Goal: Information Seeking & Learning: Learn about a topic

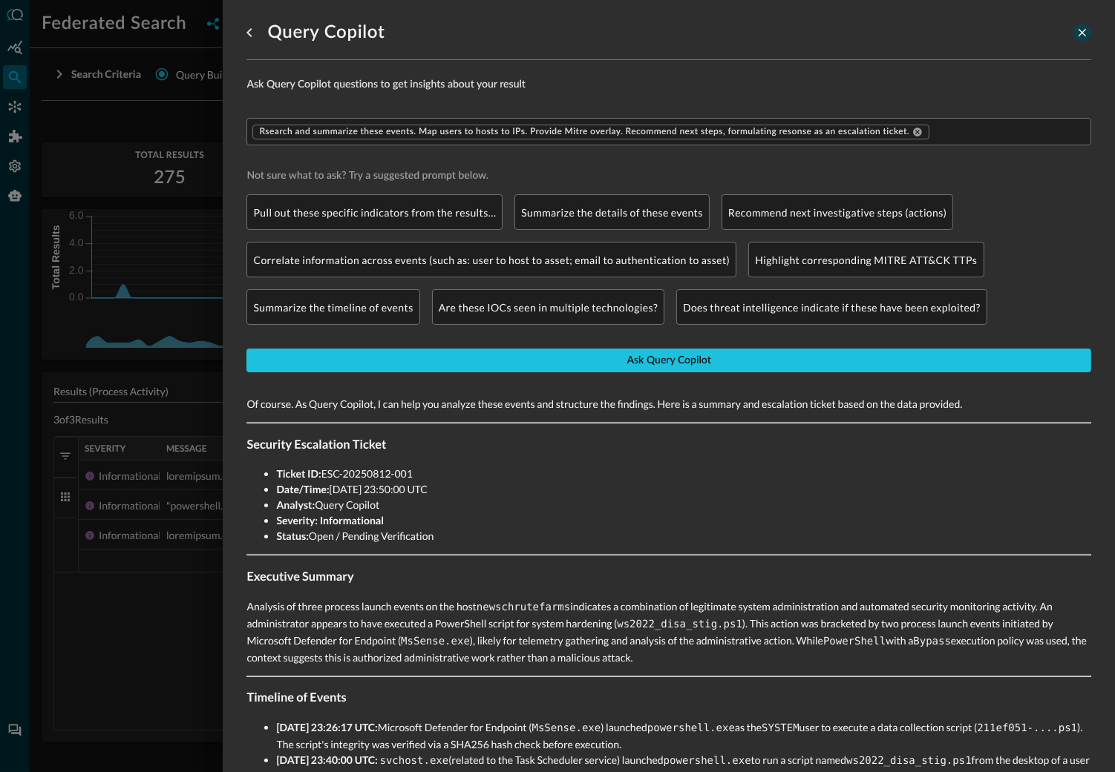
click at [1081, 34] on icon "close-drawer" at bounding box center [1081, 32] width 13 height 13
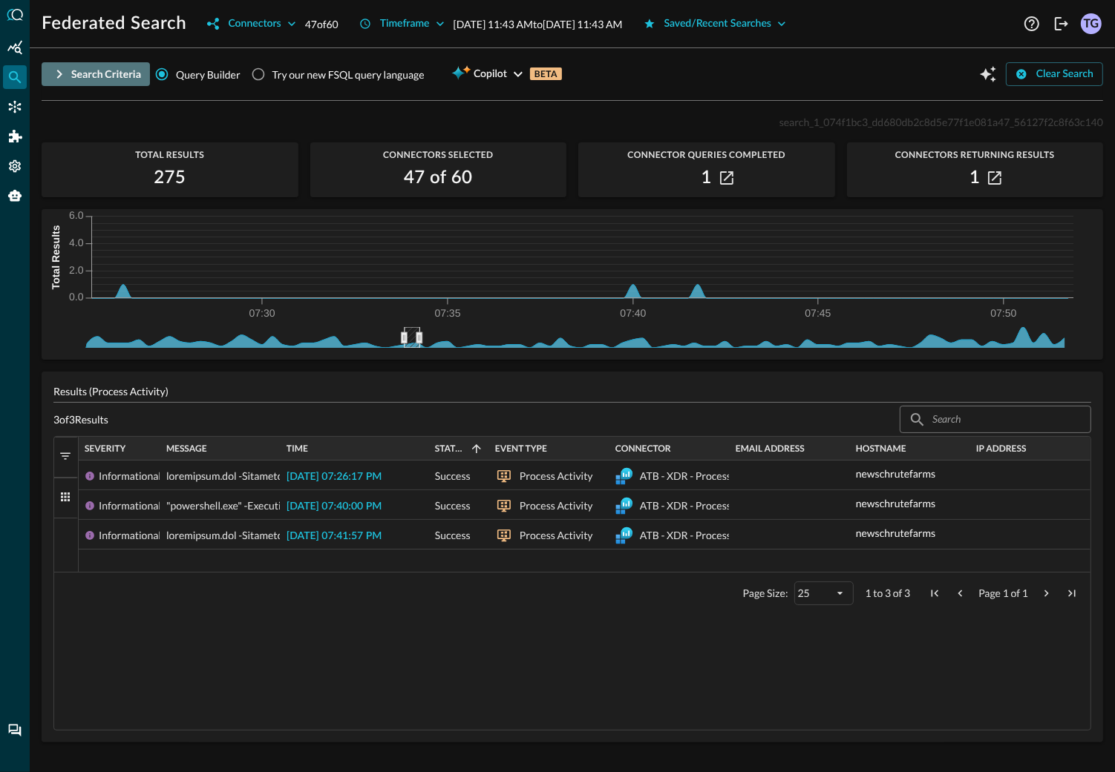
click at [59, 76] on icon "button" at bounding box center [59, 74] width 5 height 9
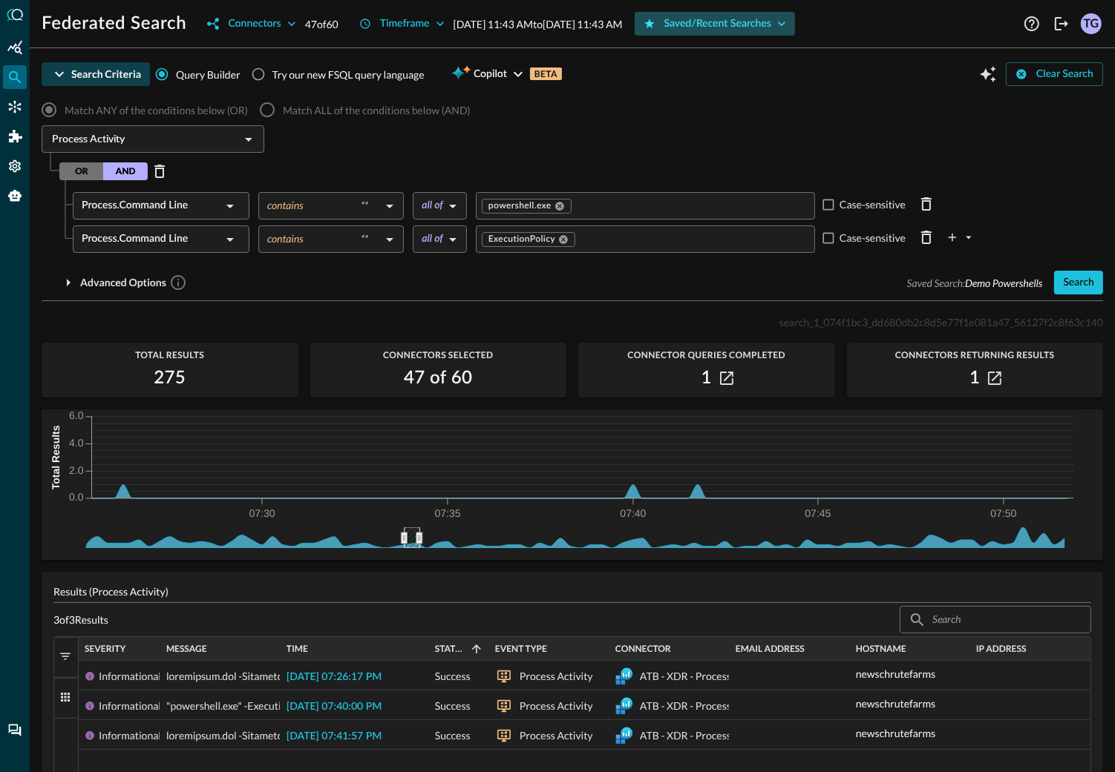
click at [754, 26] on div "Saved/Recent Searches" at bounding box center [718, 24] width 108 height 19
click at [727, 383] on icon "button" at bounding box center [726, 378] width 13 height 13
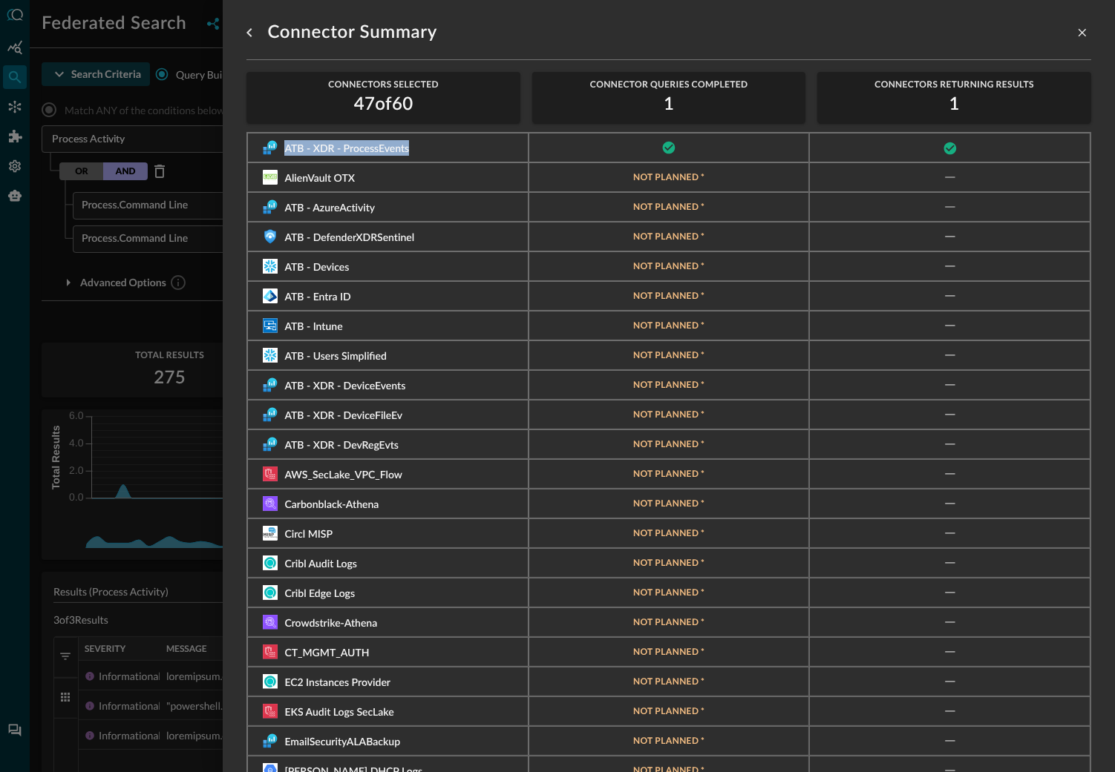
drag, startPoint x: 438, startPoint y: 144, endPoint x: 278, endPoint y: 140, distance: 159.6
click at [278, 141] on div "ATB - XDR - ProcessEvents" at bounding box center [388, 147] width 250 height 13
copy span "ATB - XDR - ProcessEvents"
click at [1083, 36] on icon "close-drawer" at bounding box center [1081, 32] width 13 height 13
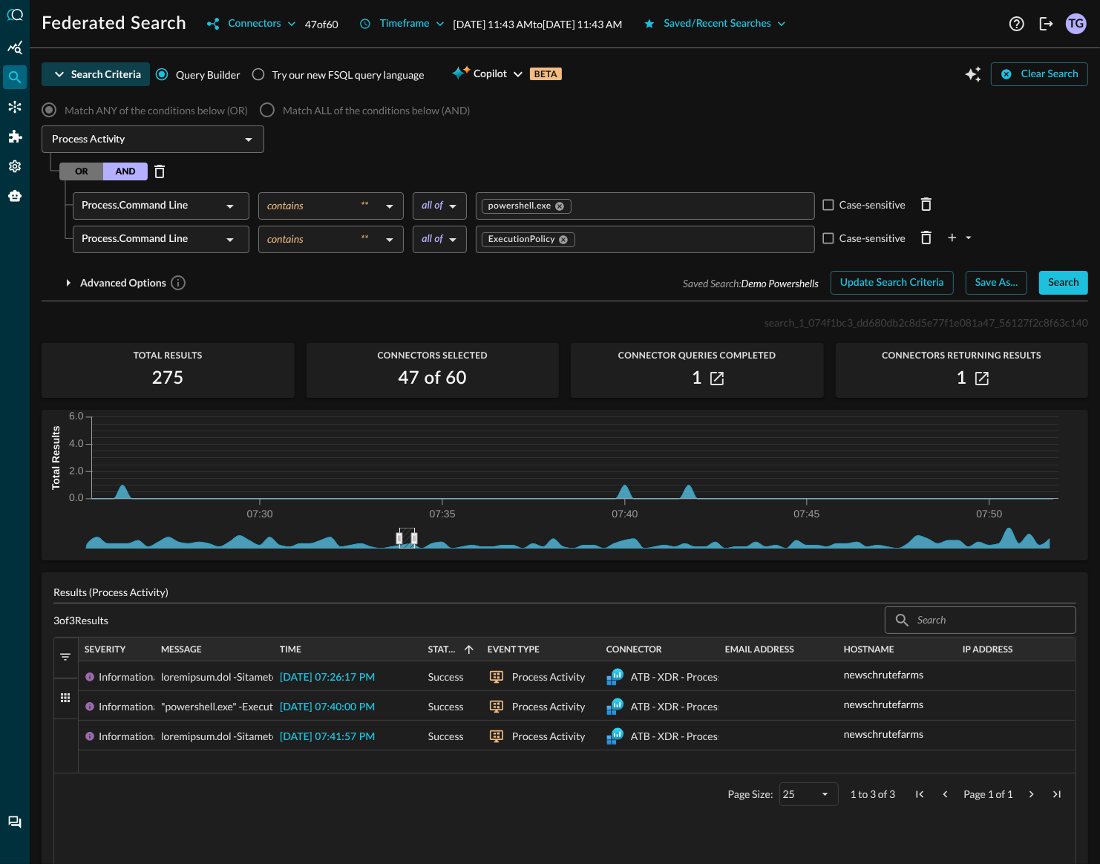
click at [439, 583] on div "Results (Process Activity) 3 of 3 Results ​ ​ 1 to 3 of 3 Drag here to set row …" at bounding box center [565, 729] width 1046 height 314
click at [401, 535] on icon at bounding box center [401, 538] width 6 height 11
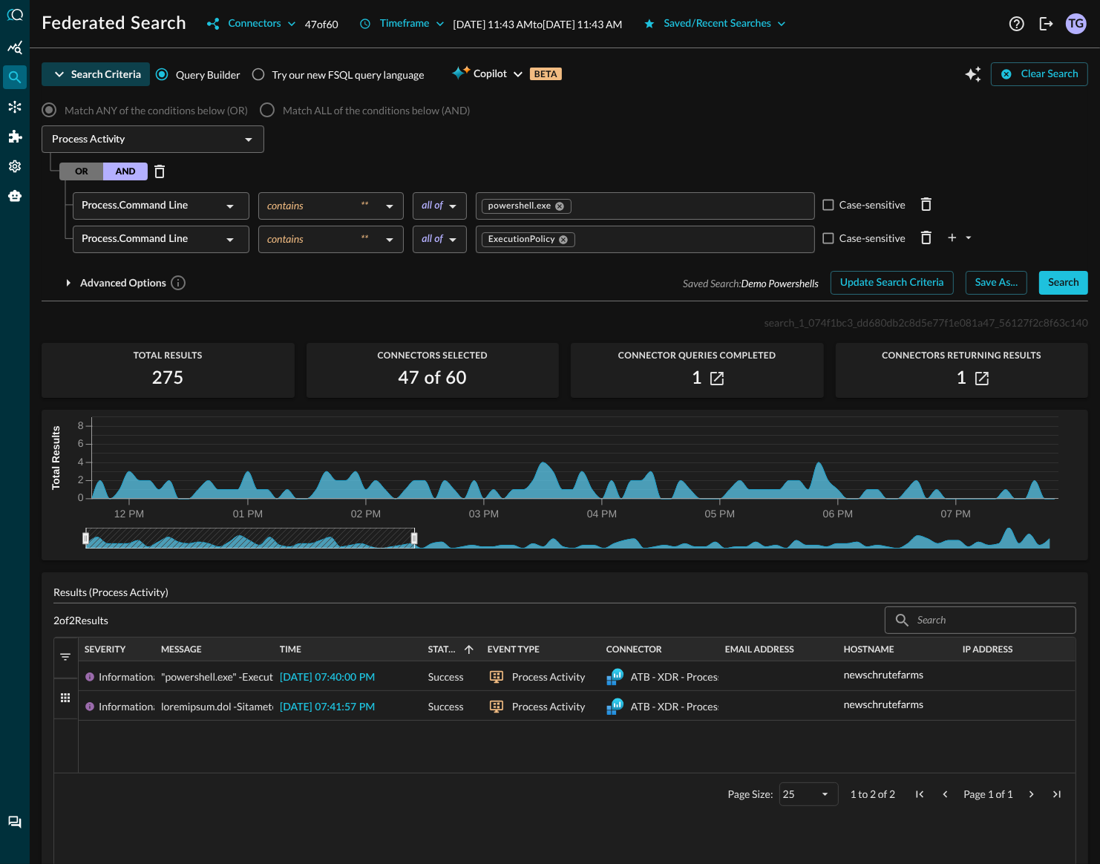
drag, startPoint x: 399, startPoint y: 542, endPoint x: 24, endPoint y: 539, distance: 374.7
click at [24, 539] on div "Federated Search Connectors 47 of 60 Timeframe [DATE] 11:43 AM to [DATE] 11:43 …" at bounding box center [550, 432] width 1100 height 864
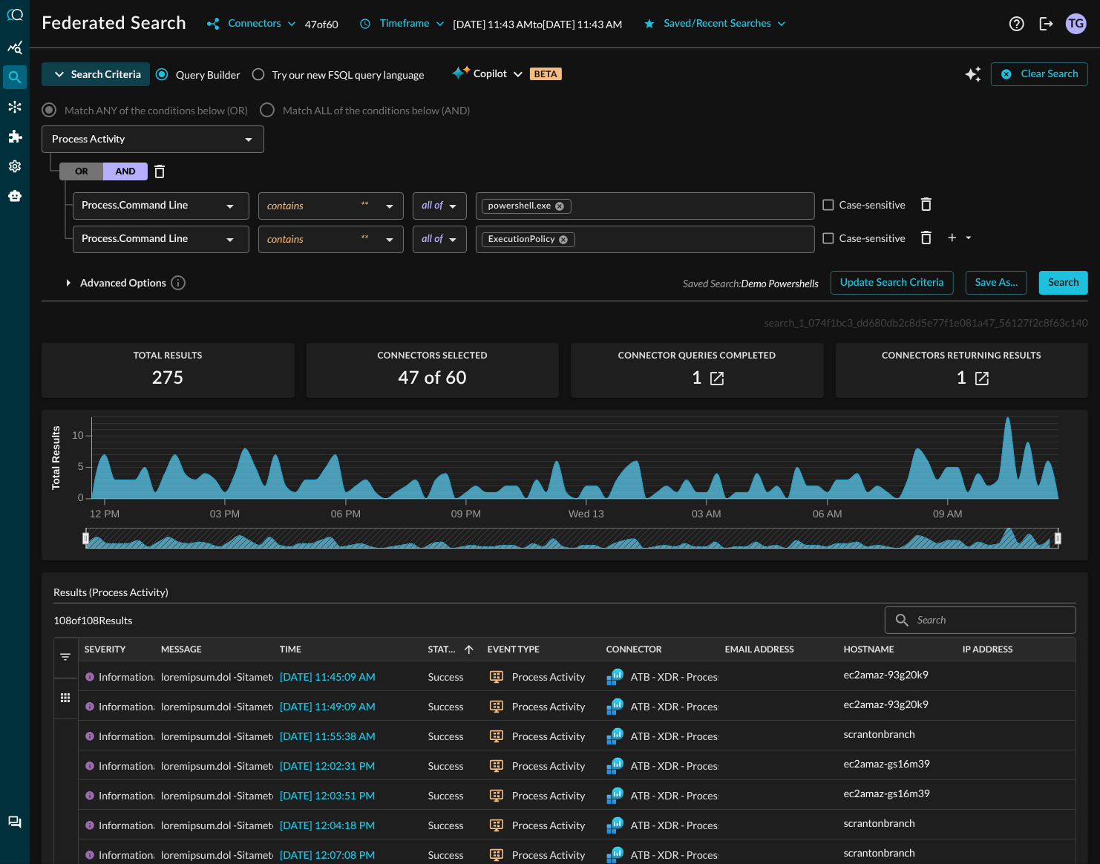
drag, startPoint x: 412, startPoint y: 539, endPoint x: 1092, endPoint y: 536, distance: 680.5
click at [1092, 536] on div "Search Criteria Query Builder Try our new FSQL query language Copilot BETA Clea…" at bounding box center [565, 462] width 1070 height 804
click at [974, 70] on icon "Open Query Copilot" at bounding box center [973, 74] width 18 height 18
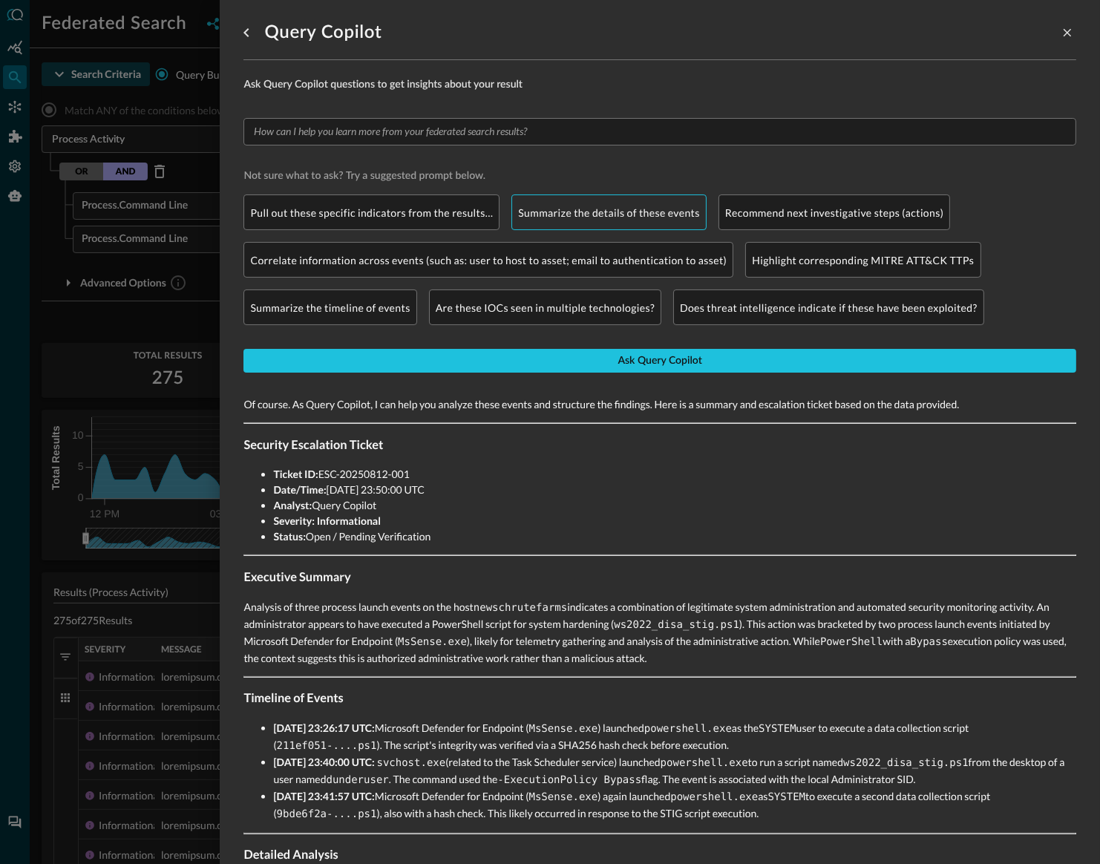
click at [623, 214] on p "Summarize the details of these events" at bounding box center [609, 213] width 182 height 16
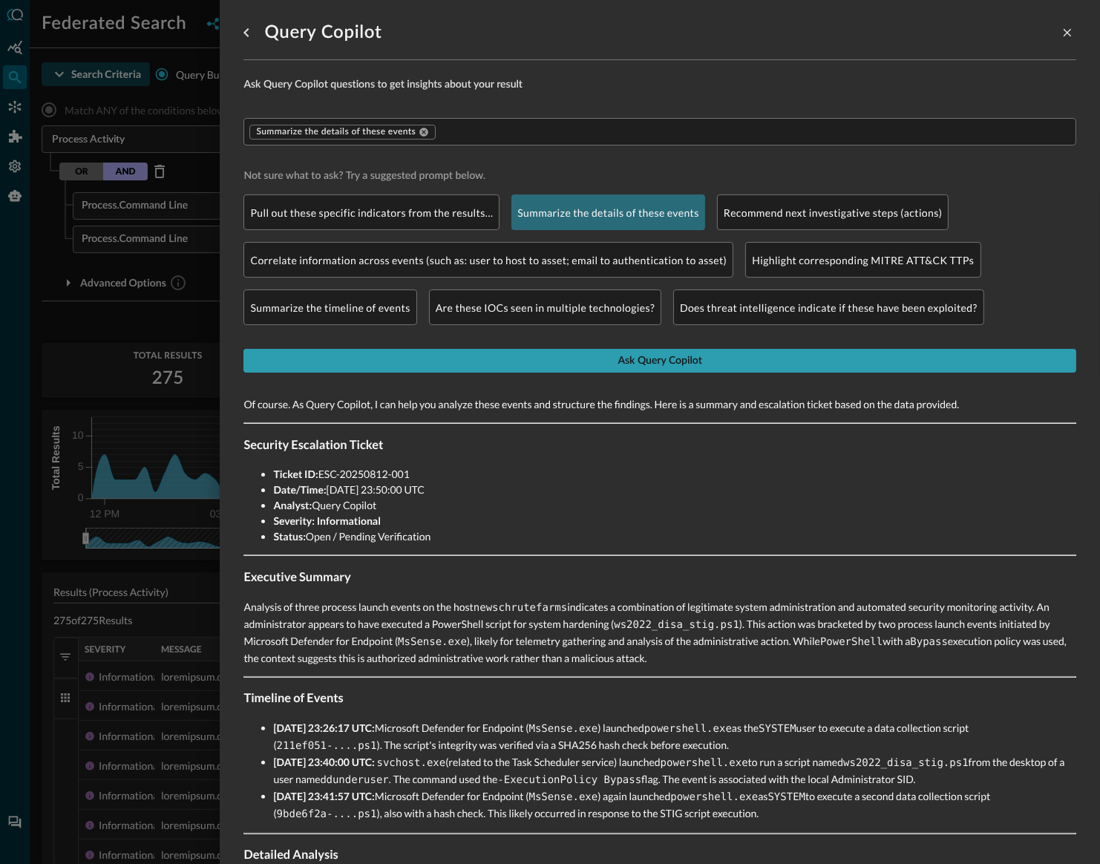
click at [559, 370] on button "Ask Query Copilot" at bounding box center [659, 361] width 833 height 24
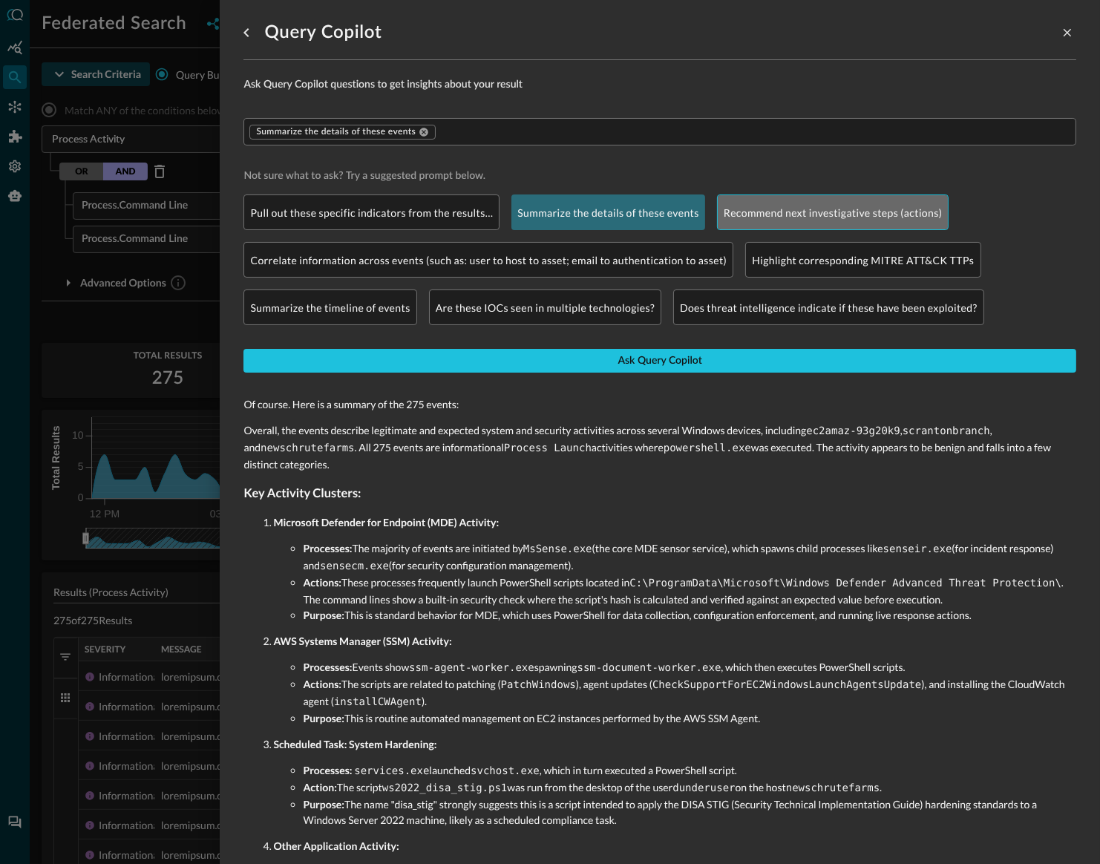
click at [849, 203] on div "Recommend next investigative steps (actions)" at bounding box center [833, 212] width 232 height 36
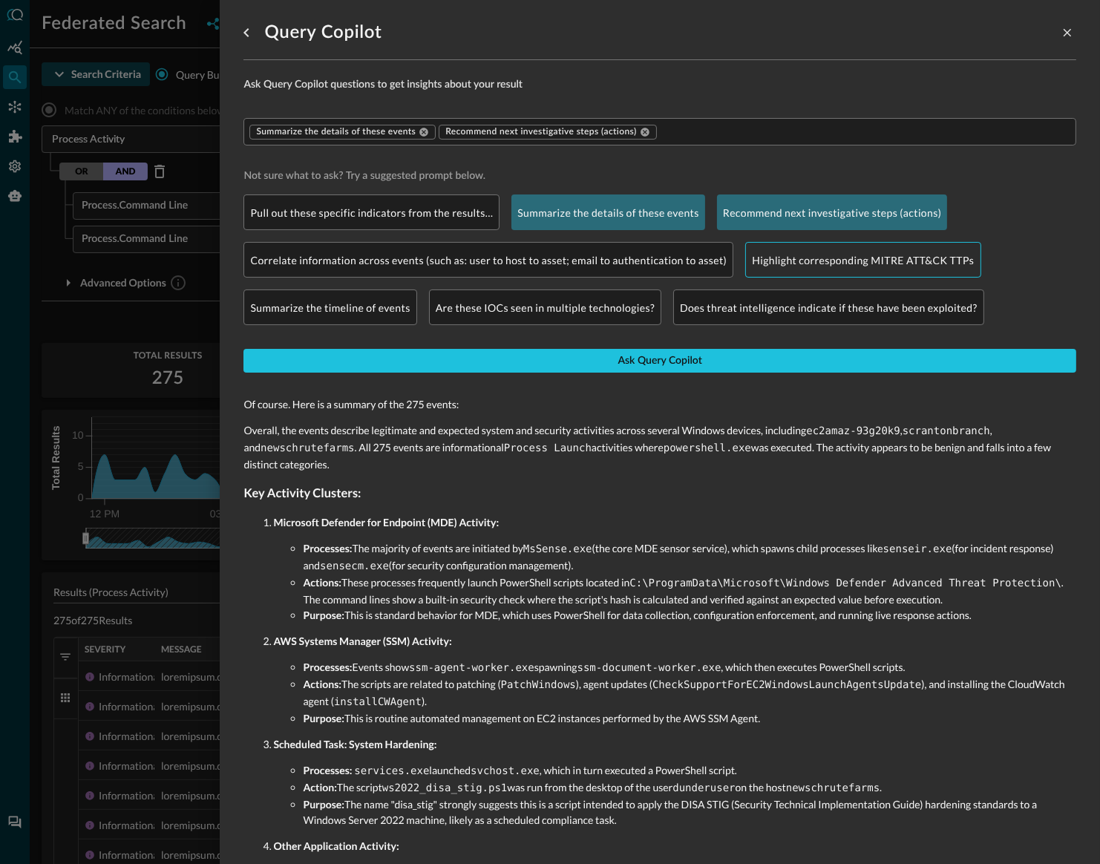
click at [823, 256] on p "Highlight corresponding MITRE ATT&CK TTPs" at bounding box center [863, 260] width 222 height 16
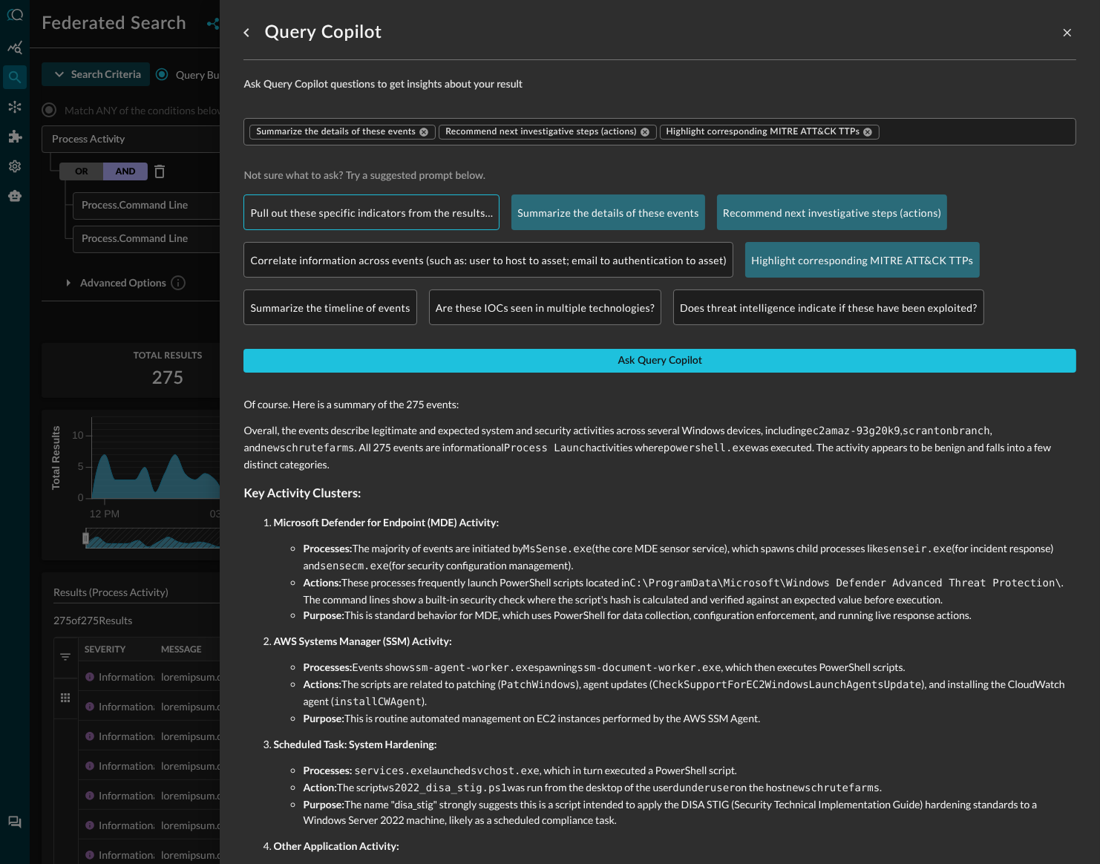
click at [435, 218] on p "Pull out these specific indicators from the results…" at bounding box center [371, 213] width 243 height 16
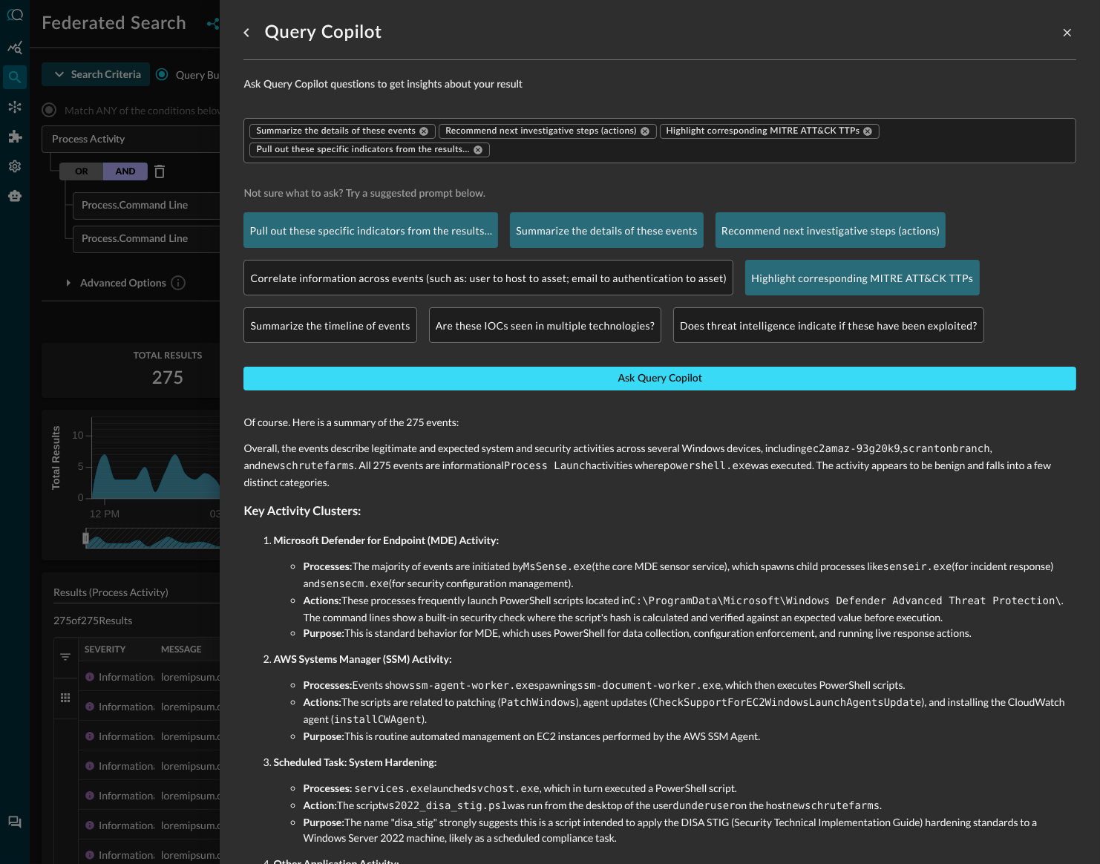
click at [512, 375] on button "Ask Query Copilot" at bounding box center [659, 379] width 833 height 24
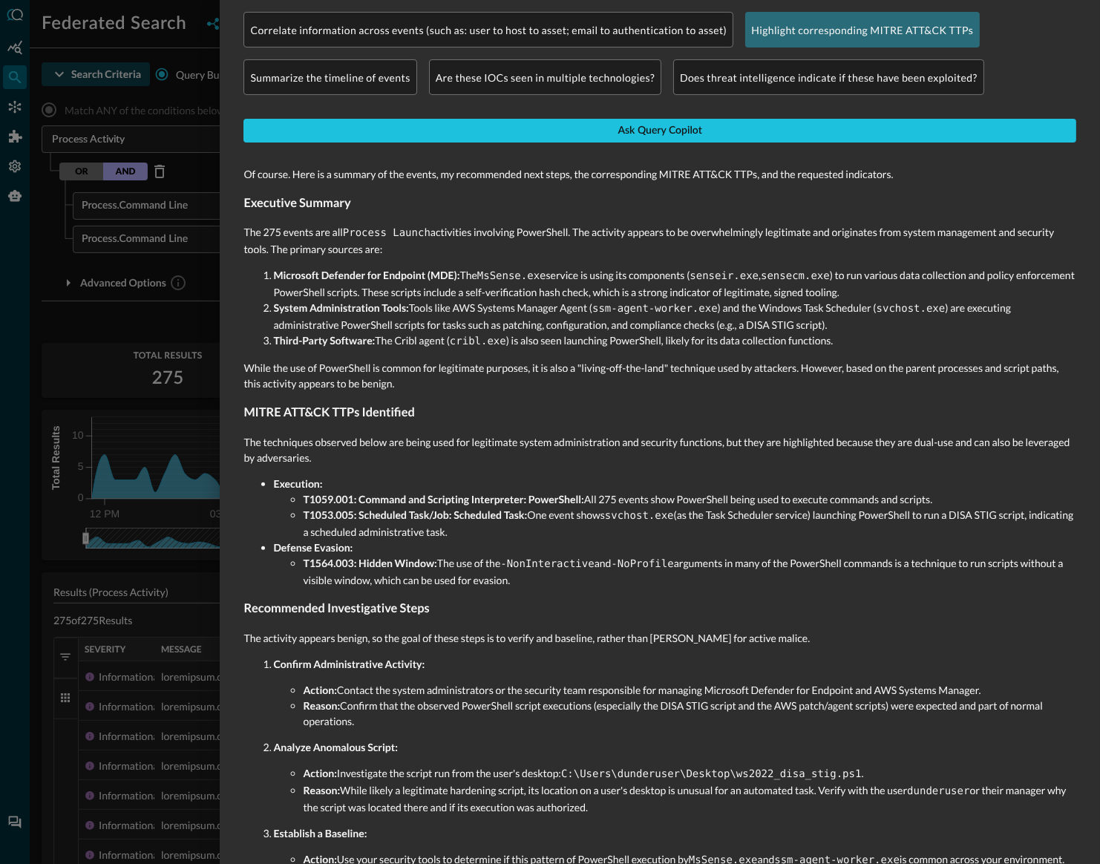
scroll to position [234, 0]
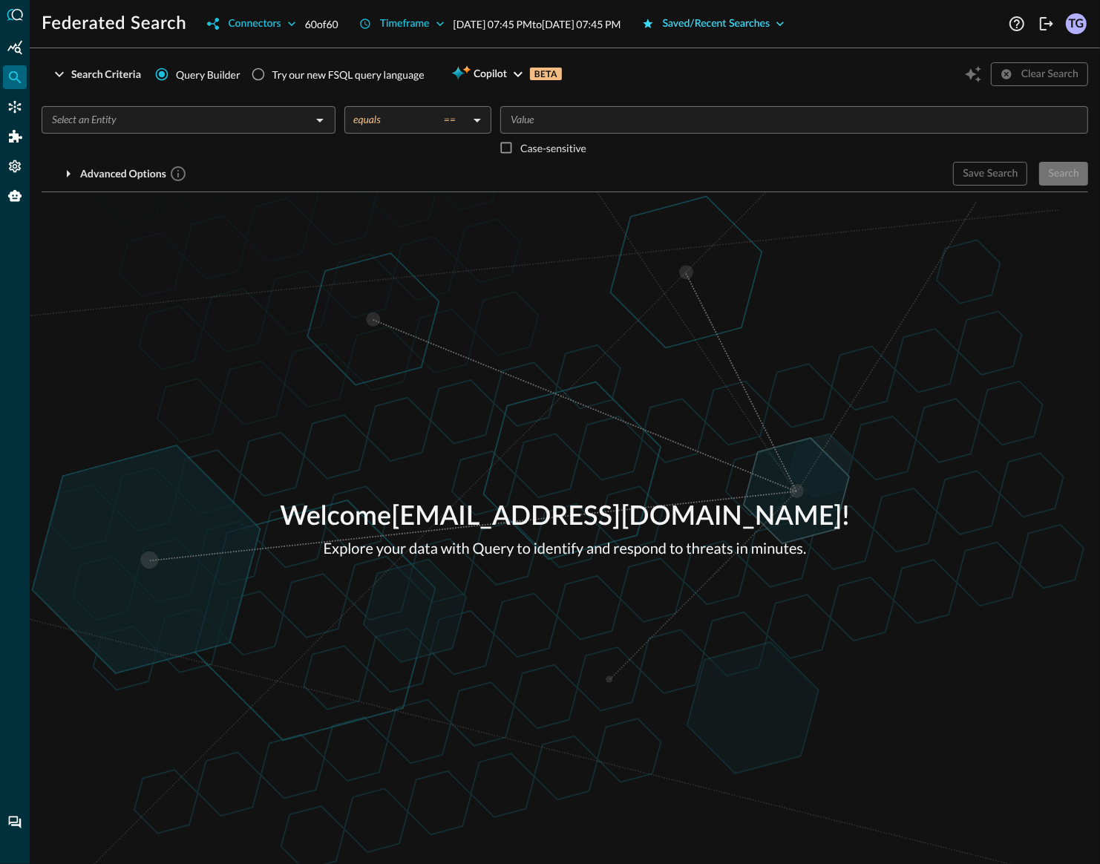
click at [770, 27] on div "Saved/Recent Searches" at bounding box center [717, 24] width 108 height 19
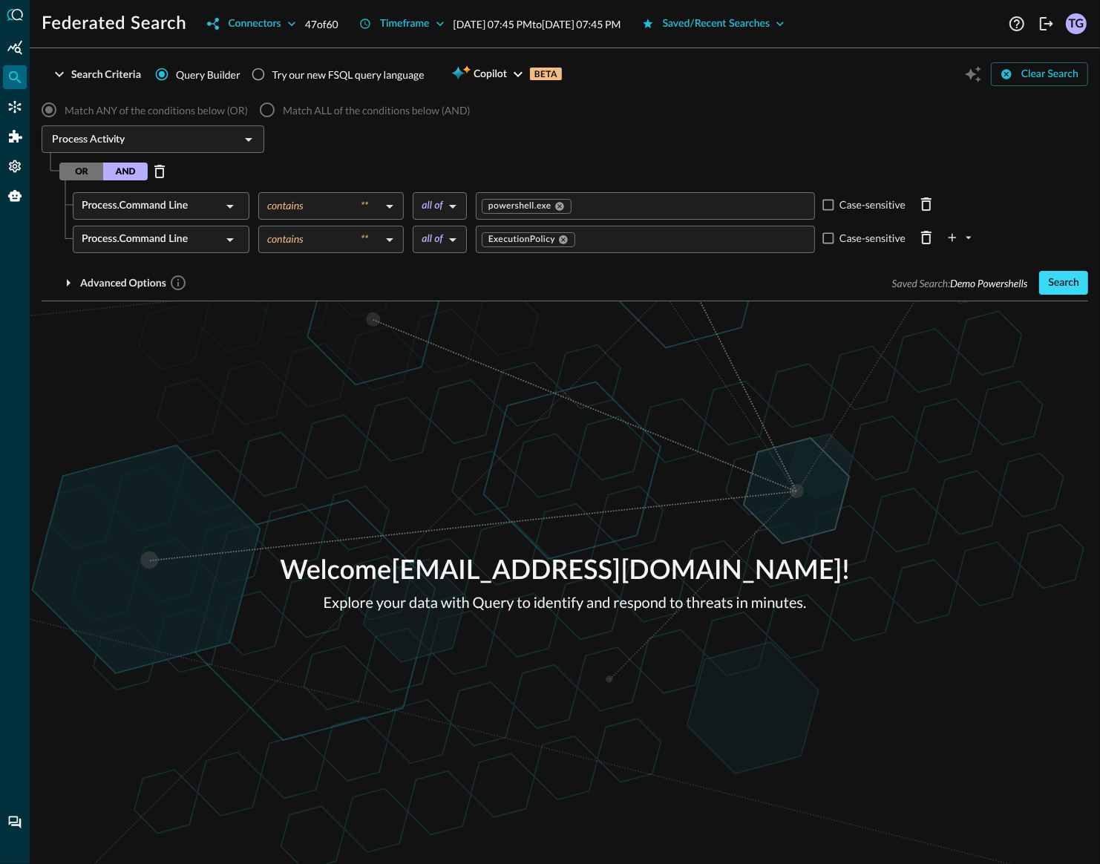
click at [1069, 286] on div "Search" at bounding box center [1063, 283] width 31 height 19
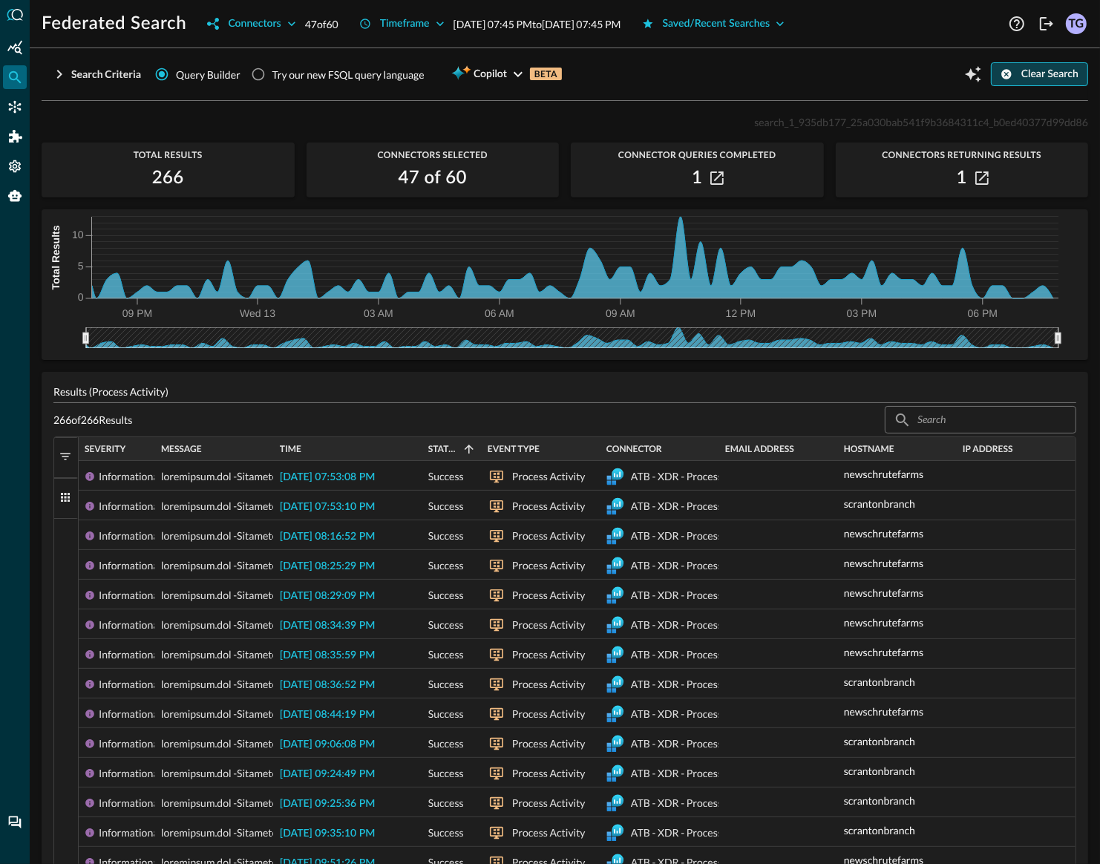
click at [1038, 77] on div "Clear Search" at bounding box center [1049, 74] width 57 height 19
click at [7, 79] on icon "Federated Search" at bounding box center [14, 77] width 15 height 15
click at [12, 49] on icon "Summary Insights" at bounding box center [14, 47] width 15 height 15
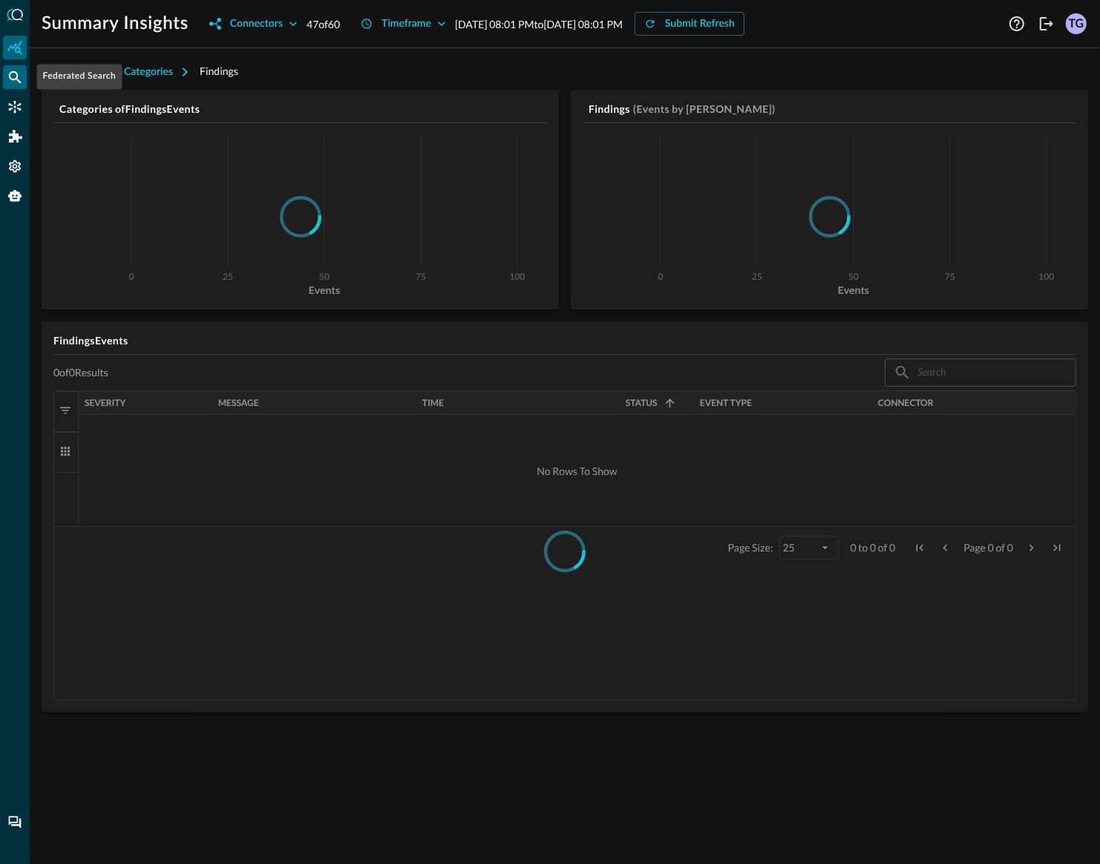
click at [13, 71] on icon "Federated Search" at bounding box center [15, 77] width 13 height 13
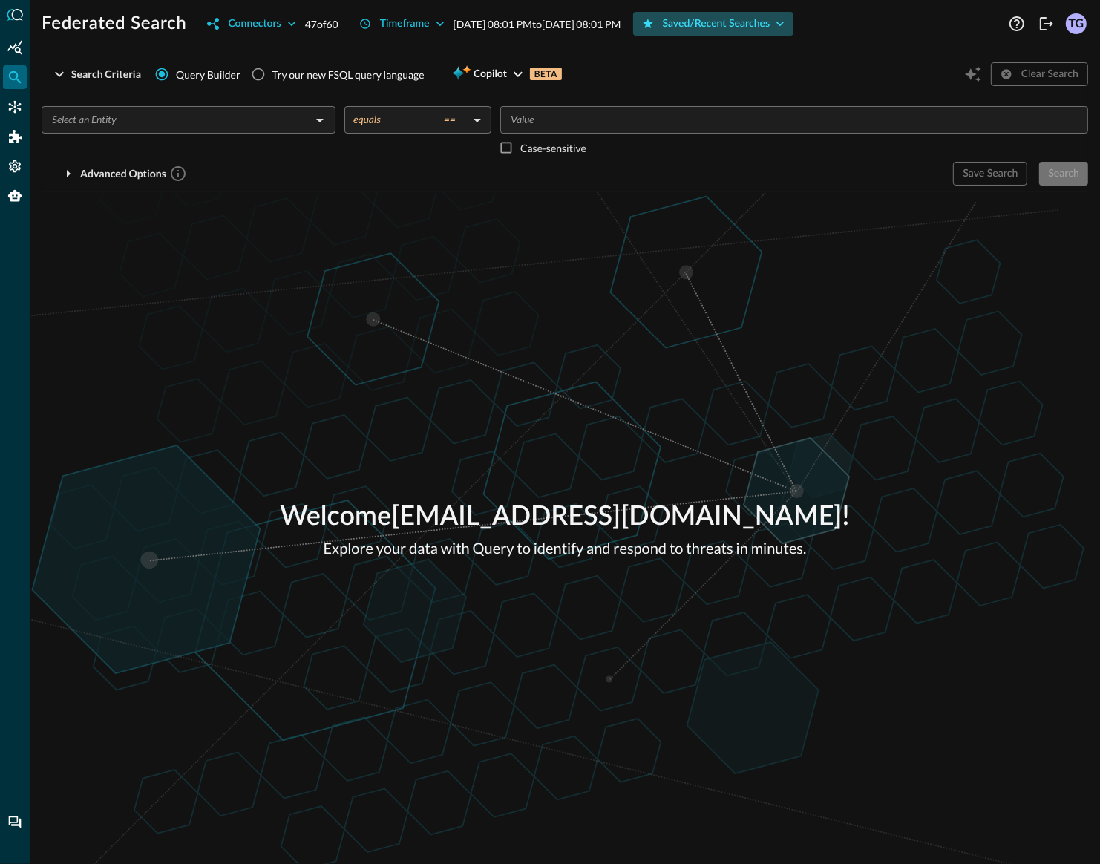
click at [770, 28] on div "Saved/Recent Searches" at bounding box center [717, 24] width 108 height 19
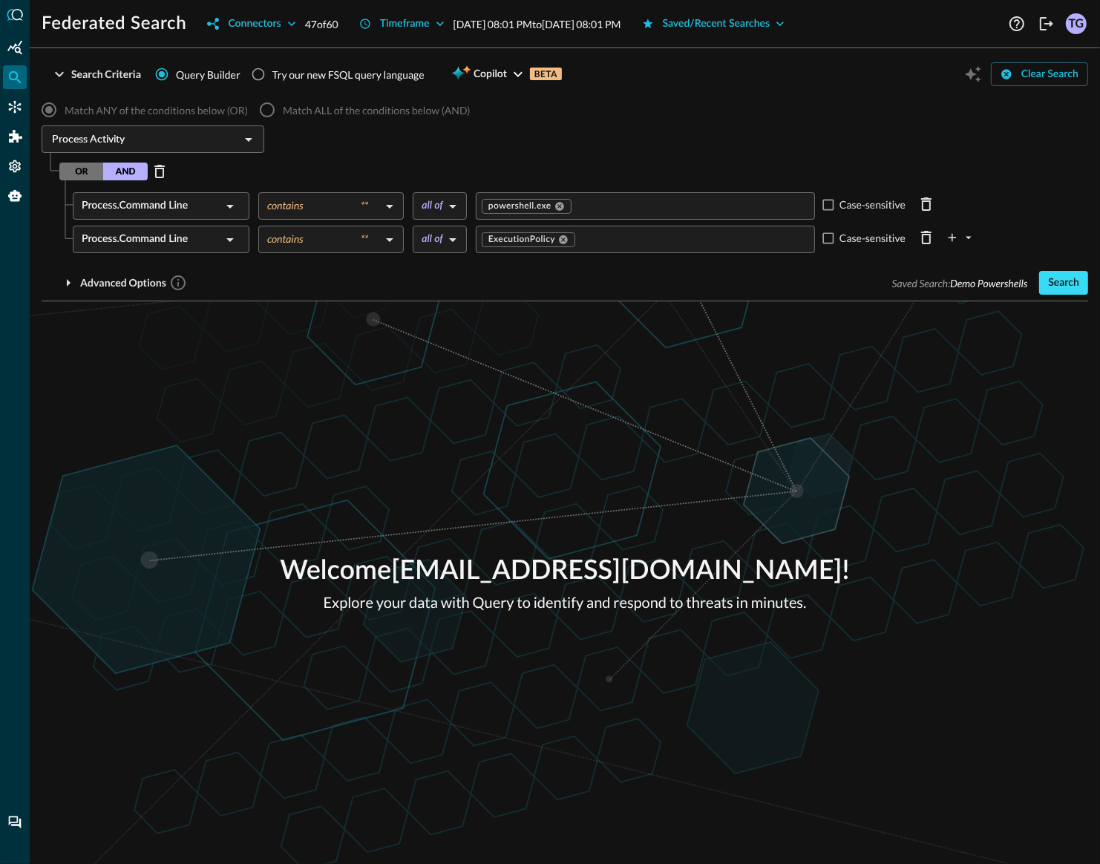
click at [1069, 283] on div "Search" at bounding box center [1063, 283] width 31 height 19
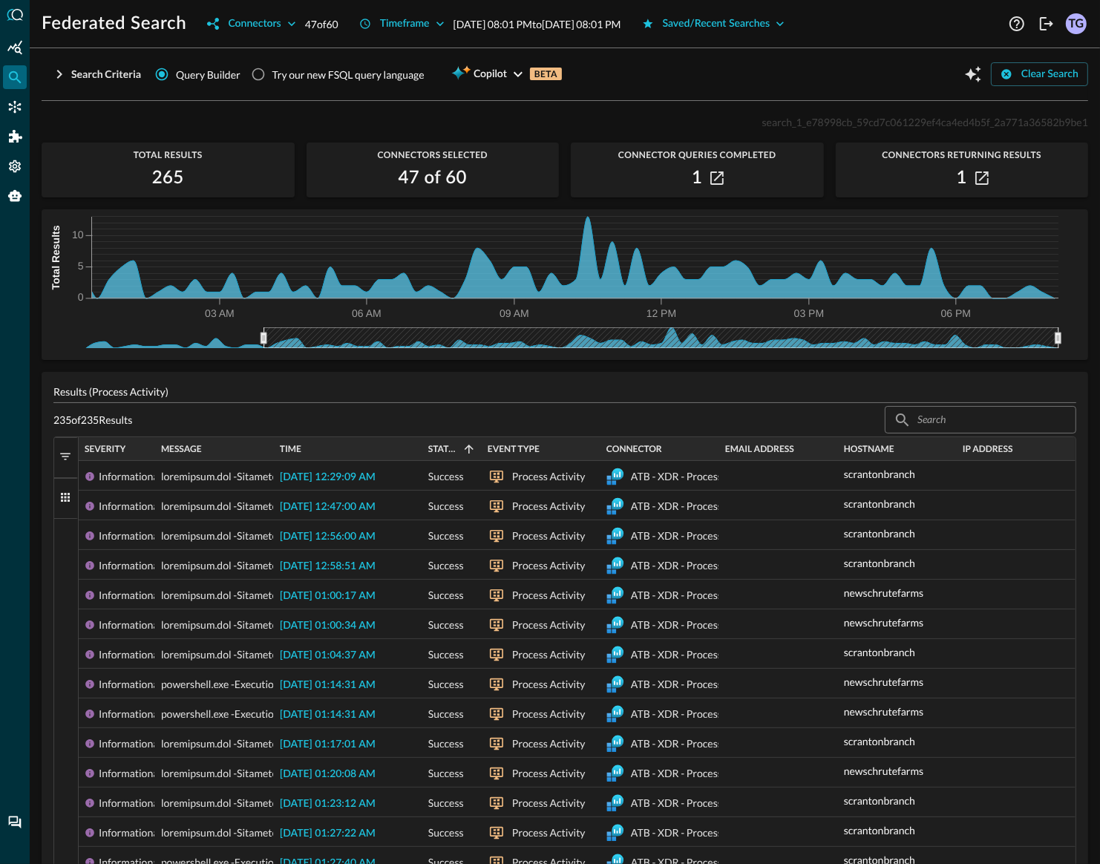
drag, startPoint x: 83, startPoint y: 341, endPoint x: 261, endPoint y: 341, distance: 178.1
click at [261, 341] on icon at bounding box center [263, 337] width 6 height 11
drag, startPoint x: 1059, startPoint y: 337, endPoint x: 1084, endPoint y: 338, distance: 25.3
click at [1084, 338] on div "03 AM 06 AM 09 AM 12 PM 03 PM 06 PM 0 5 10 Total Results" at bounding box center [565, 278] width 1046 height 139
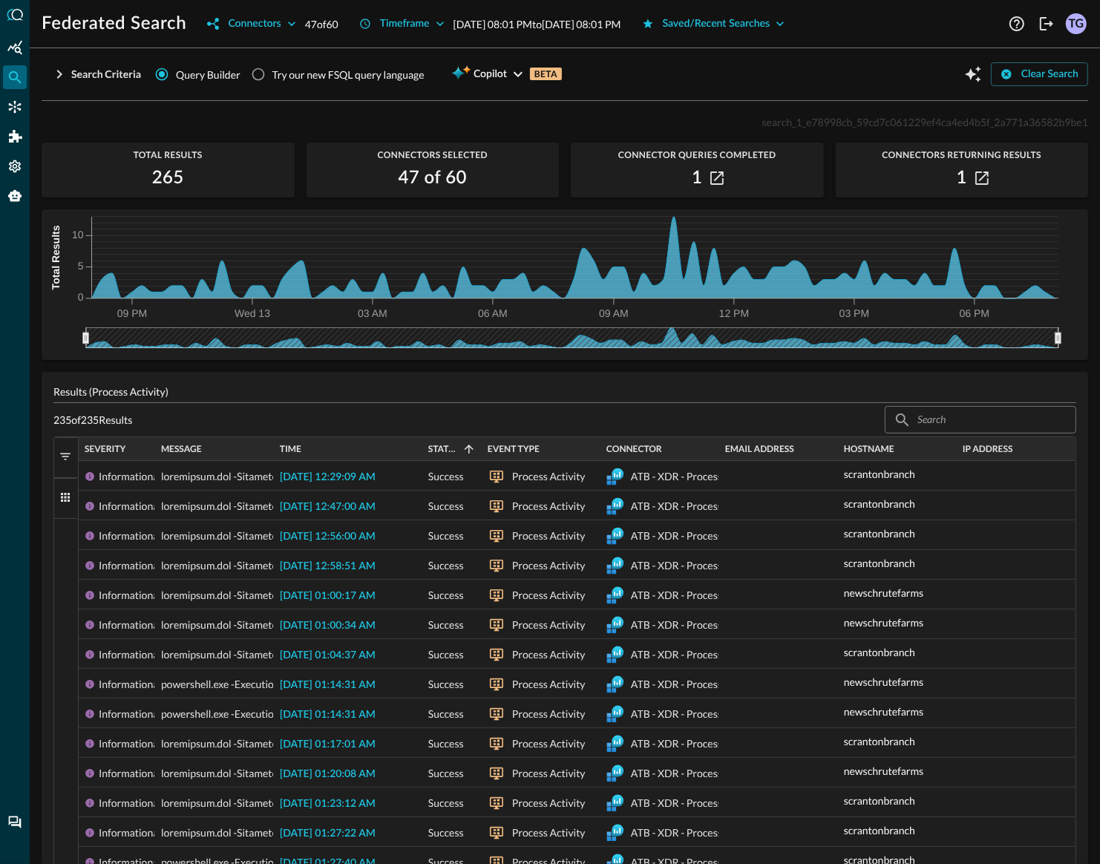
drag, startPoint x: 264, startPoint y: 336, endPoint x: 13, endPoint y: 331, distance: 251.6
click at [13, 331] on div "Federated Search Connectors 47 of 60 Timeframe Aug 12, 2025 08:01 PM to Aug 13,…" at bounding box center [550, 432] width 1100 height 864
click at [70, 456] on span "button" at bounding box center [65, 456] width 13 height 13
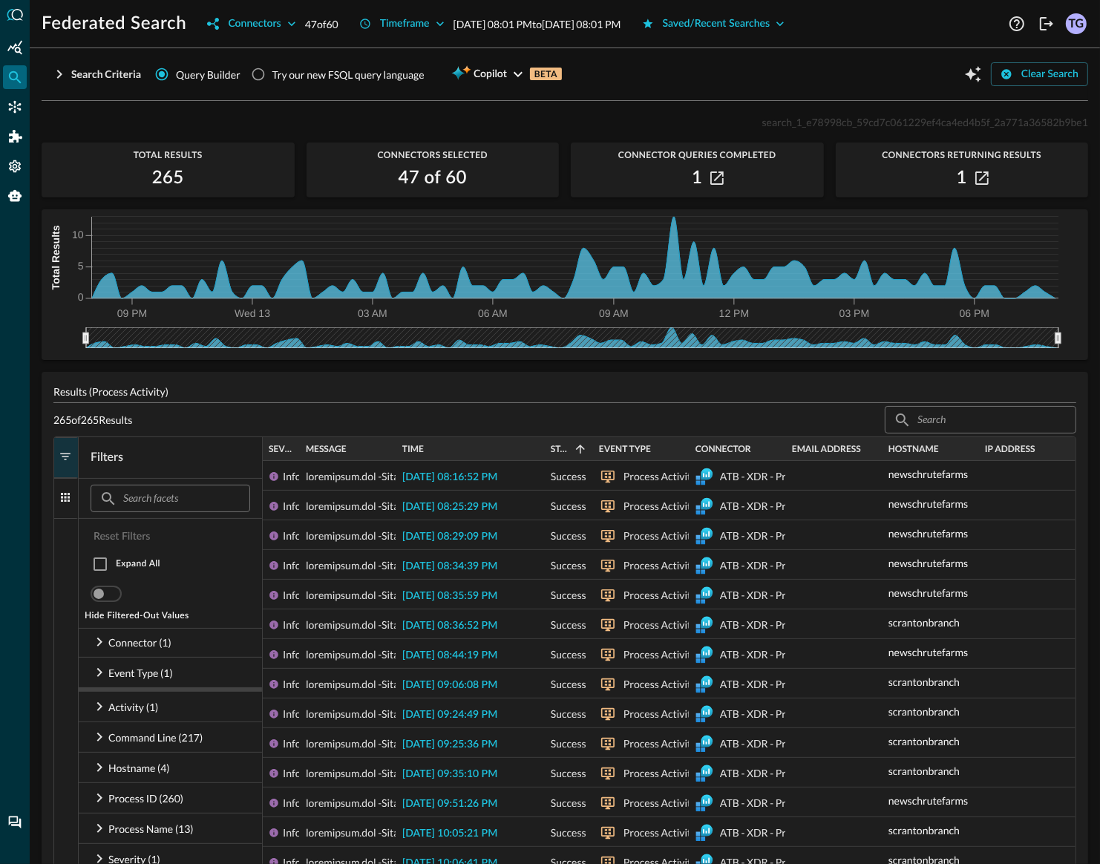
click at [74, 503] on button "Columns" at bounding box center [66, 498] width 24 height 41
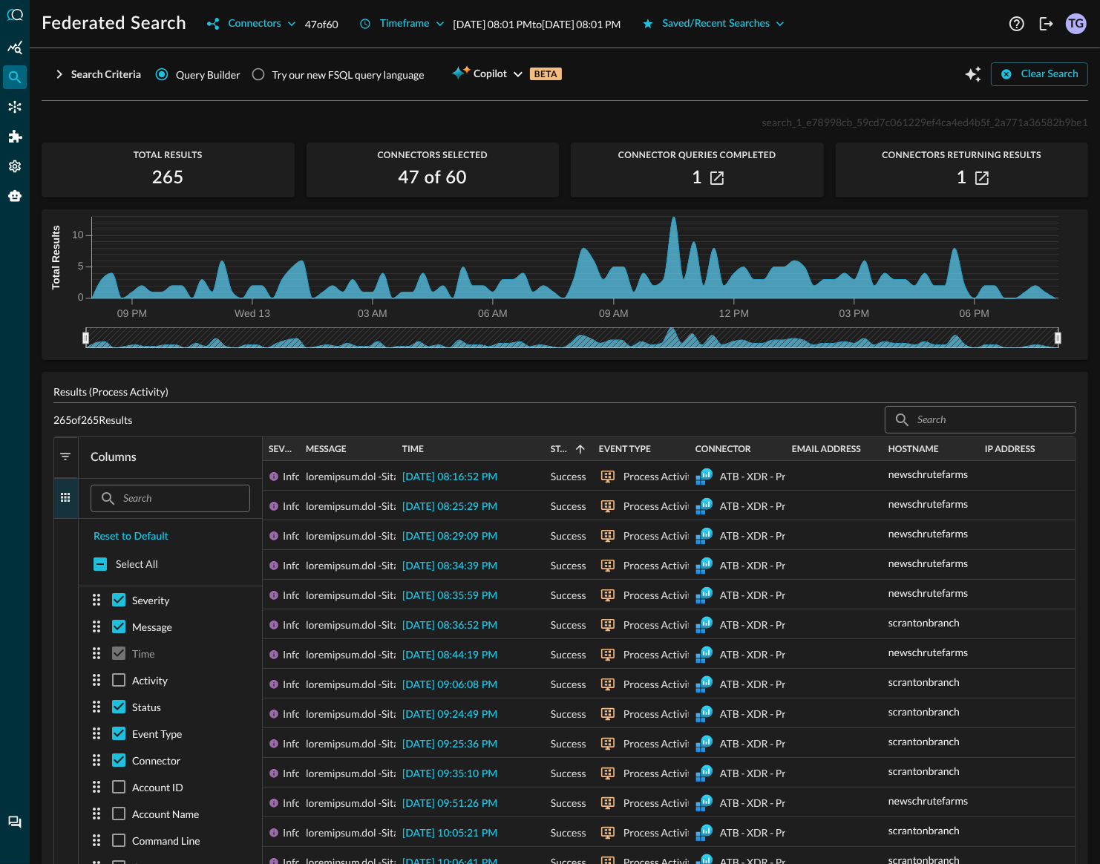
click at [66, 463] on span "button" at bounding box center [65, 456] width 13 height 13
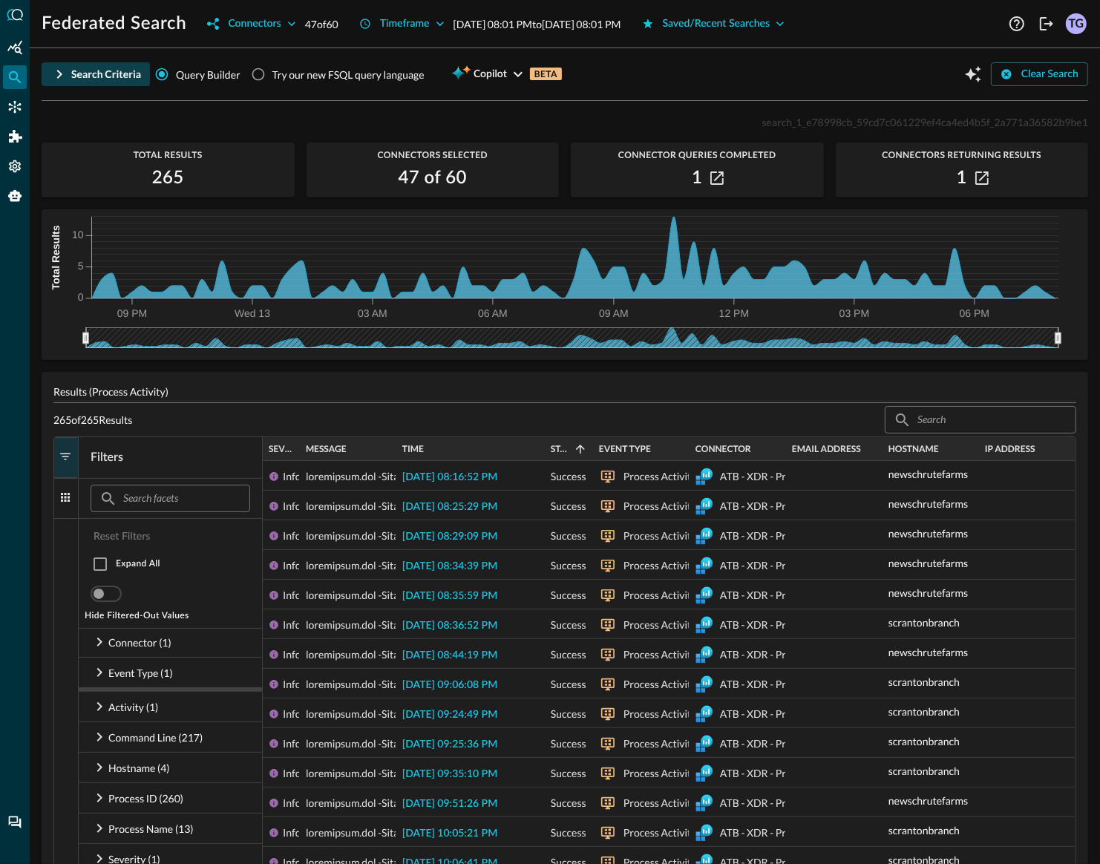
click at [57, 75] on icon "button" at bounding box center [59, 74] width 18 height 18
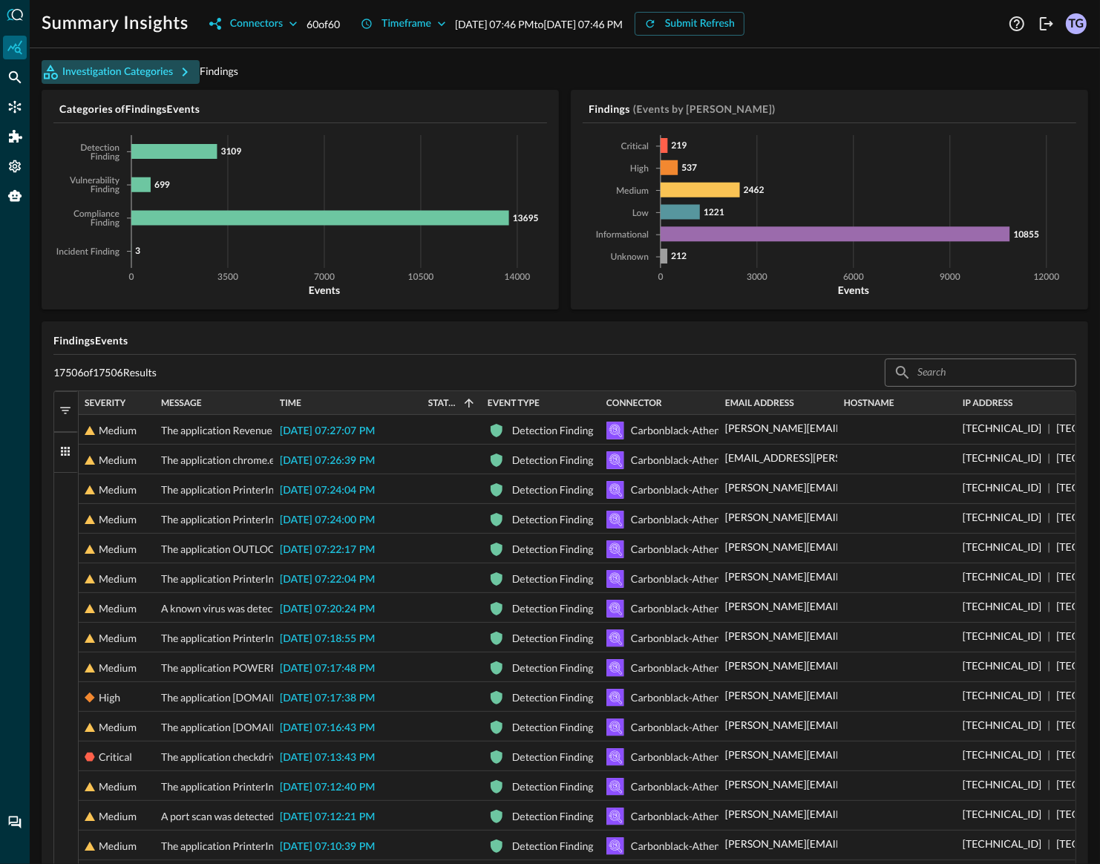
click at [164, 76] on button "Investigation Categories" at bounding box center [121, 72] width 158 height 24
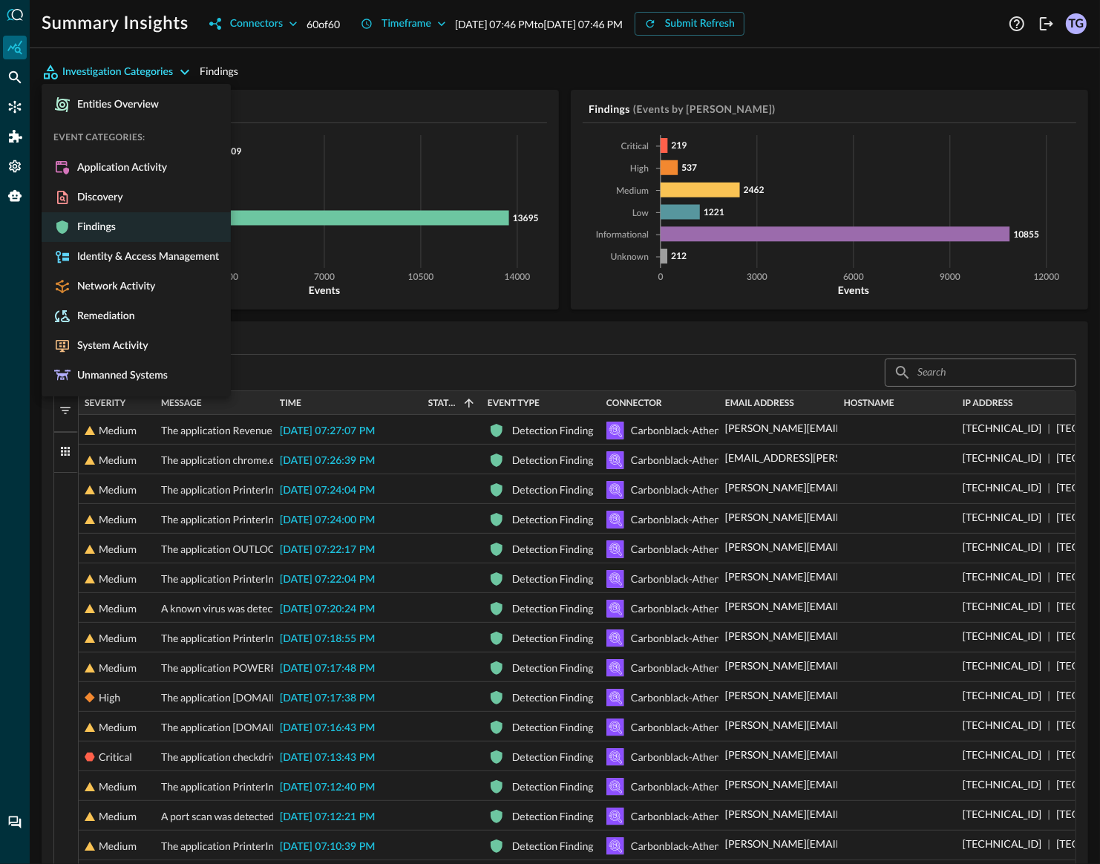
click at [164, 76] on div at bounding box center [550, 432] width 1100 height 864
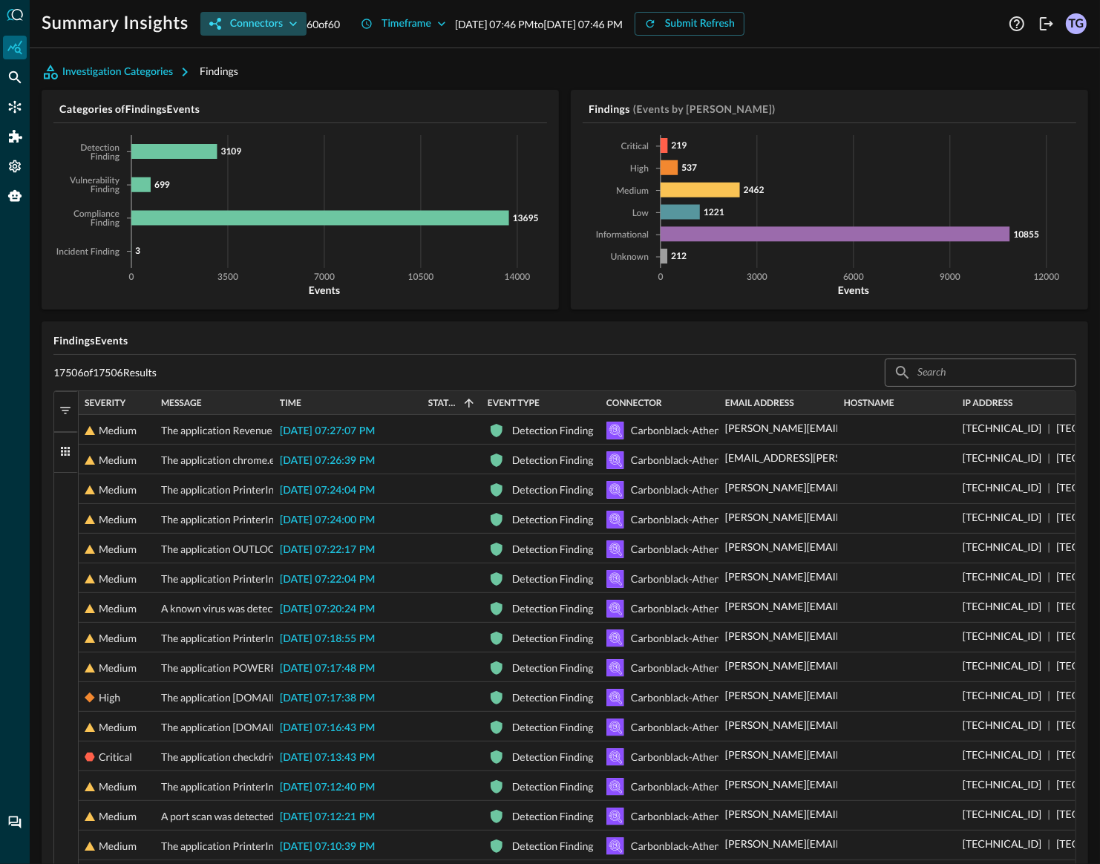
click at [259, 21] on div "Connectors" at bounding box center [256, 24] width 53 height 19
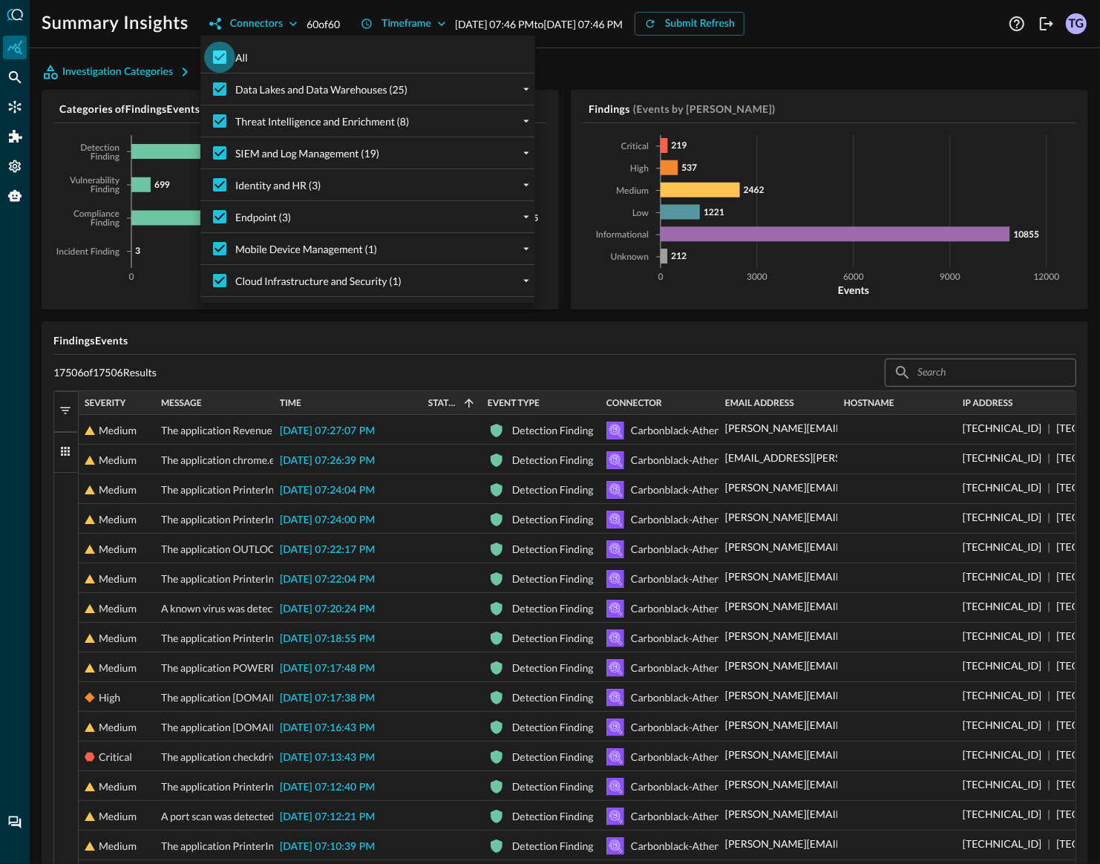
click at [224, 56] on input "All" at bounding box center [219, 57] width 31 height 31
checkbox input "false"
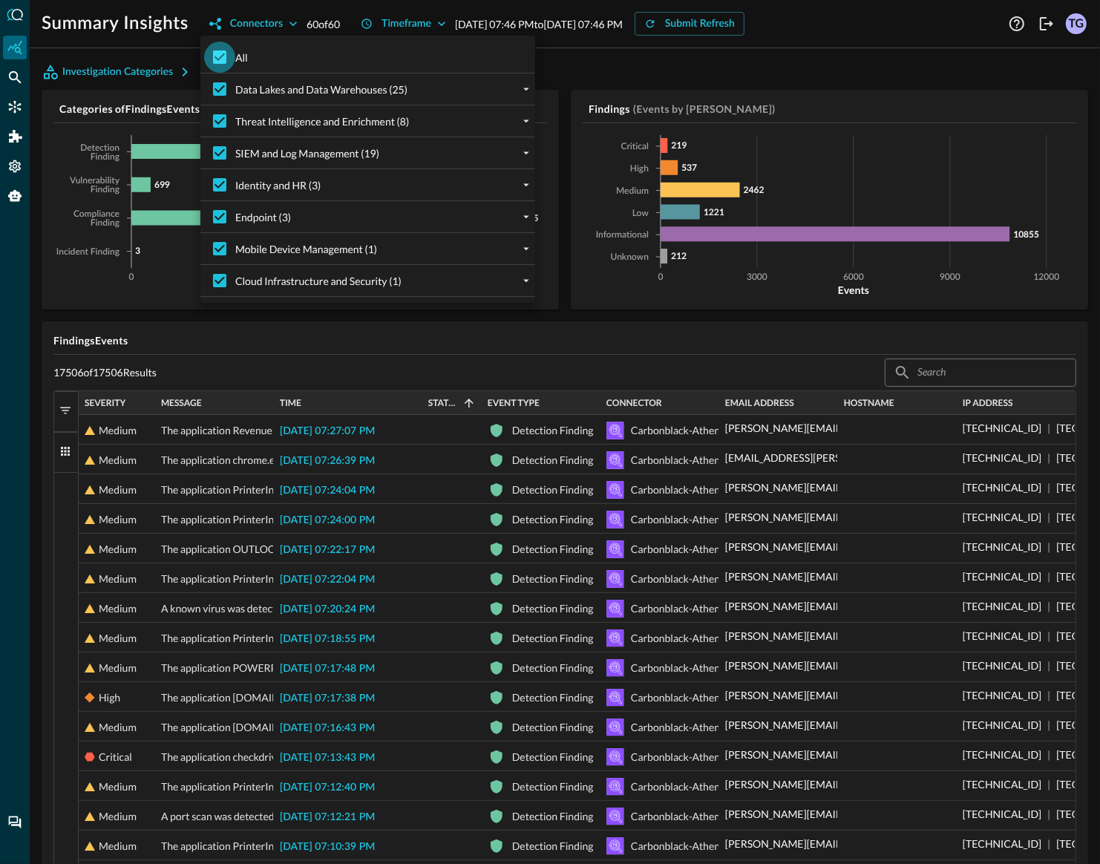
checkbox input "false"
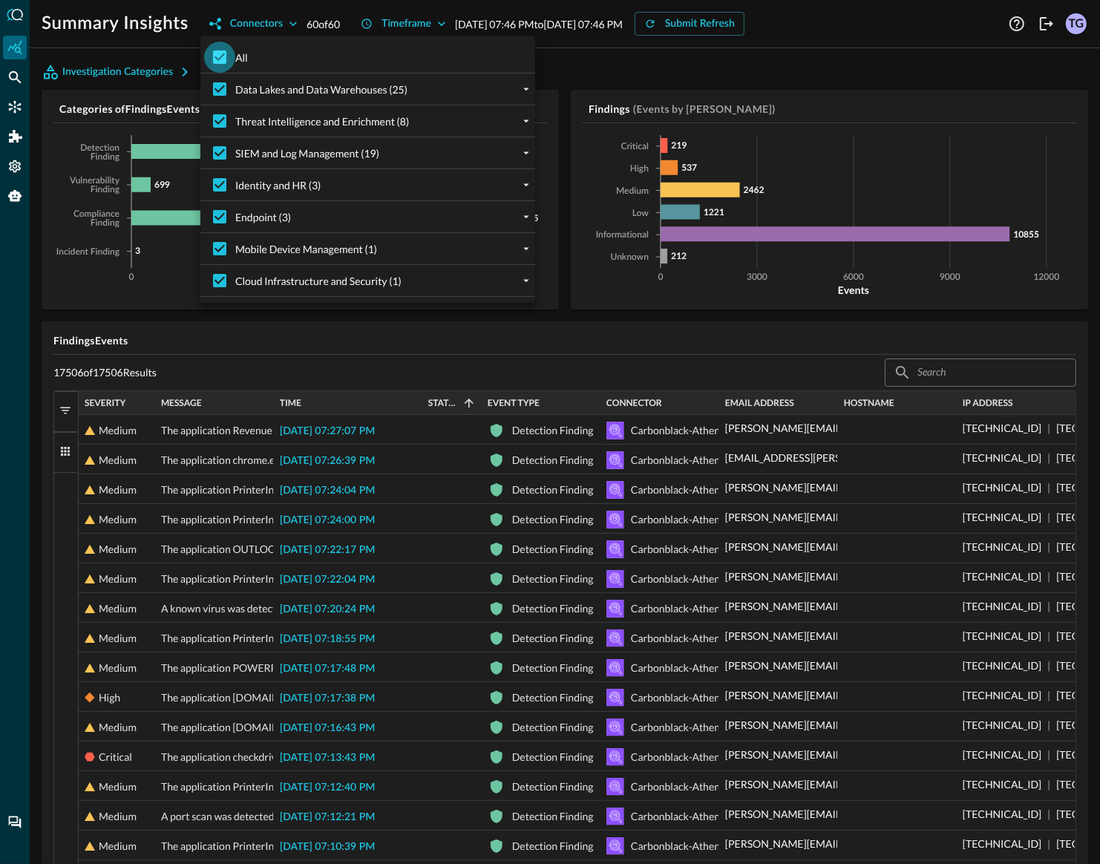
checkbox input "false"
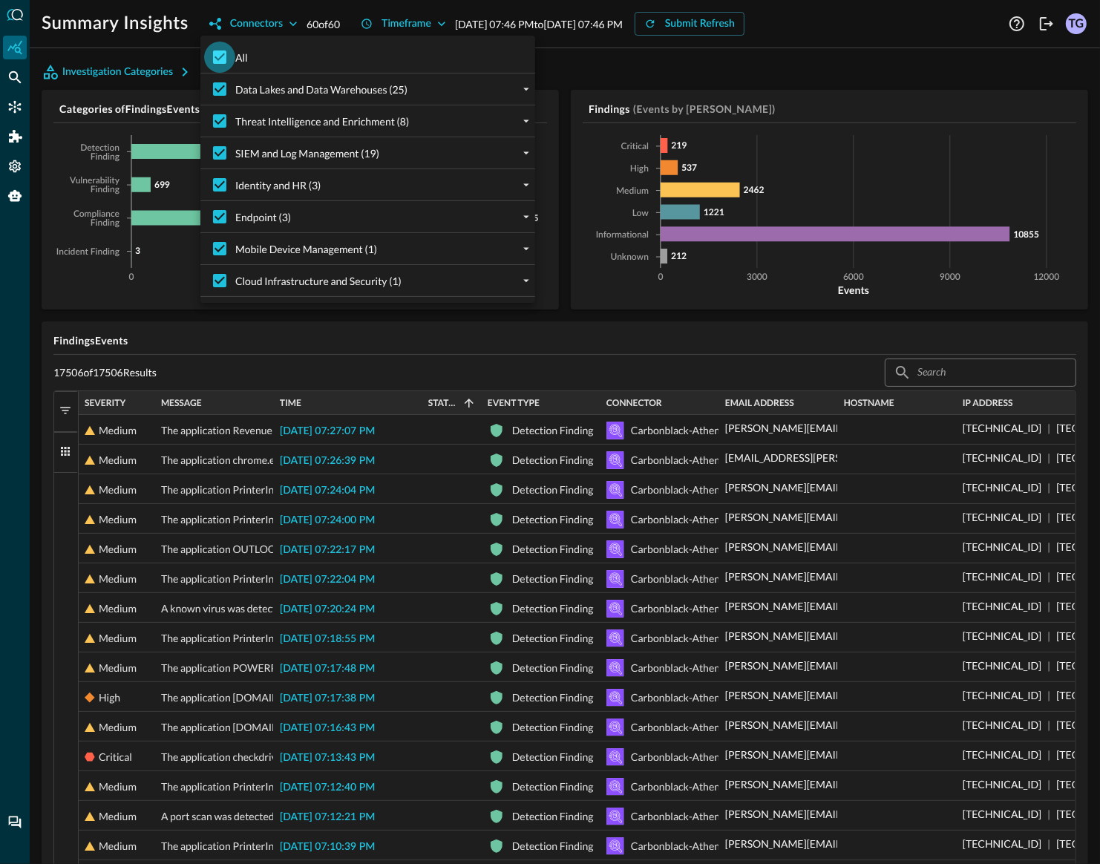
checkbox input "false"
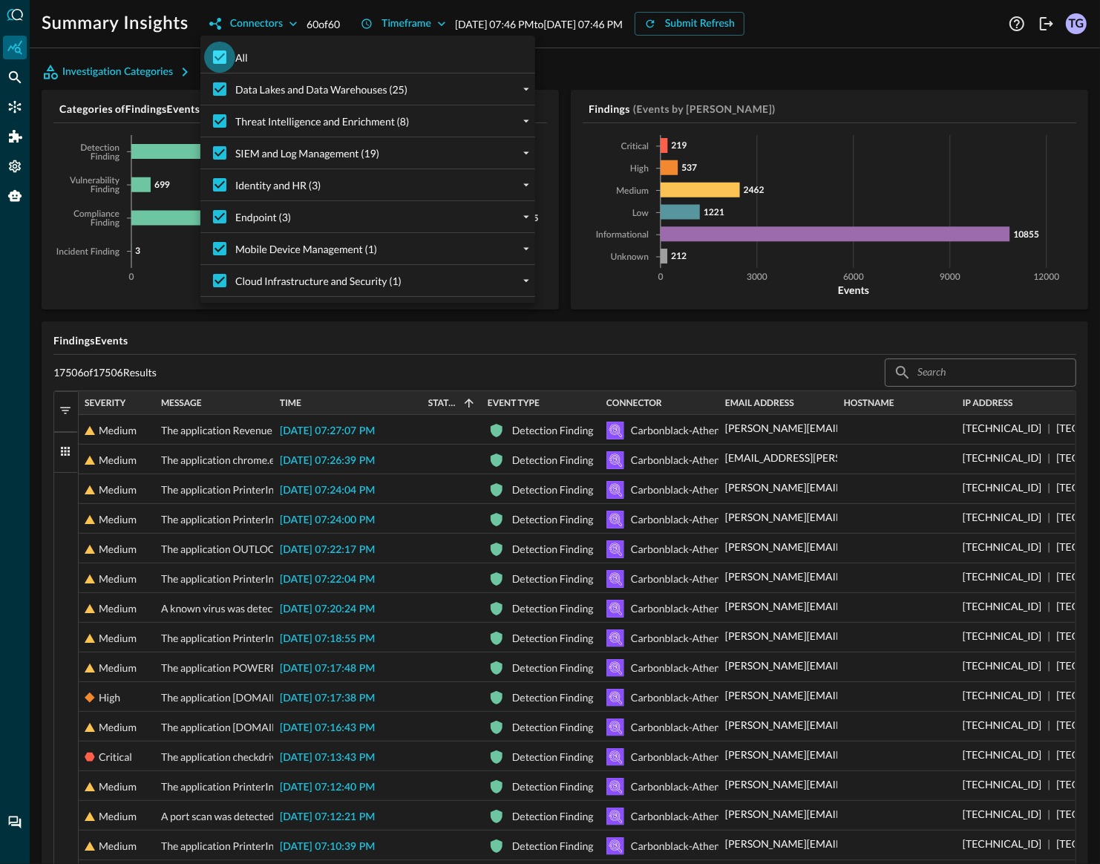
checkbox input "false"
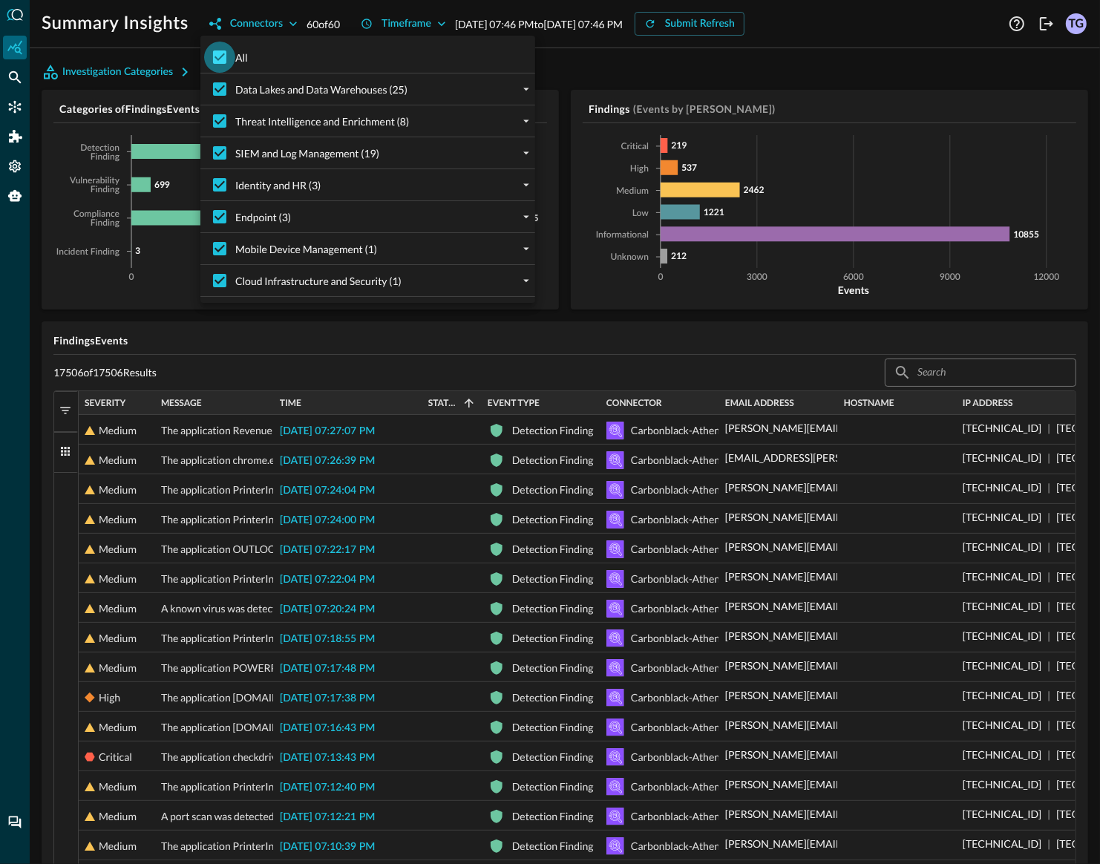
checkbox input "false"
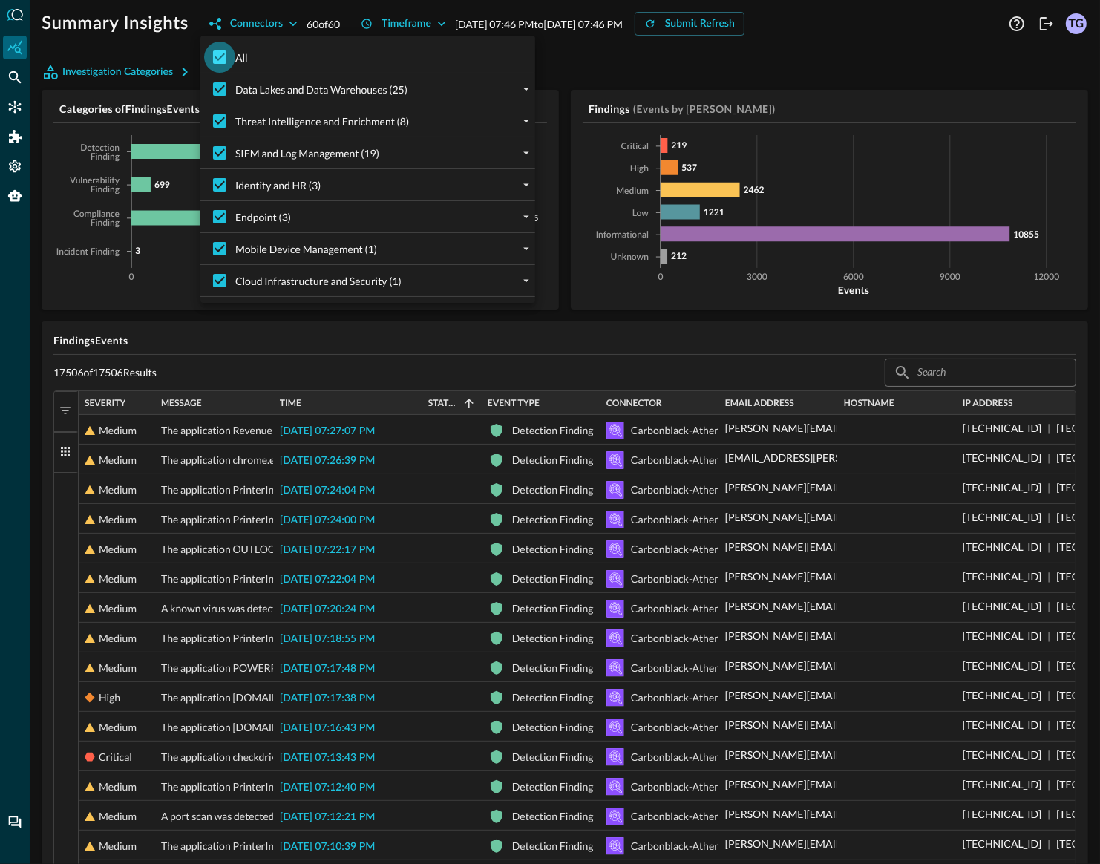
checkbox input "false"
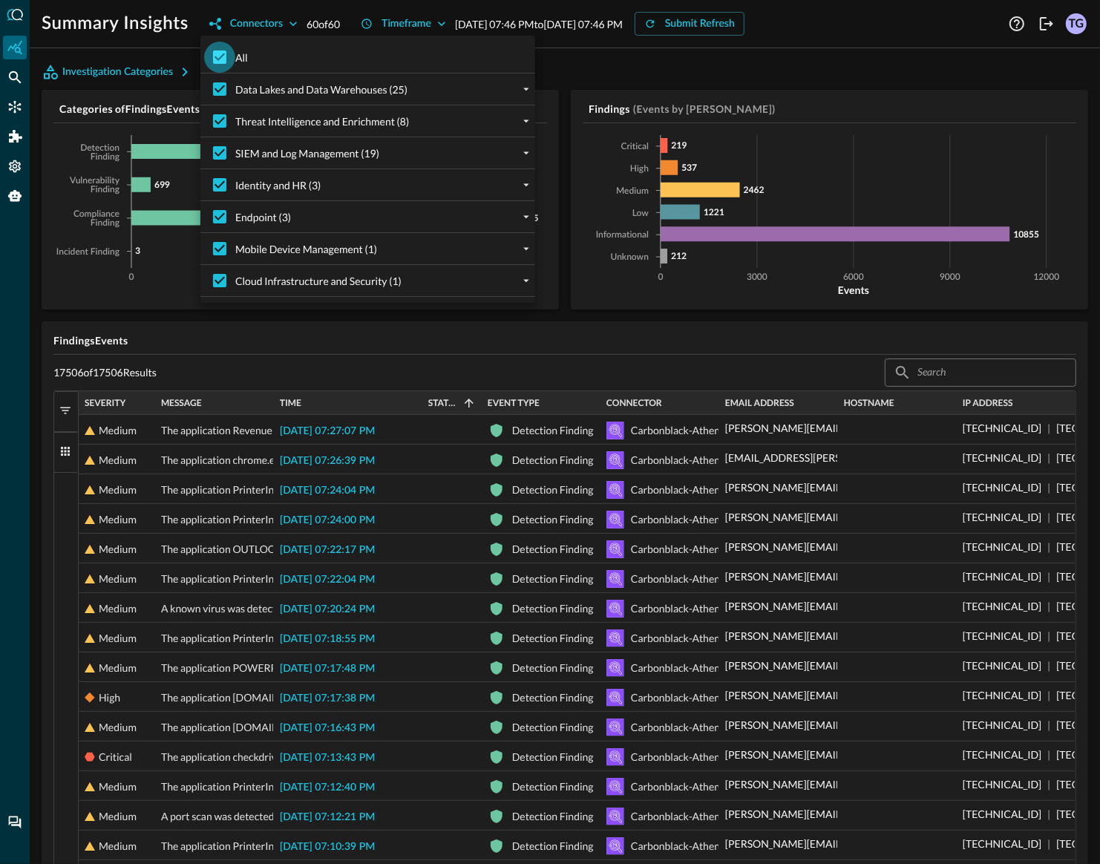
checkbox input "false"
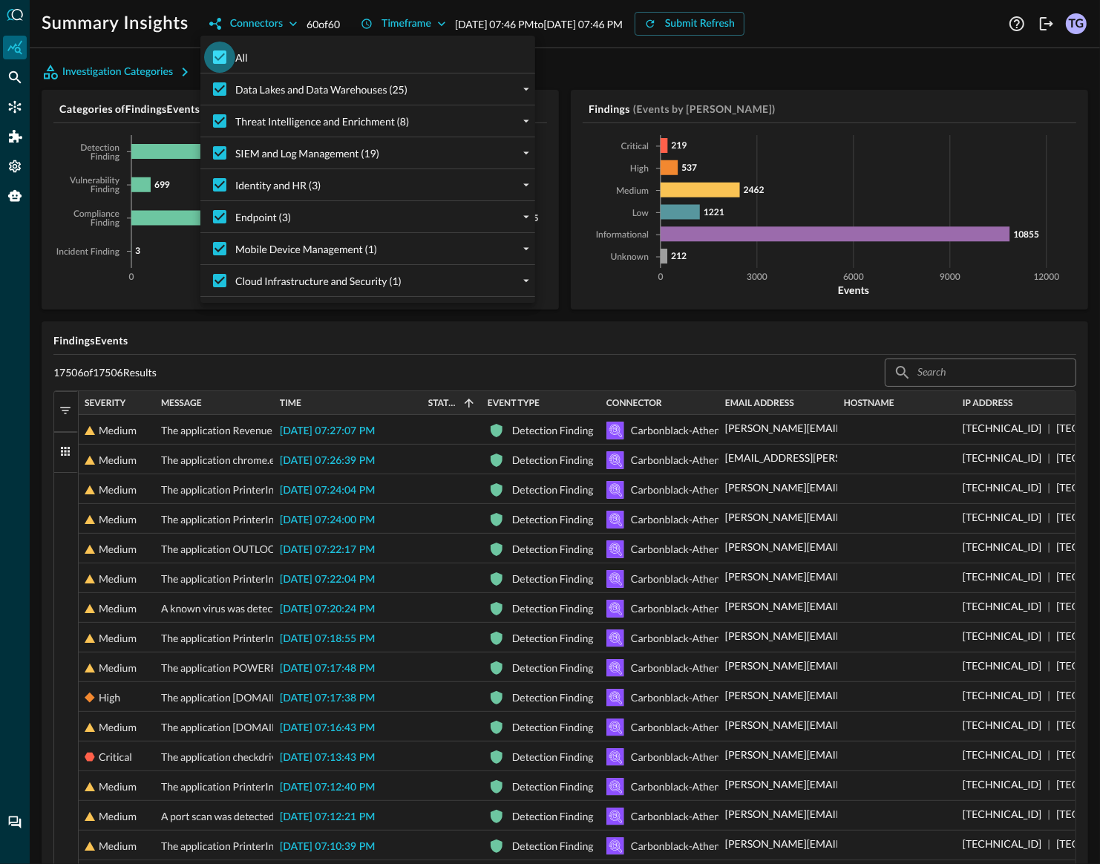
checkbox input "false"
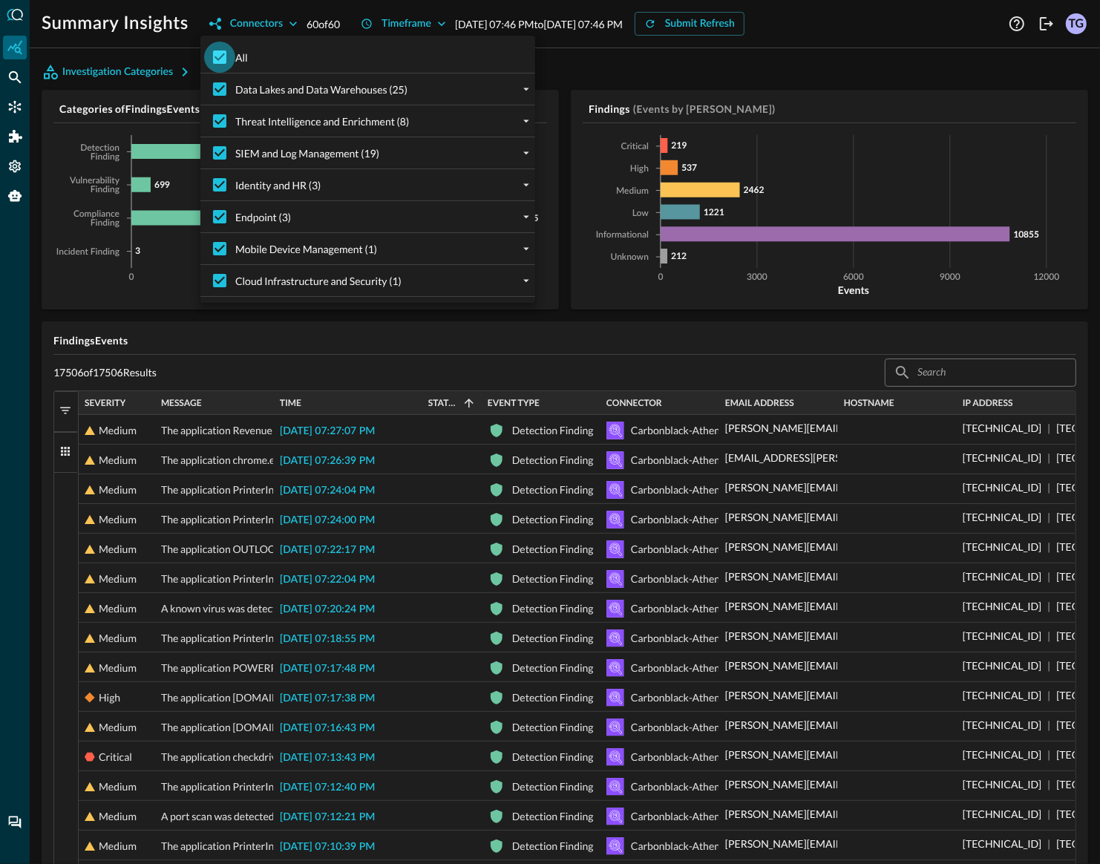
checkbox input "false"
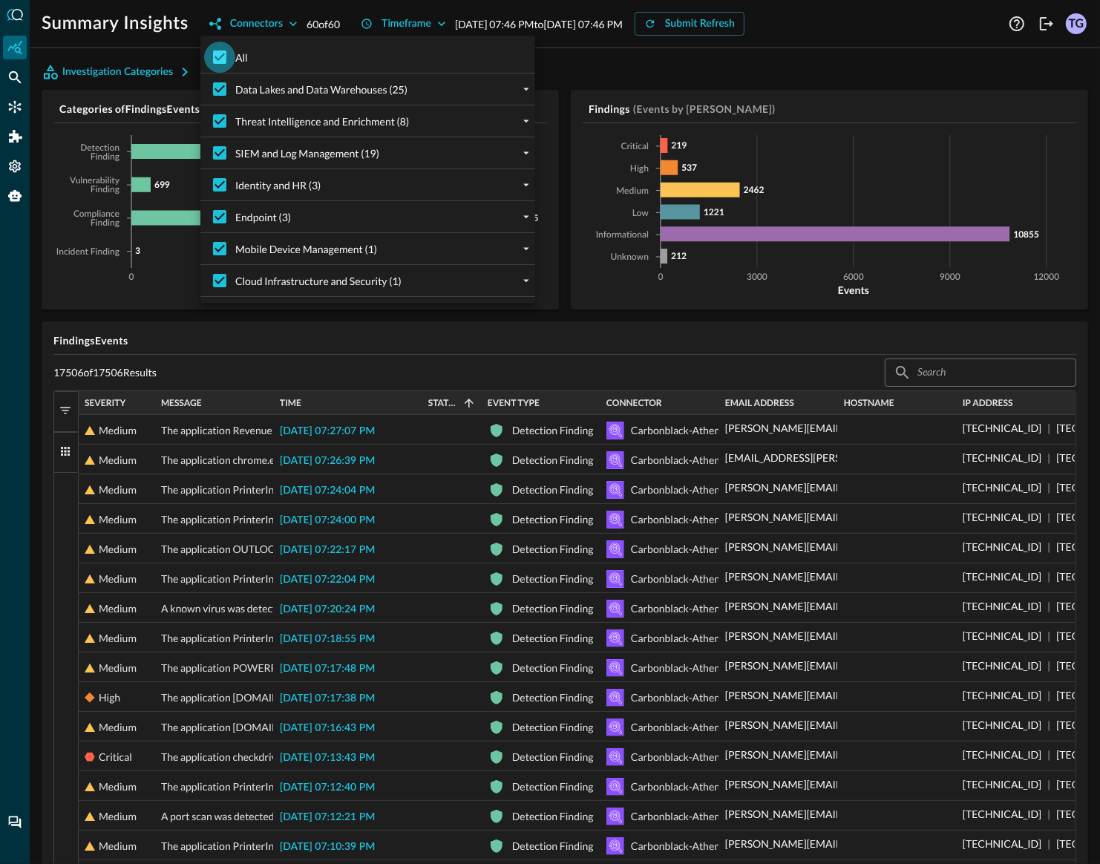
checkbox input "false"
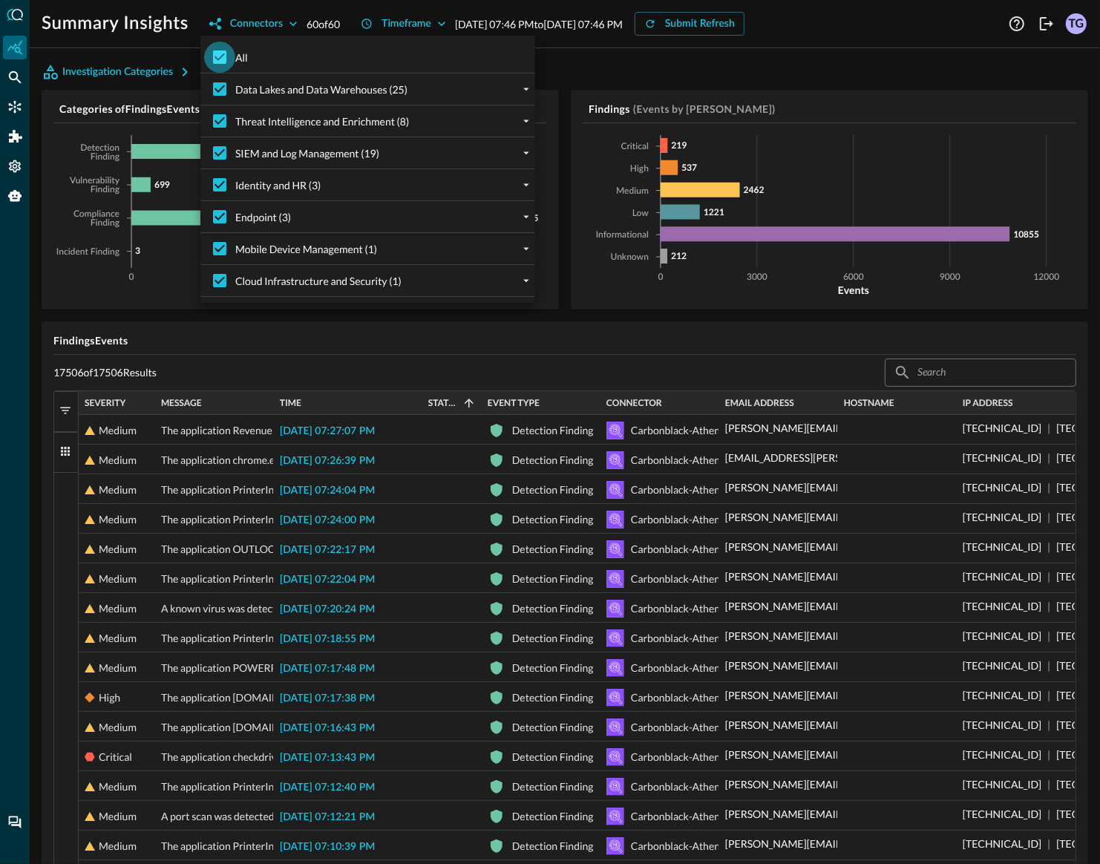
checkbox input "false"
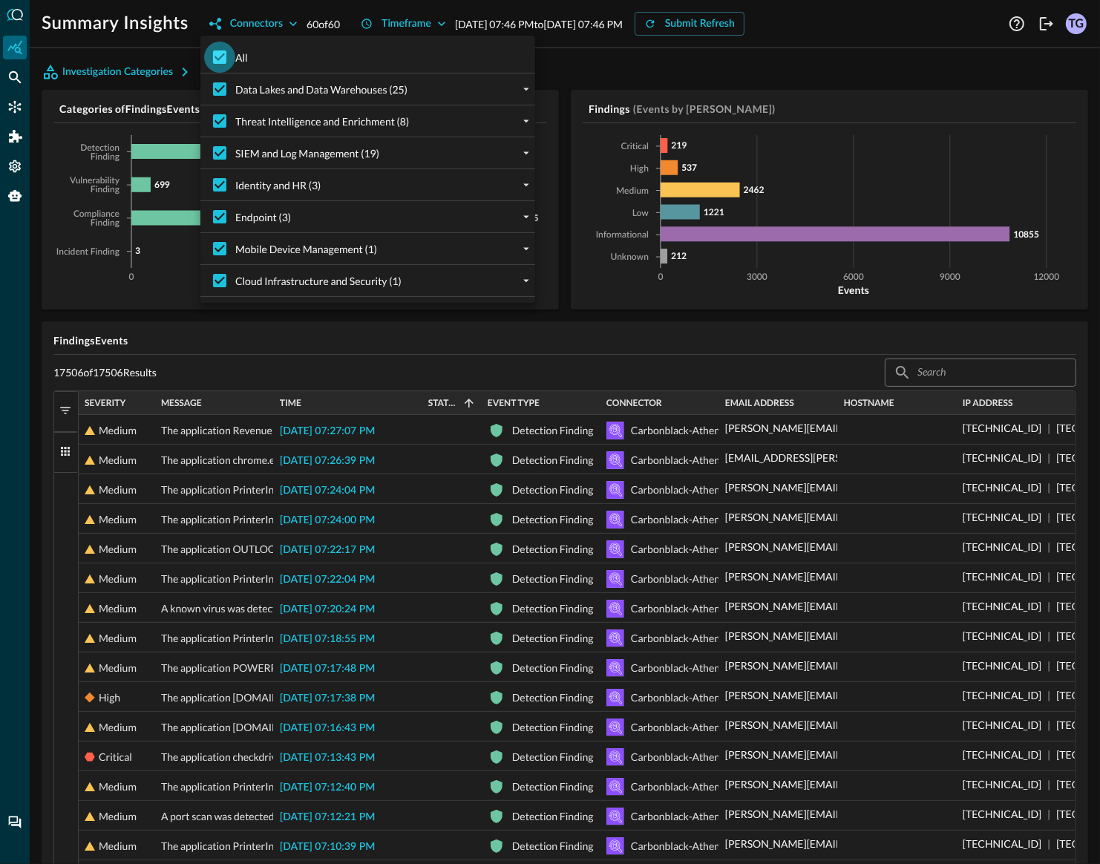
checkbox input "false"
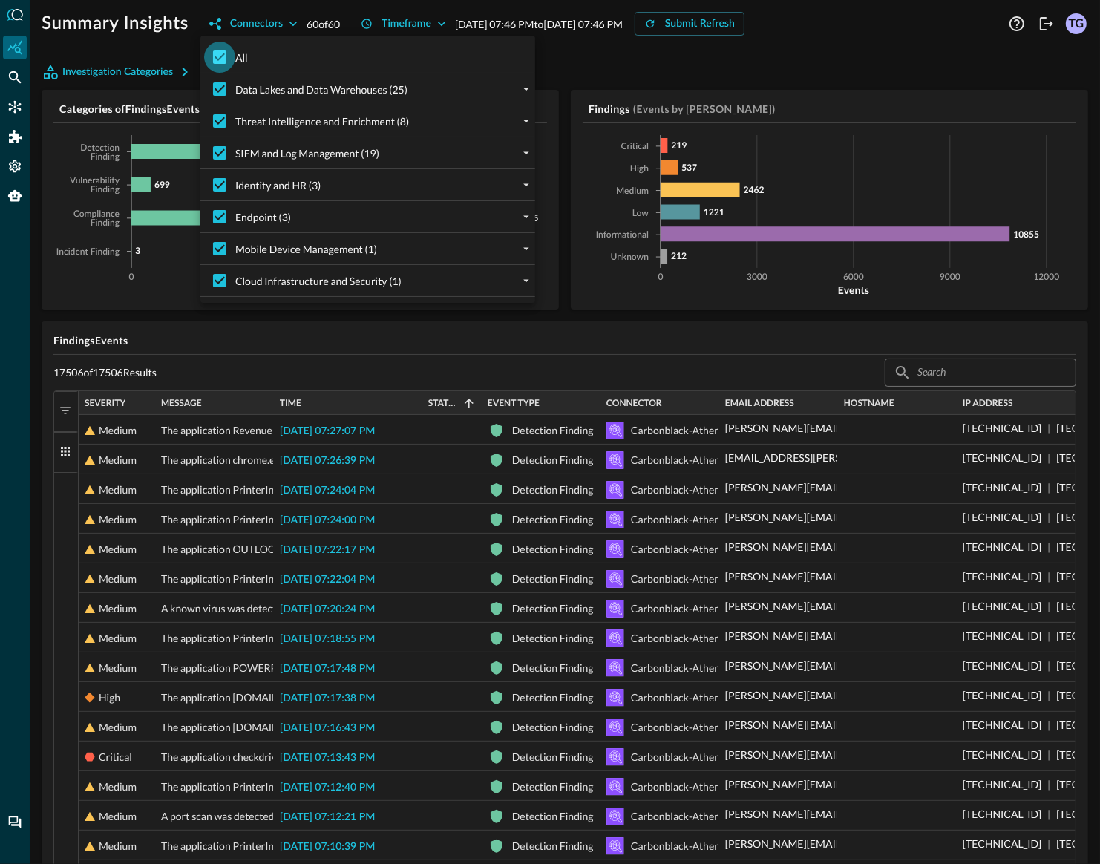
checkbox input "false"
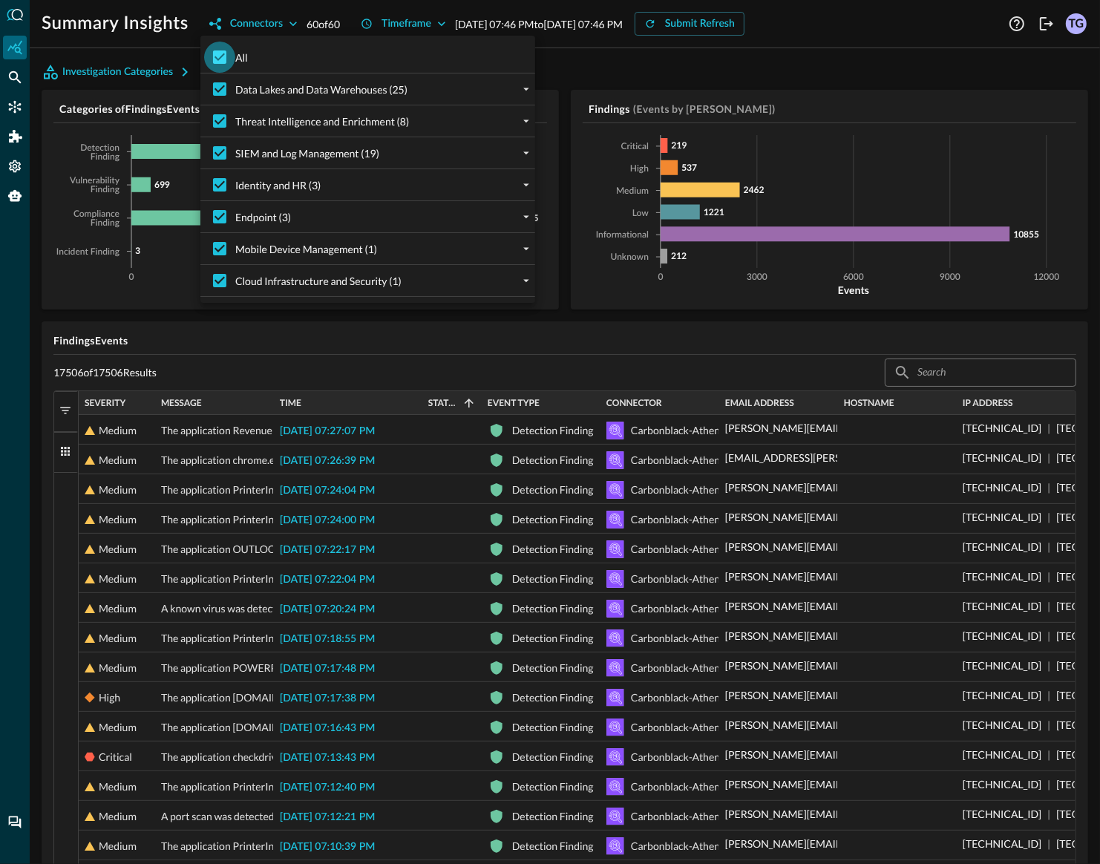
checkbox input "false"
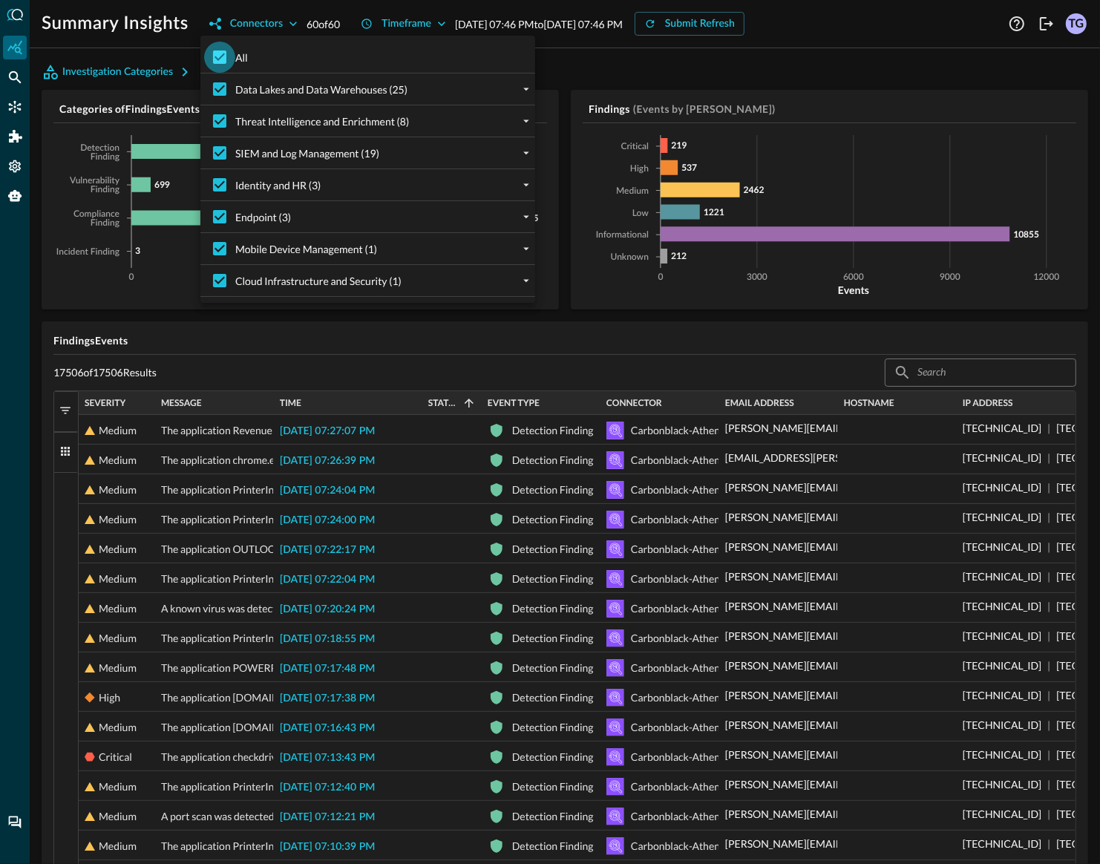
checkbox input "false"
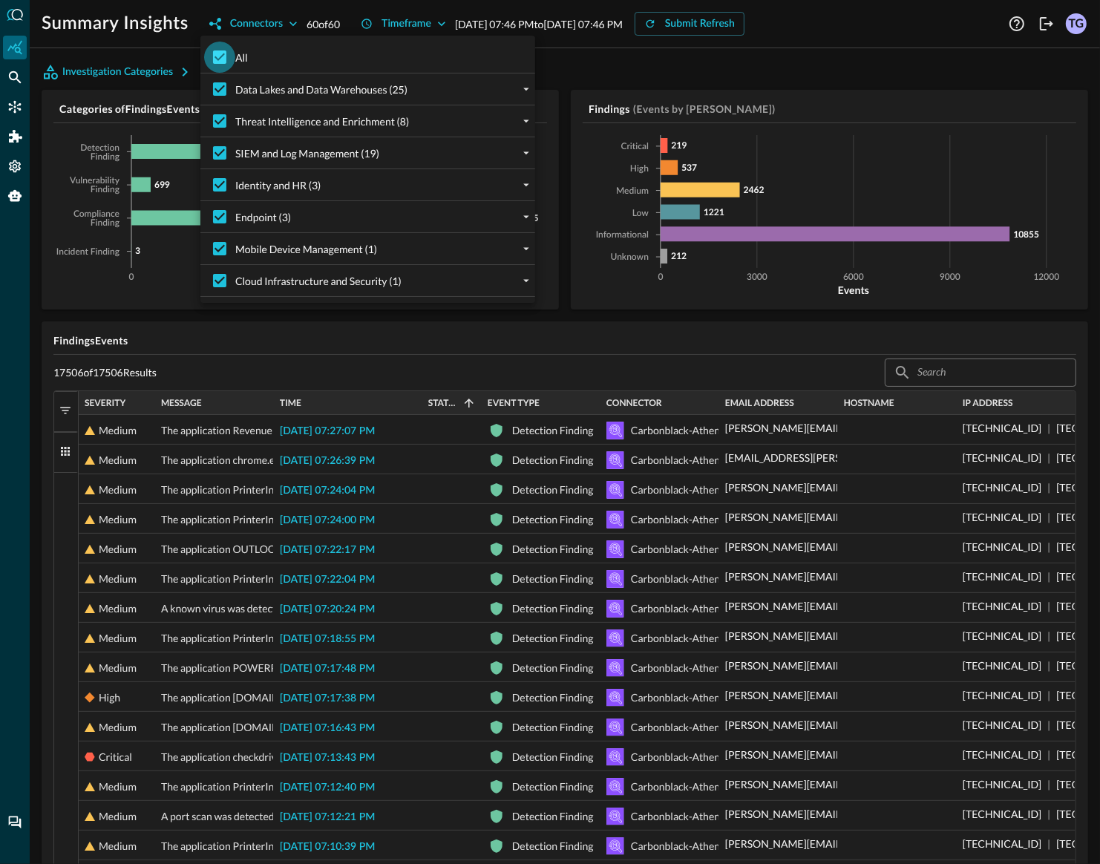
checkbox input "false"
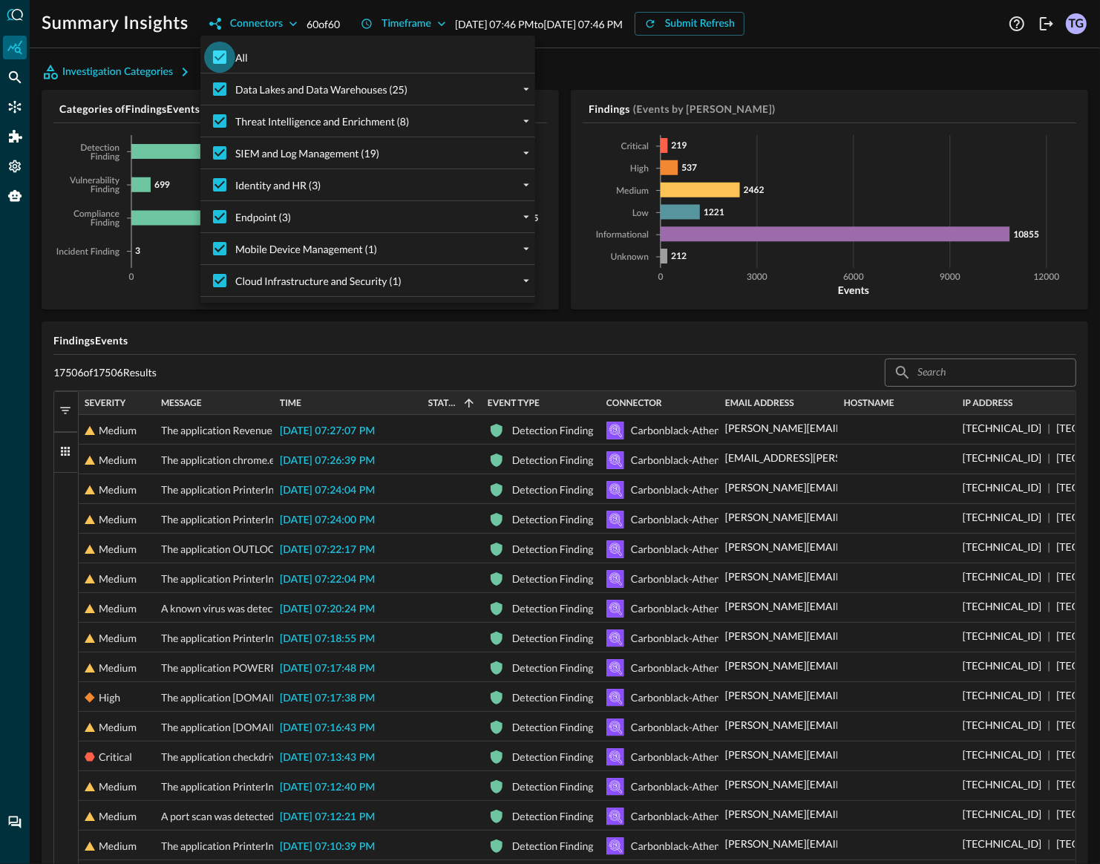
checkbox input "false"
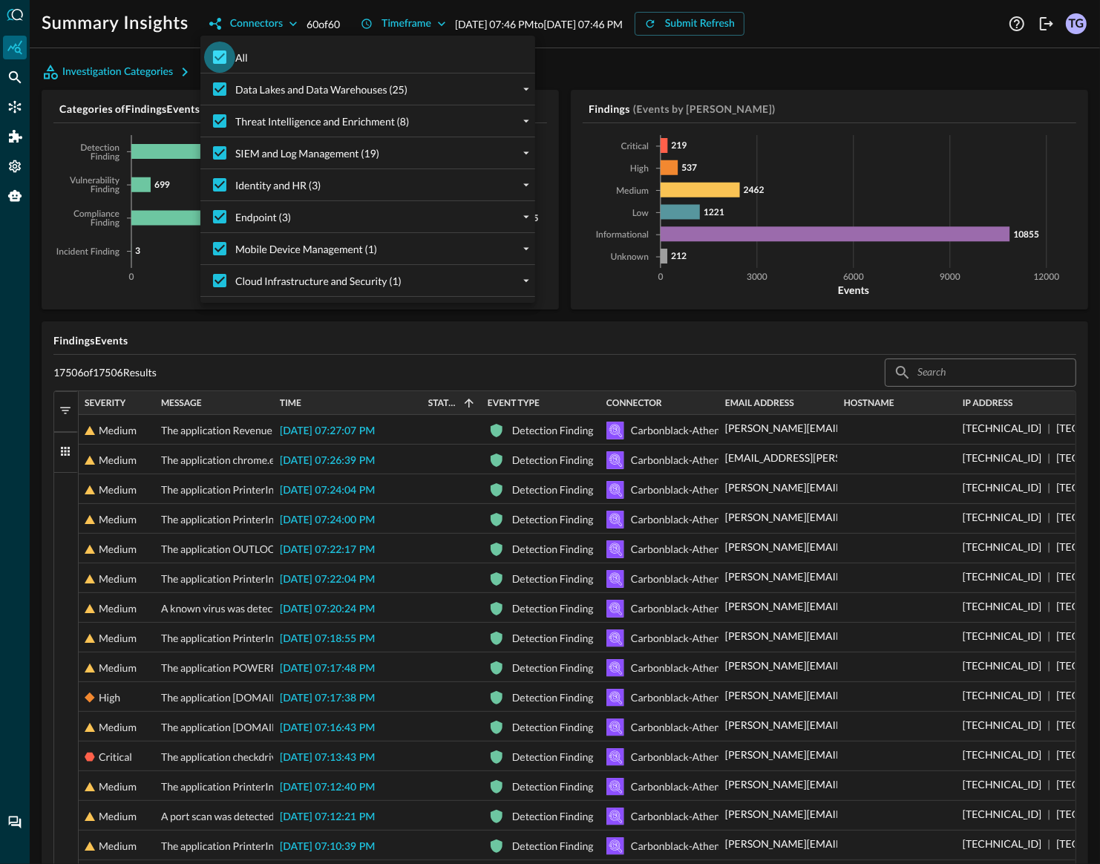
checkbox input "false"
click at [523, 218] on icon "expand" at bounding box center [525, 216] width 13 height 13
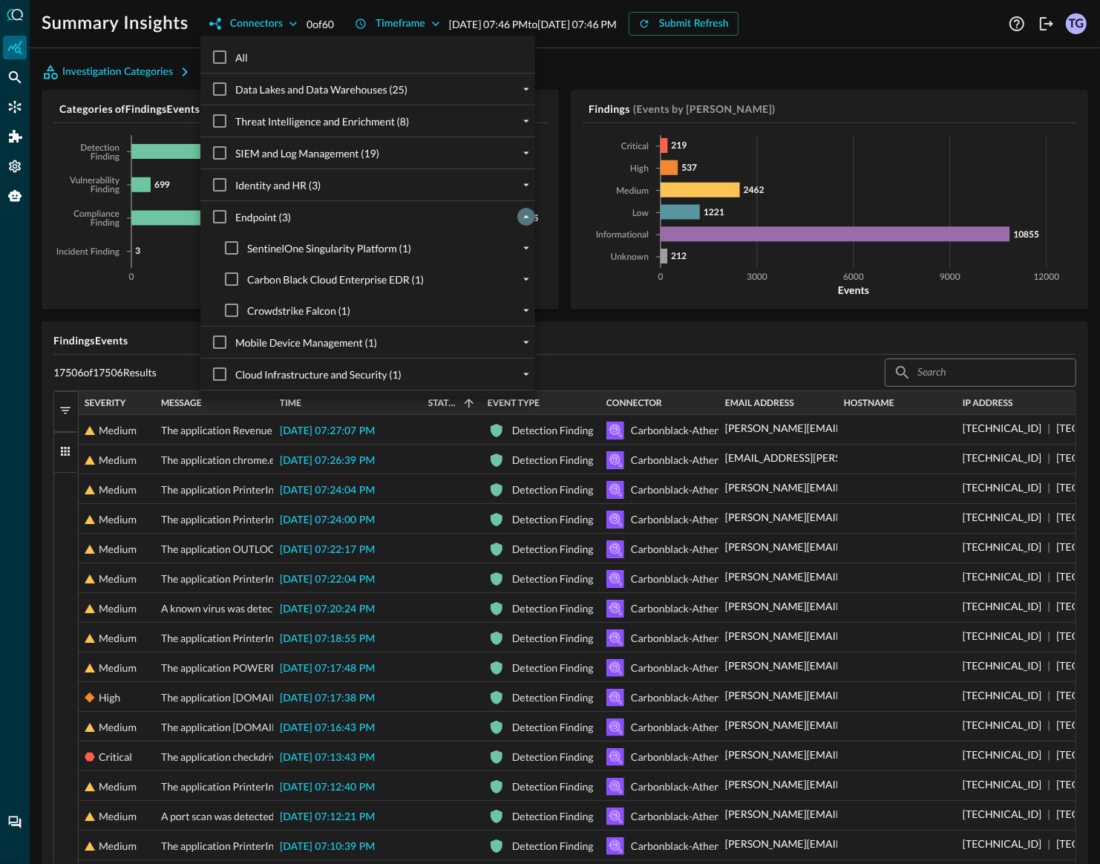
click at [523, 218] on icon "collapse" at bounding box center [525, 216] width 13 height 13
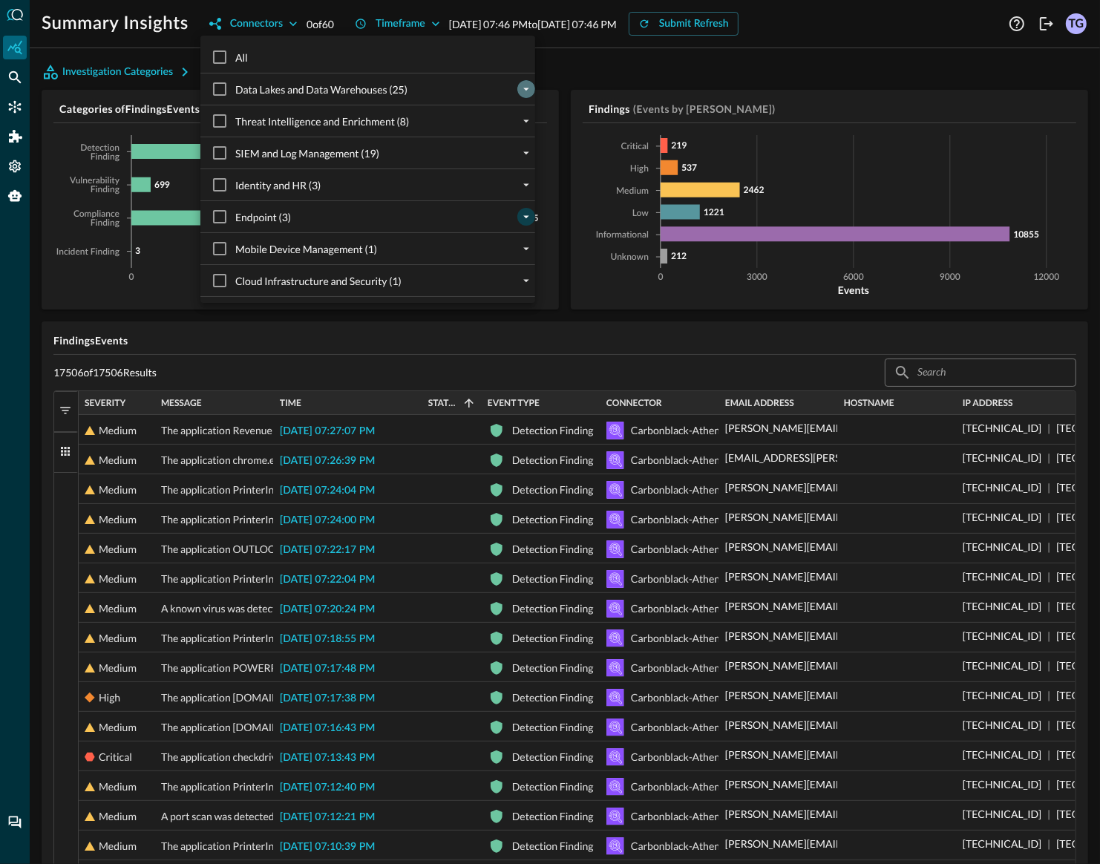
click at [526, 91] on icon "expand" at bounding box center [525, 88] width 13 height 13
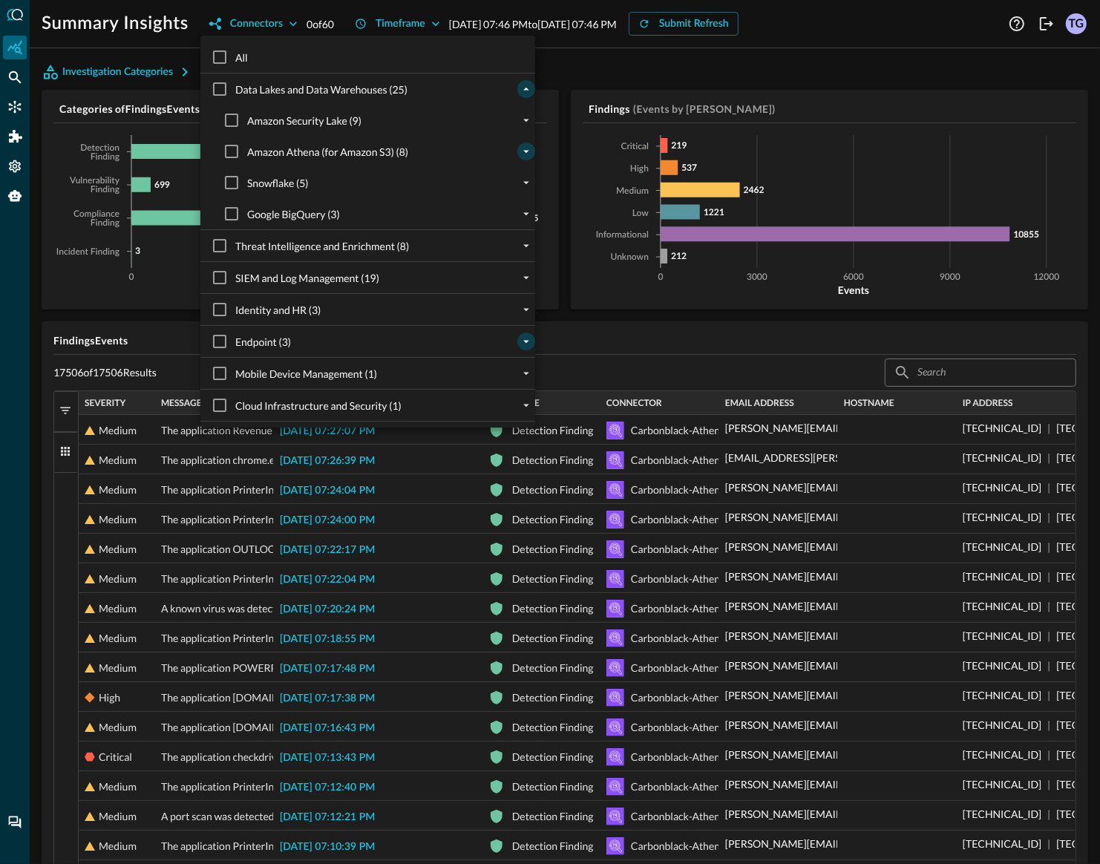
click at [525, 153] on icon "expand" at bounding box center [525, 151] width 13 height 13
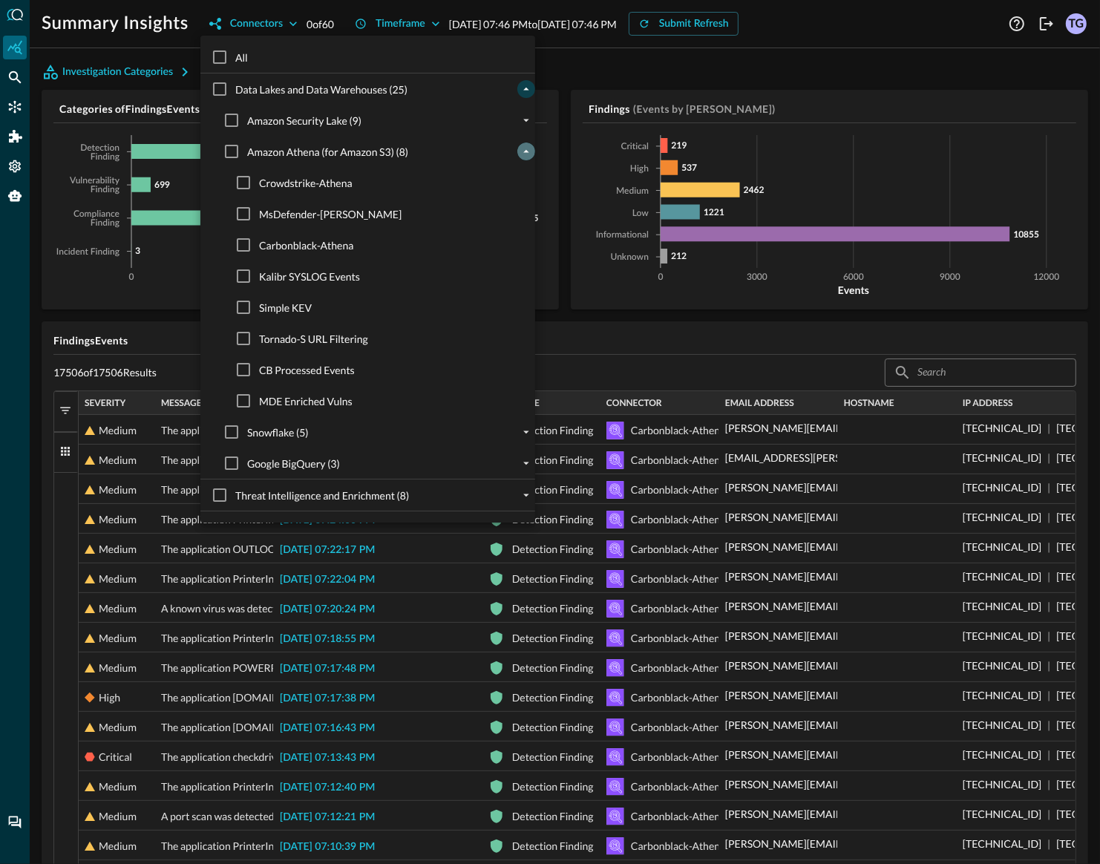
click at [525, 153] on icon "collapse" at bounding box center [525, 151] width 13 height 13
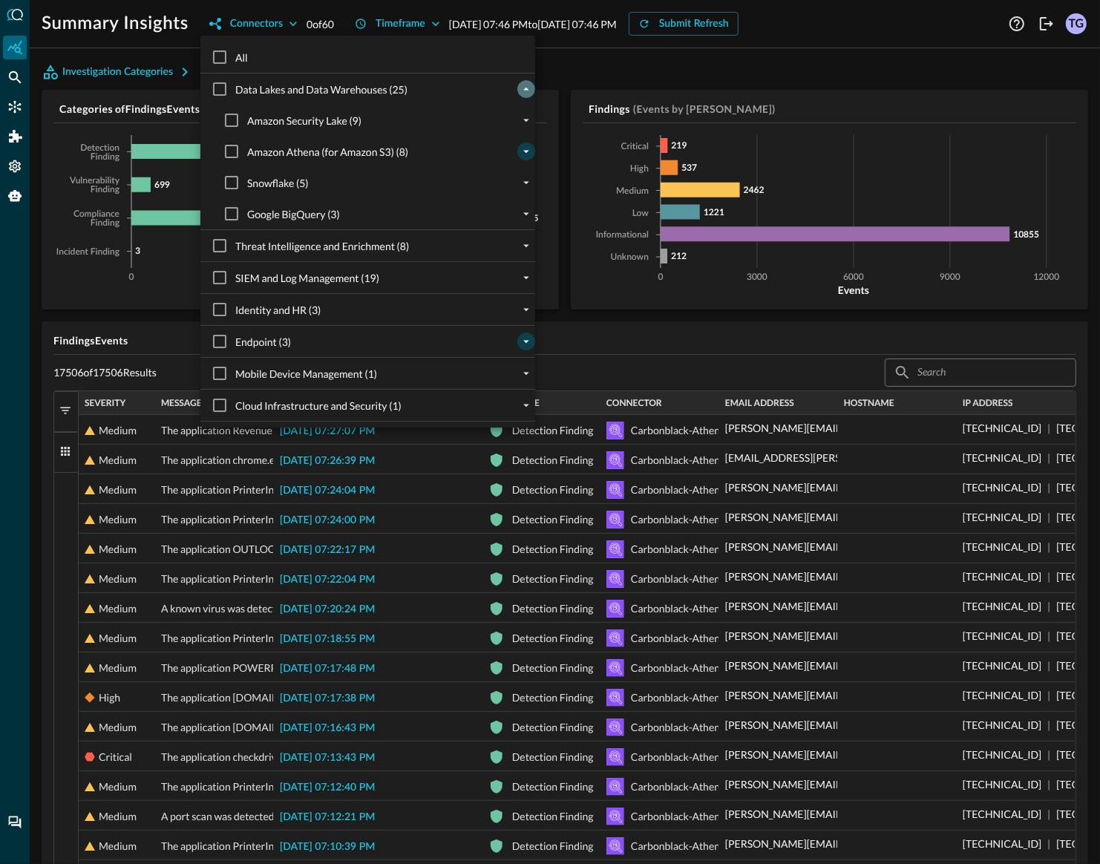
click at [525, 92] on icon "collapse" at bounding box center [525, 88] width 13 height 13
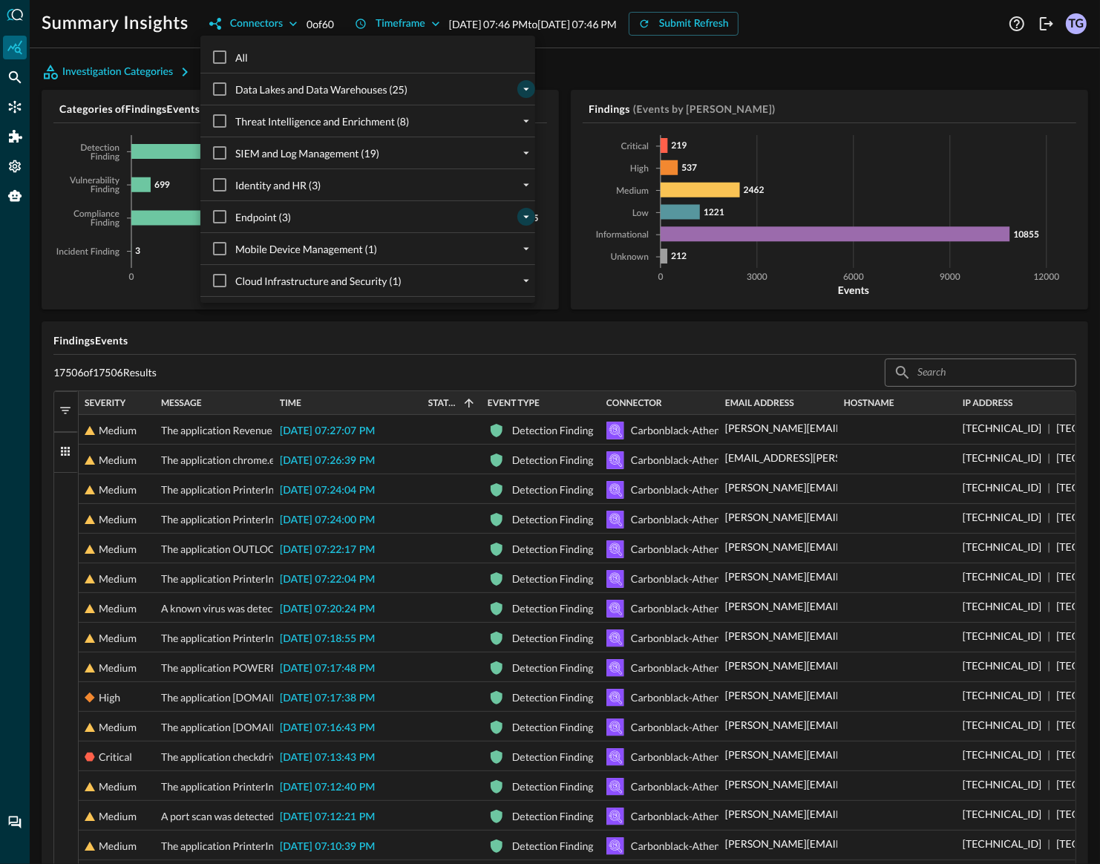
click at [525, 92] on icon "expand" at bounding box center [525, 88] width 13 height 13
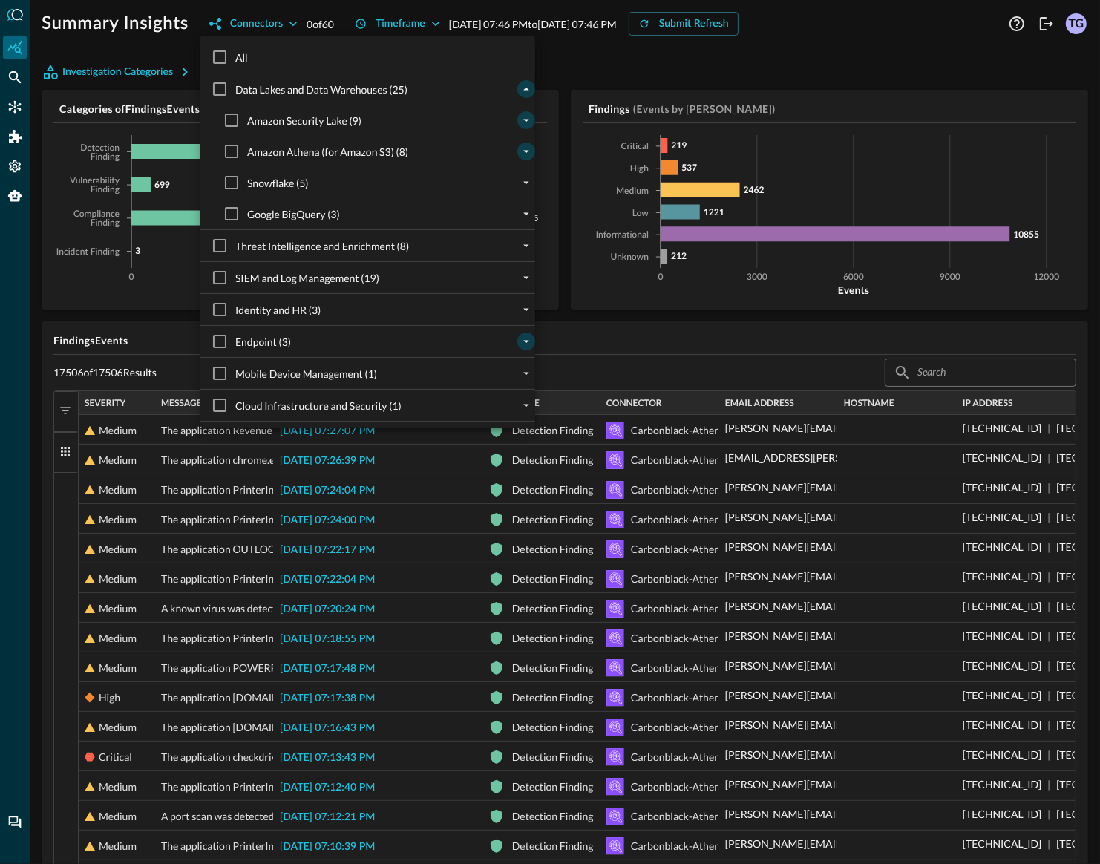
click at [524, 117] on icon "expand" at bounding box center [525, 120] width 13 height 13
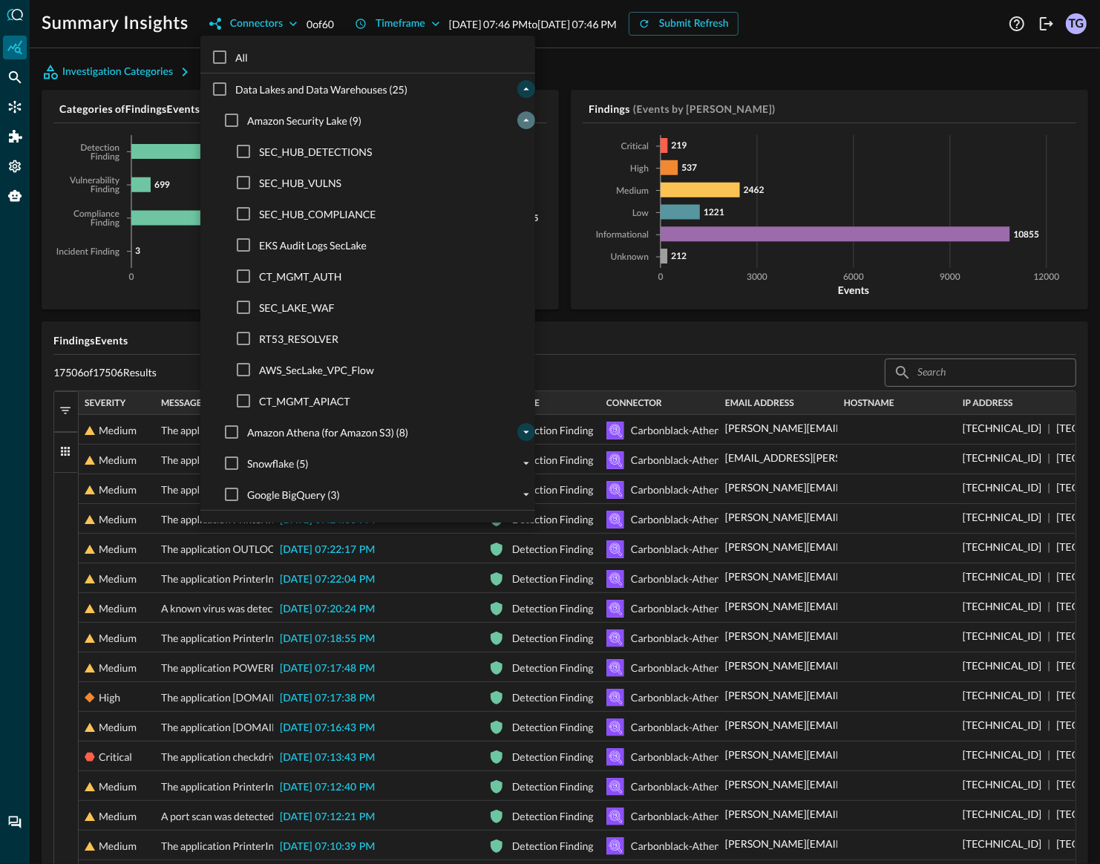
click at [524, 116] on icon "collapse" at bounding box center [525, 120] width 13 height 13
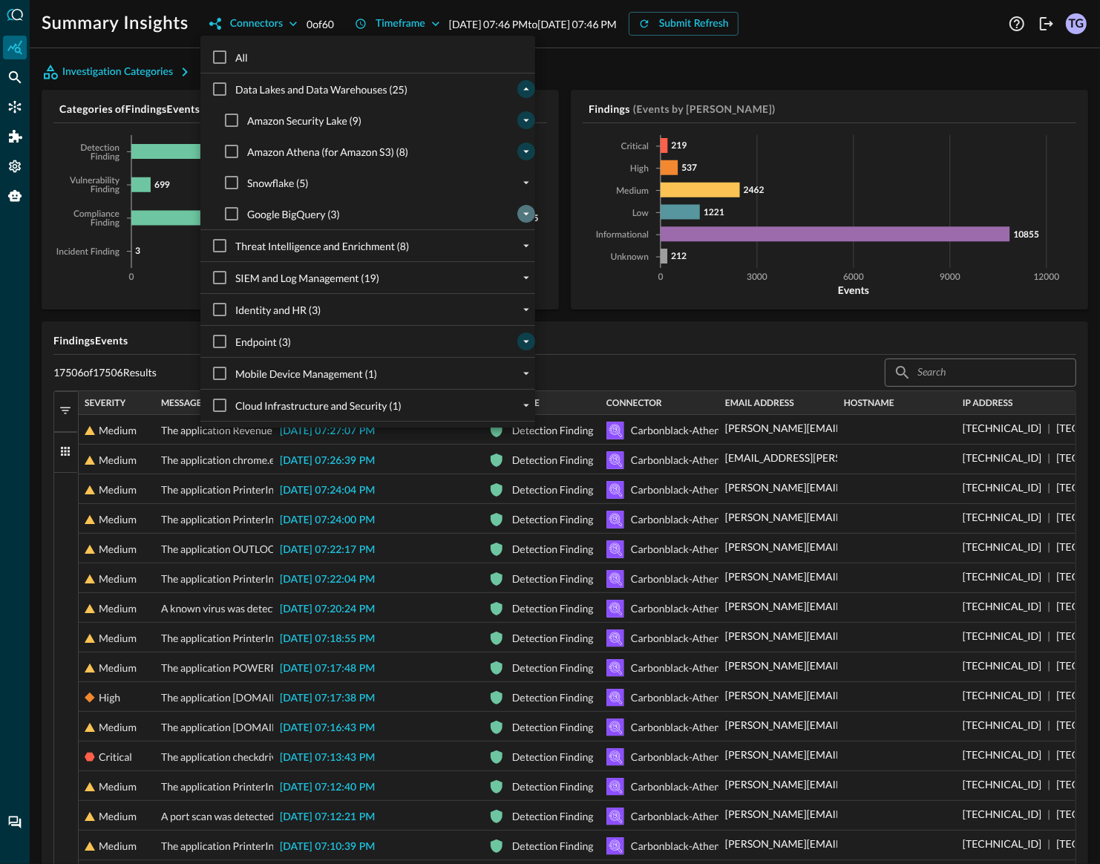
click at [521, 209] on icon "expand" at bounding box center [525, 213] width 13 height 13
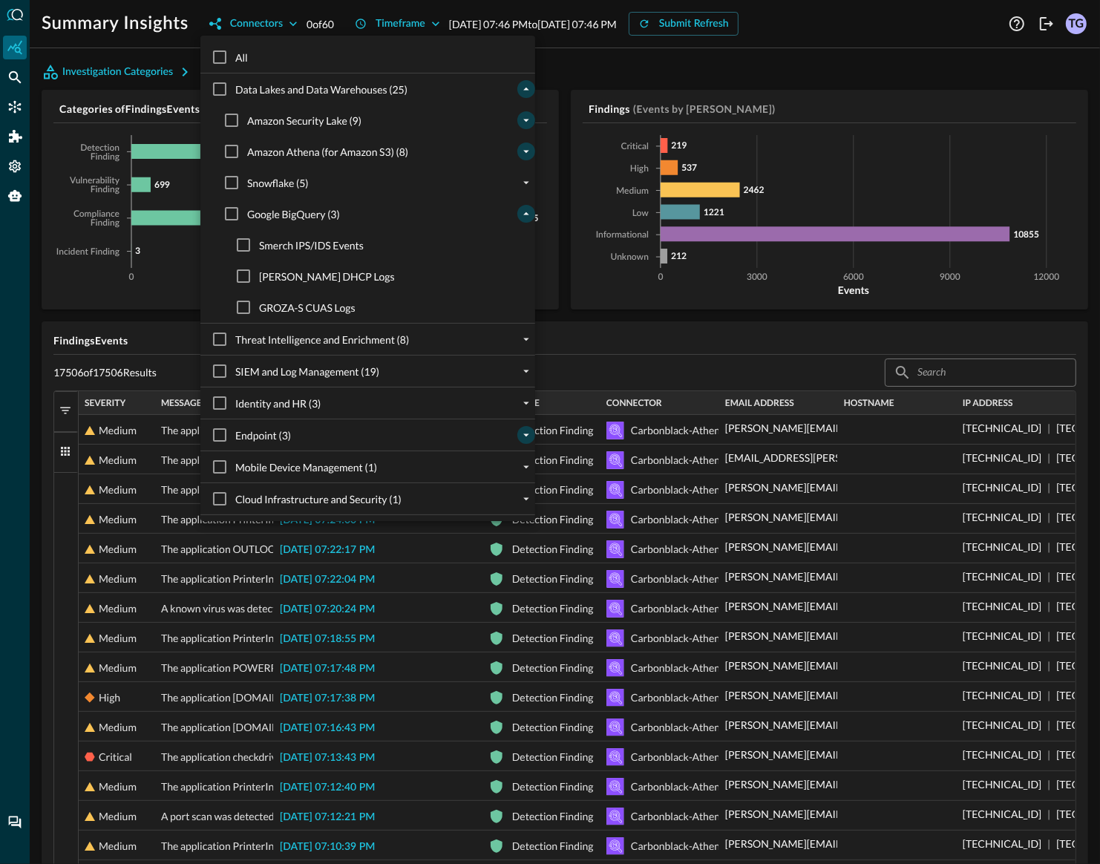
click at [521, 209] on icon "collapse" at bounding box center [525, 213] width 13 height 13
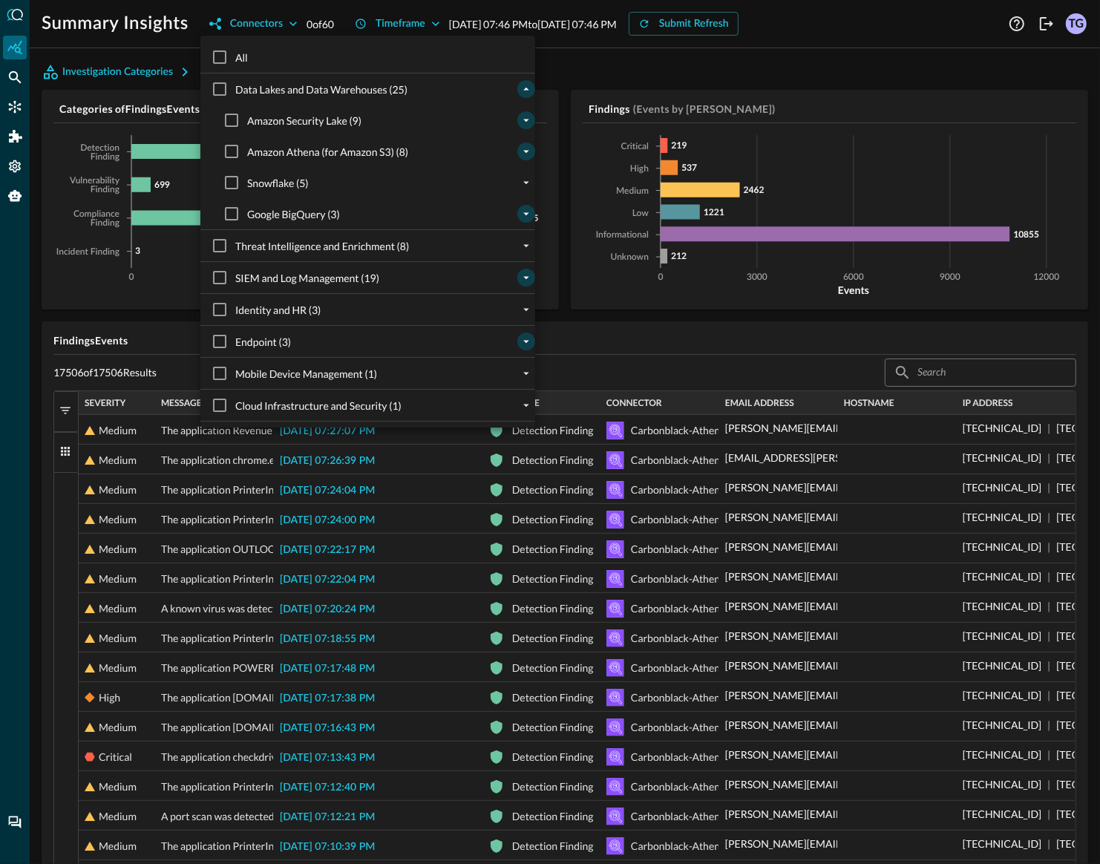
click at [522, 275] on icon "expand" at bounding box center [525, 277] width 13 height 13
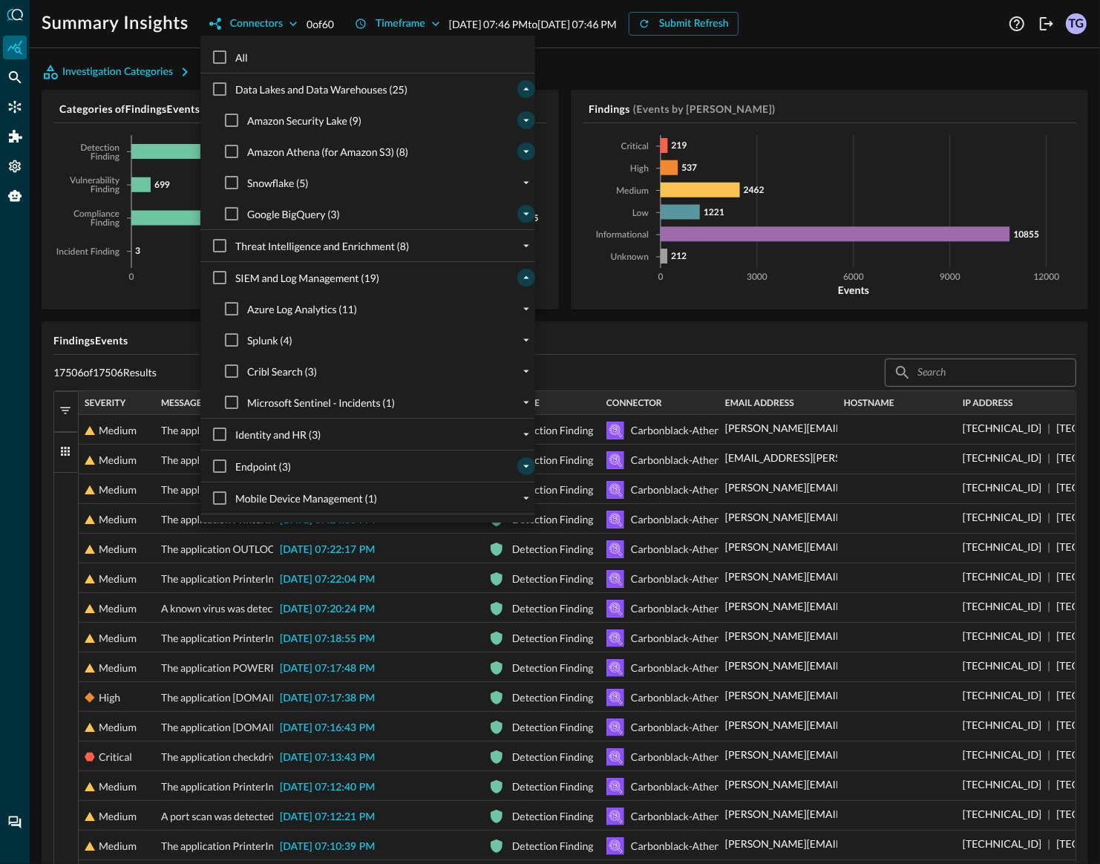
click at [522, 275] on icon "collapse" at bounding box center [525, 277] width 13 height 13
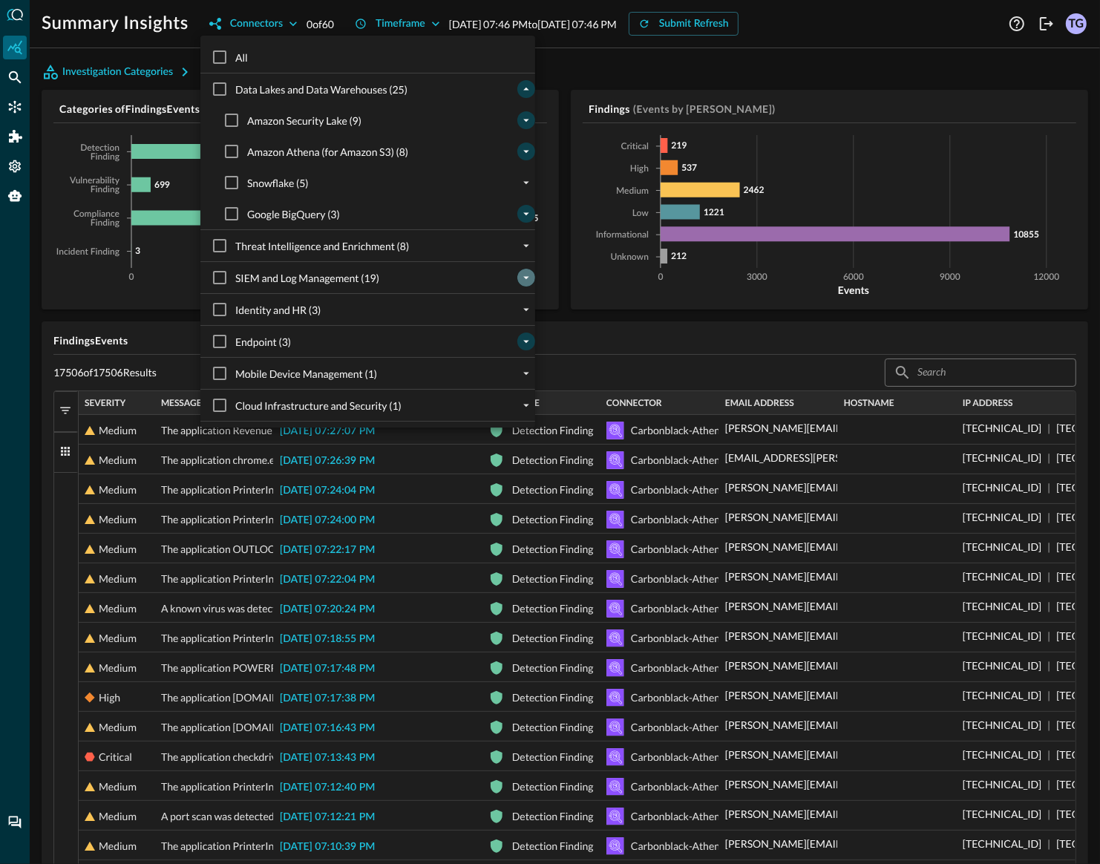
click at [522, 275] on icon "expand" at bounding box center [525, 277] width 13 height 13
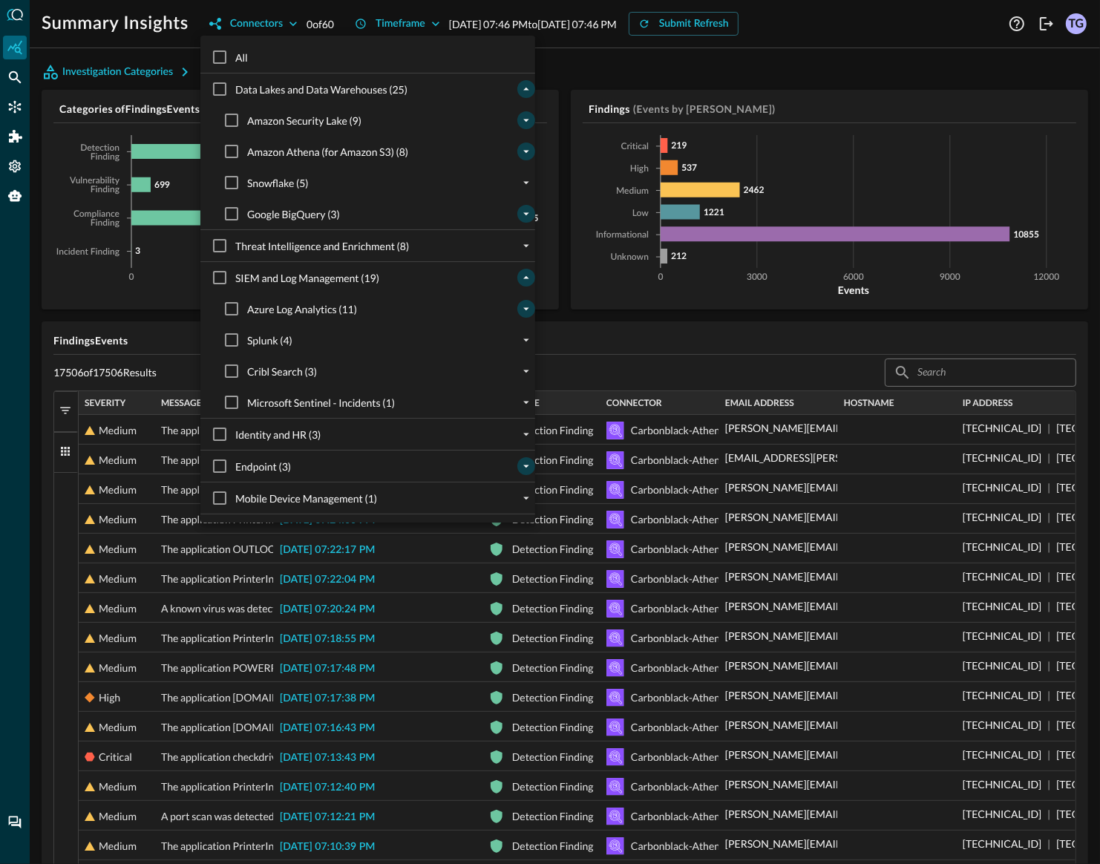
click at [524, 305] on icon "expand" at bounding box center [525, 308] width 13 height 13
click at [243, 373] on input "ATB - XDR - DeviceFileEv" at bounding box center [243, 370] width 31 height 31
checkbox input "true"
click at [171, 303] on div at bounding box center [550, 432] width 1100 height 864
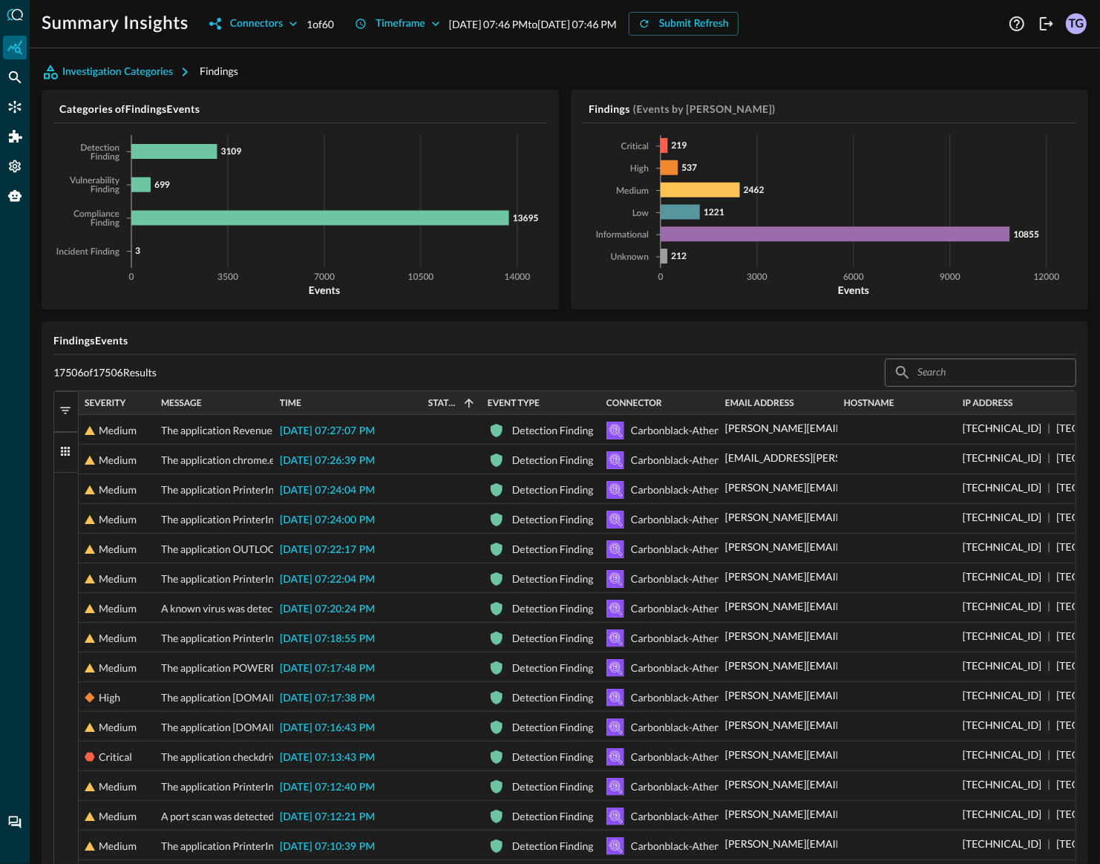
click at [114, 312] on div "Categories of Findings Events 0 3500 7000 10500 14000 Events Detection Finding …" at bounding box center [565, 650] width 1046 height 1121
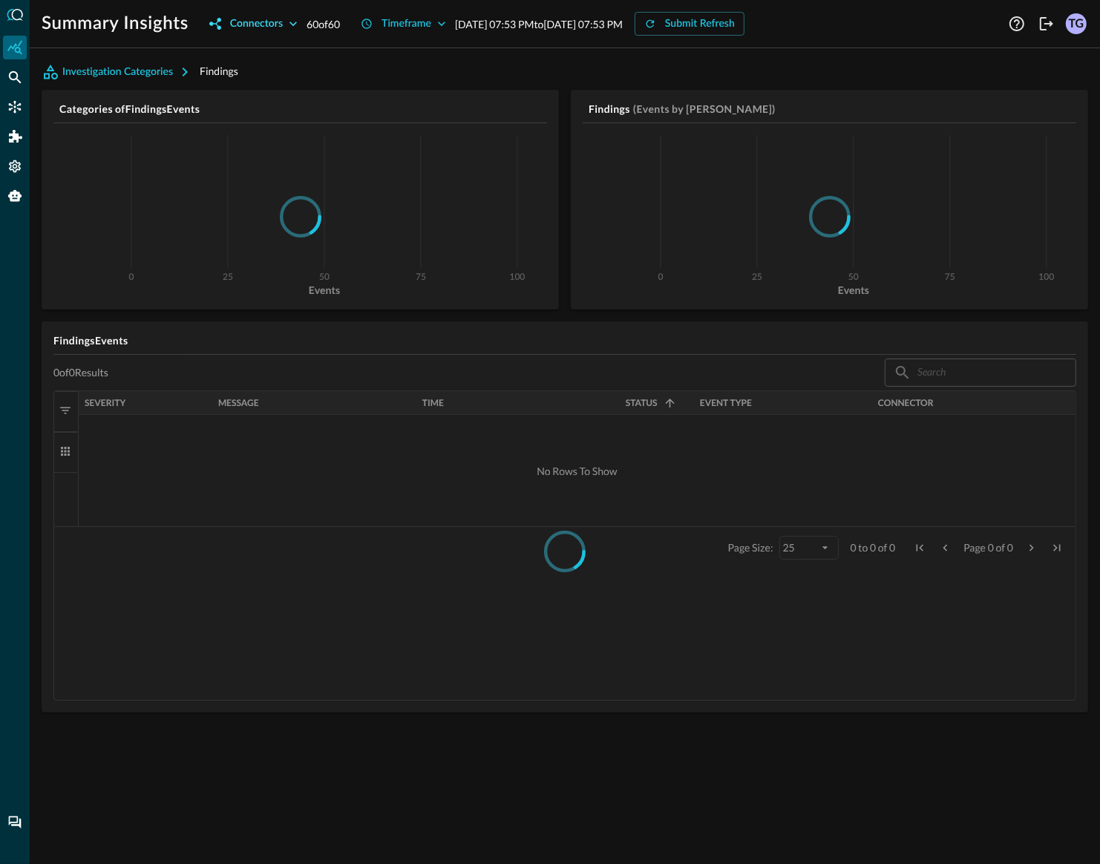
click at [266, 26] on div "Connectors" at bounding box center [256, 24] width 53 height 19
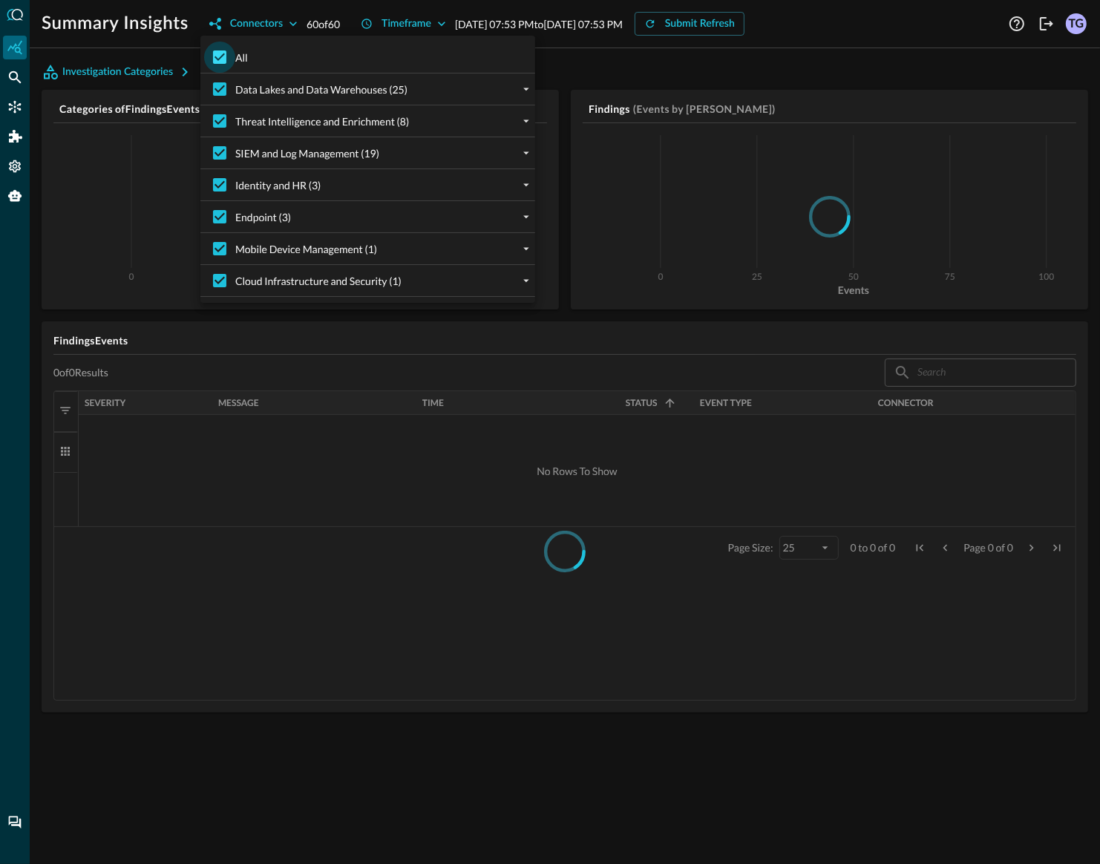
click at [226, 58] on input "All" at bounding box center [219, 57] width 31 height 31
checkbox input "false"
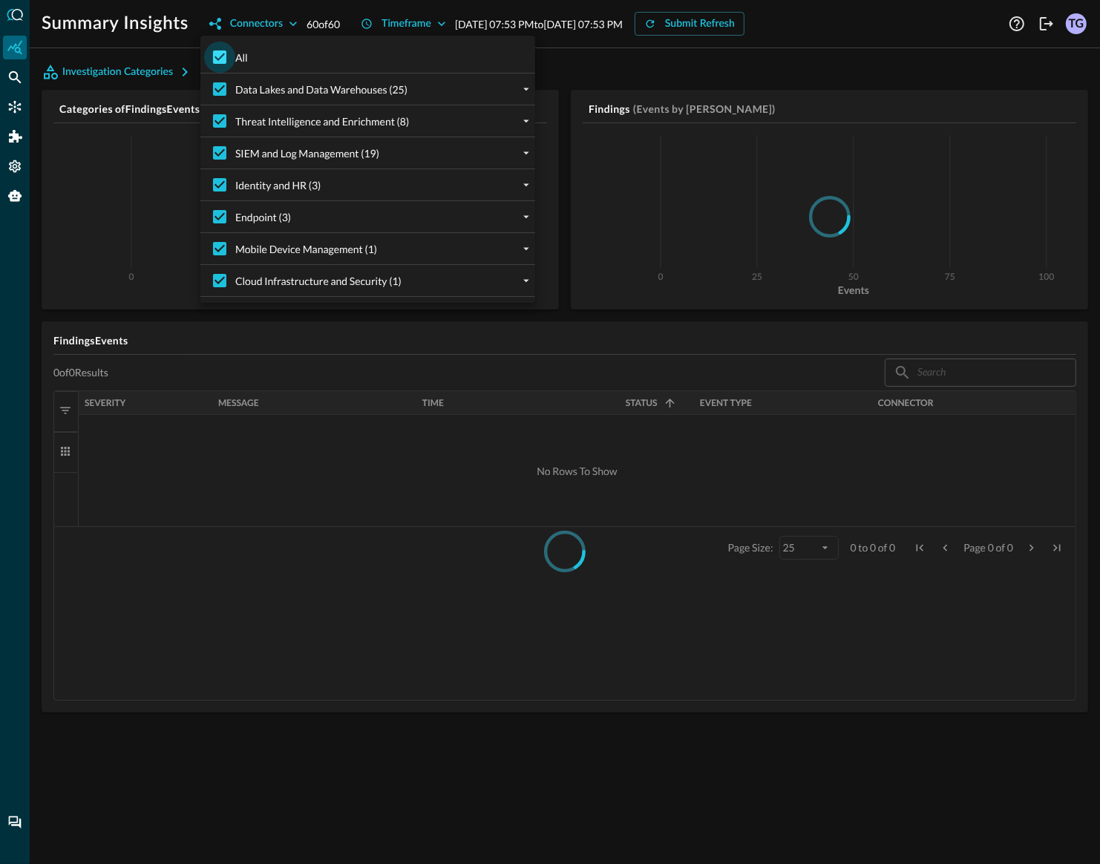
checkbox input "false"
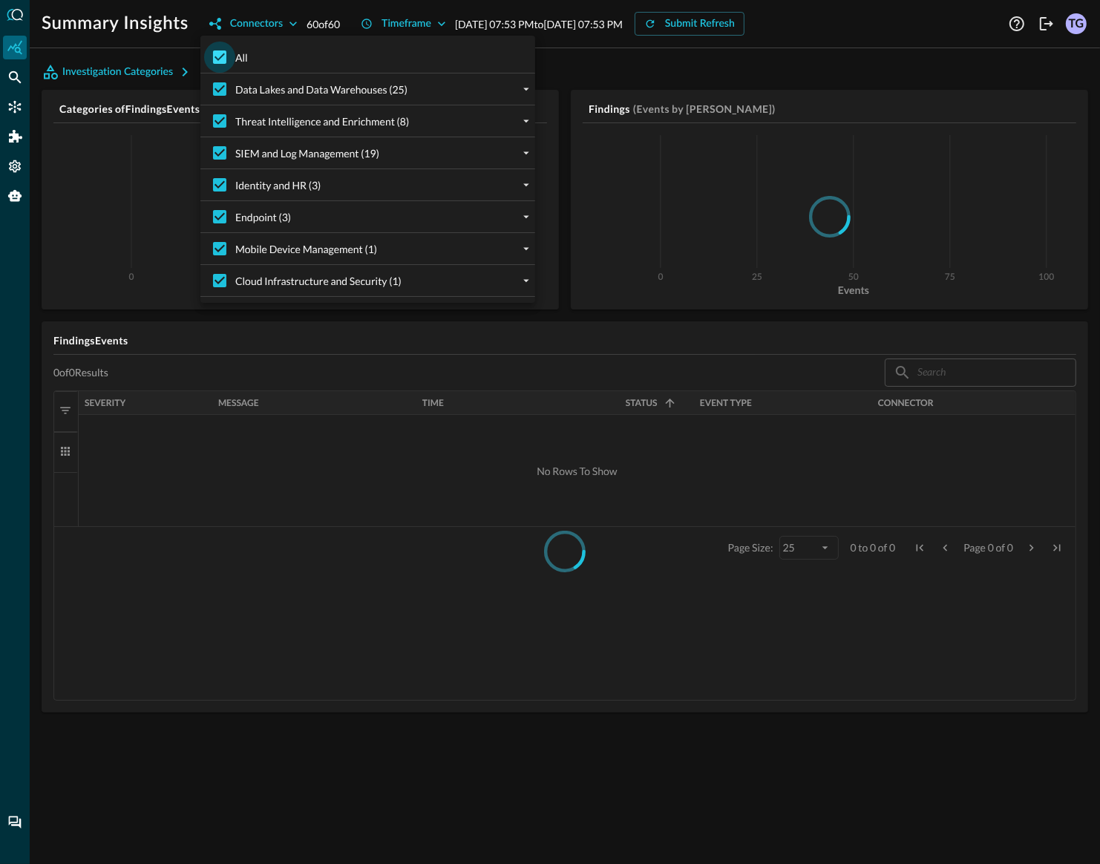
checkbox input "false"
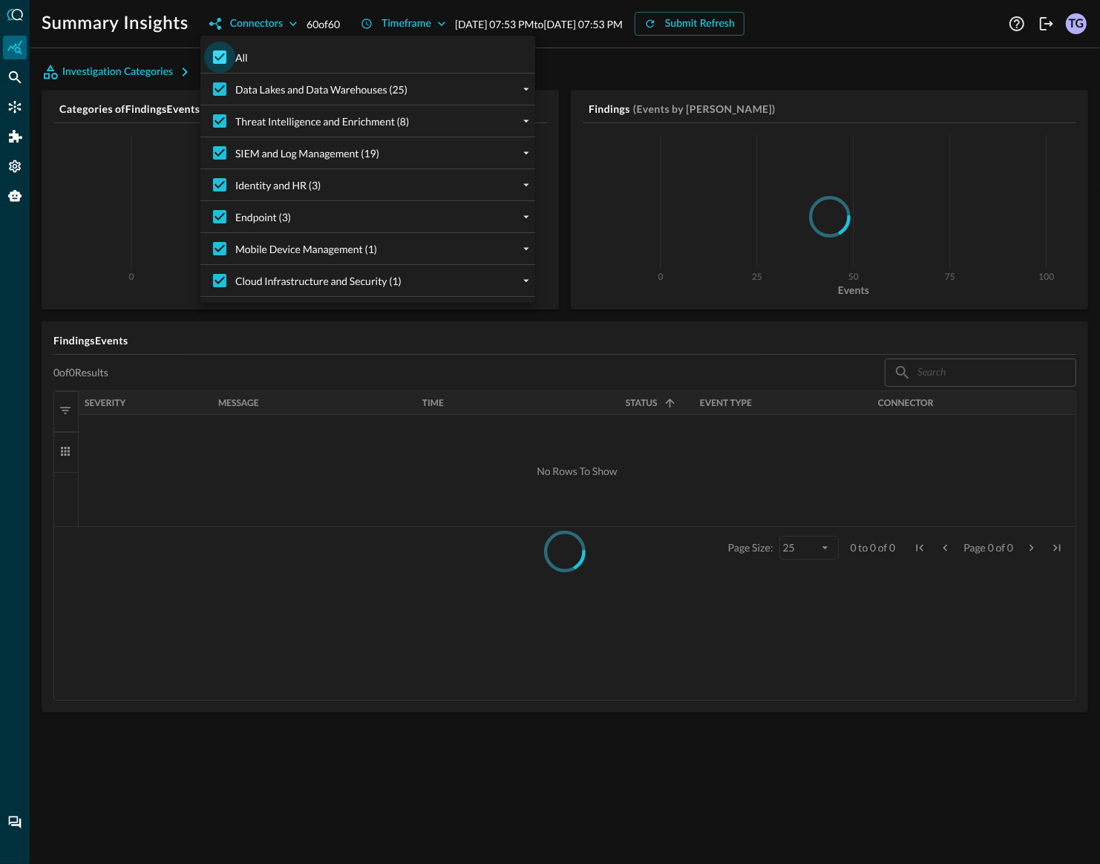
checkbox input "false"
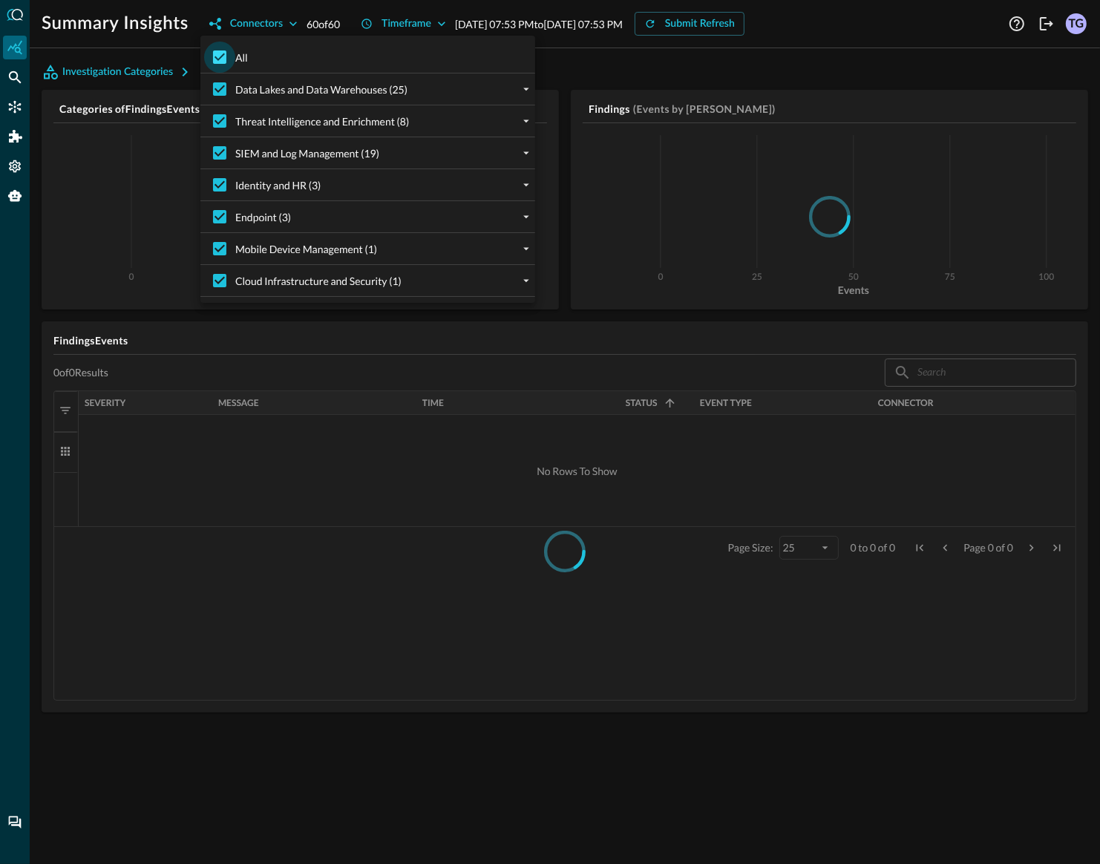
checkbox input "false"
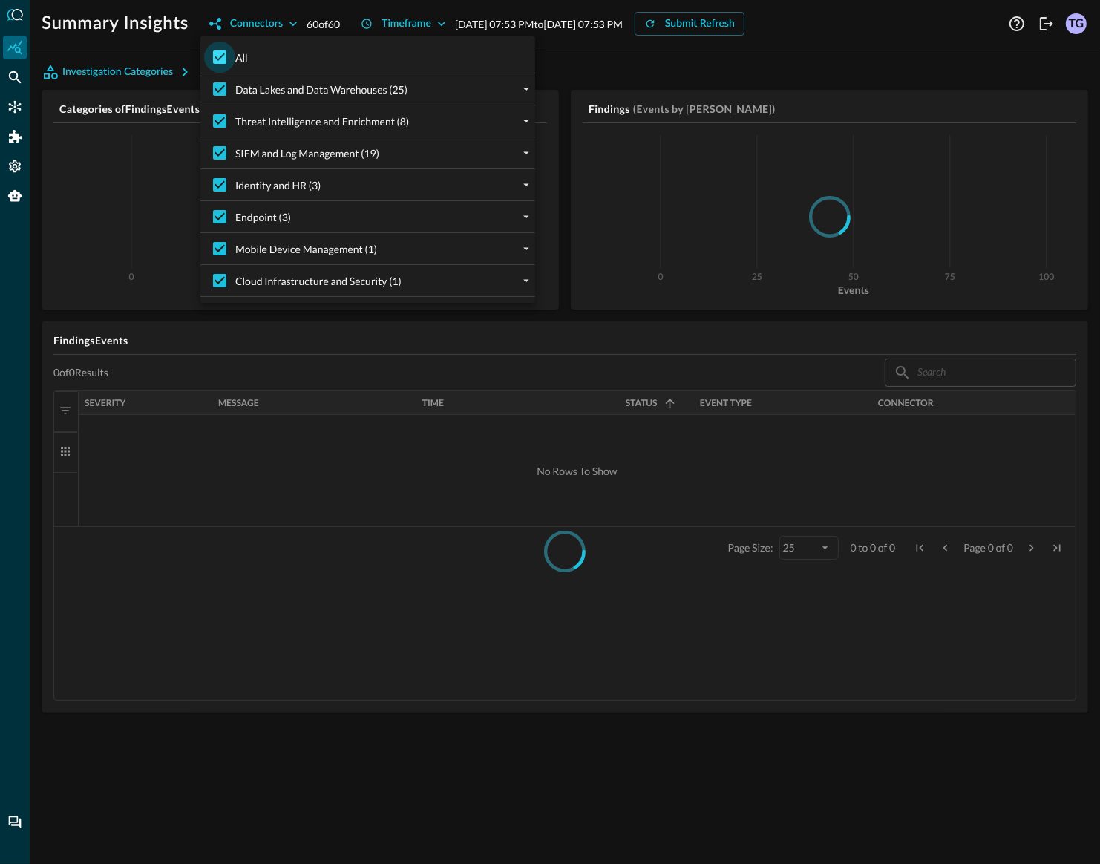
checkbox input "false"
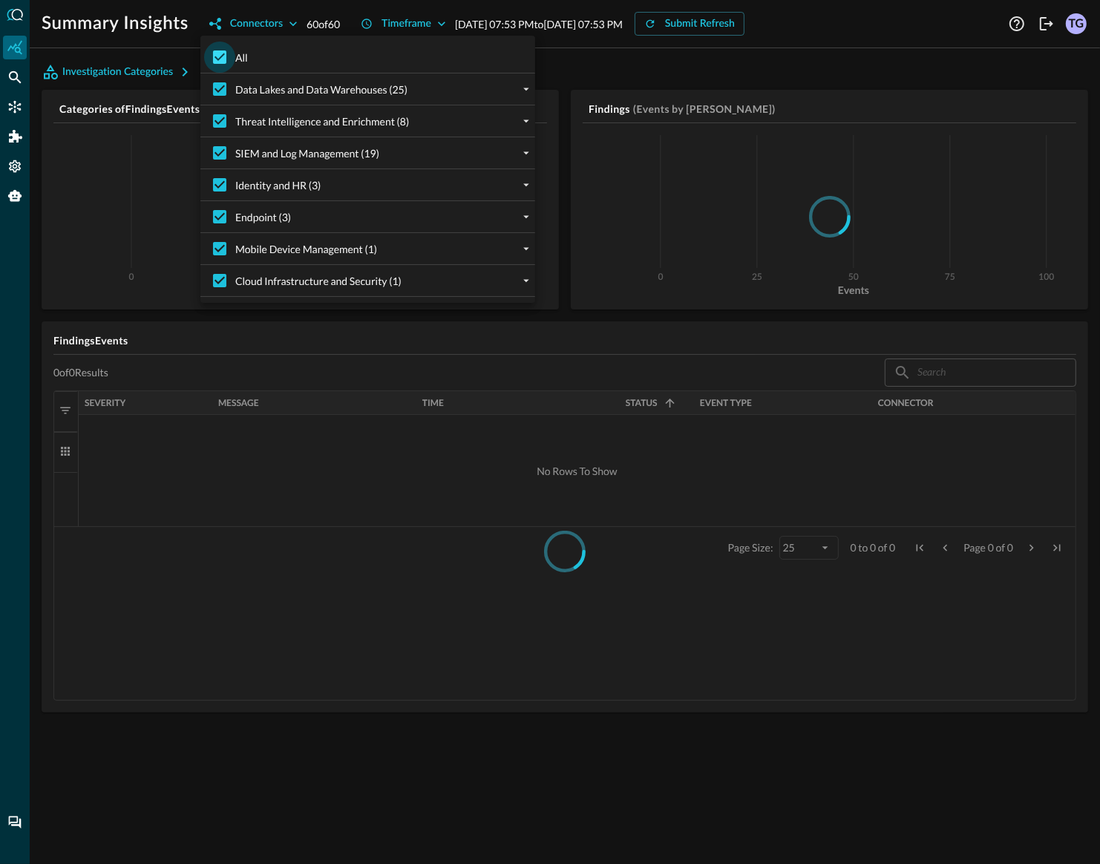
checkbox input "false"
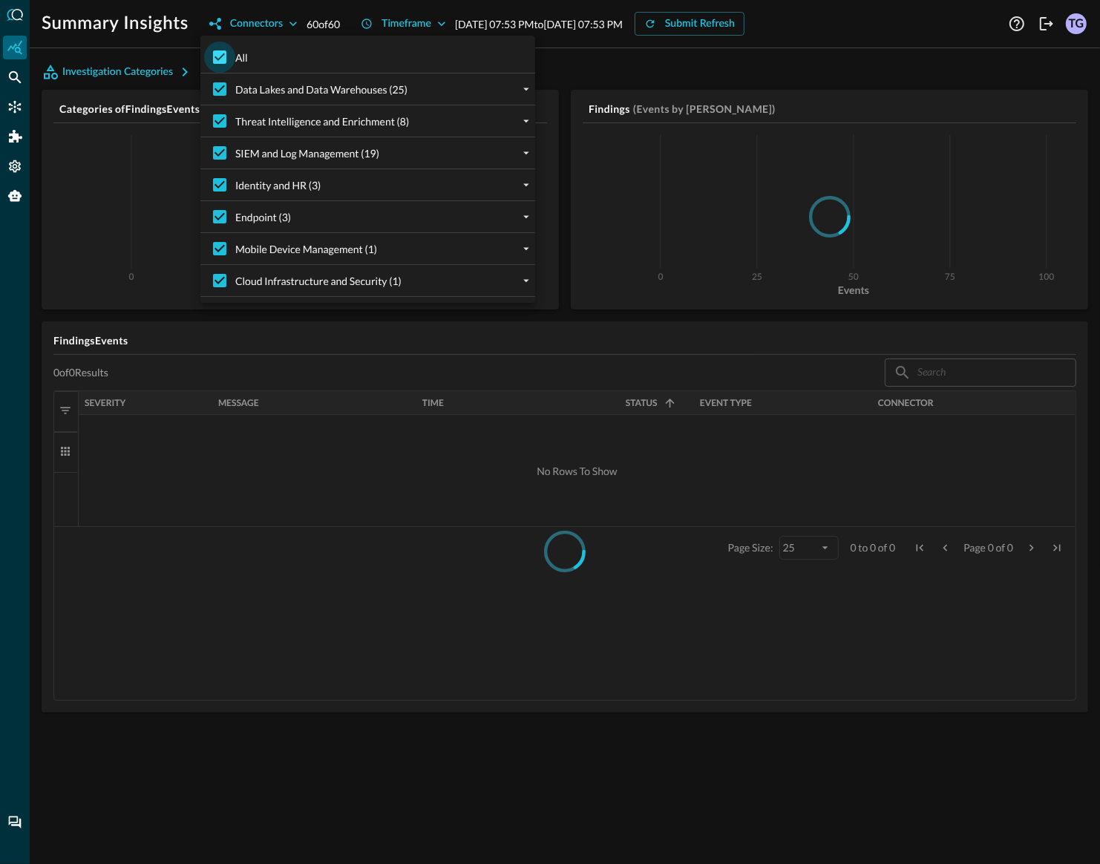
checkbox input "false"
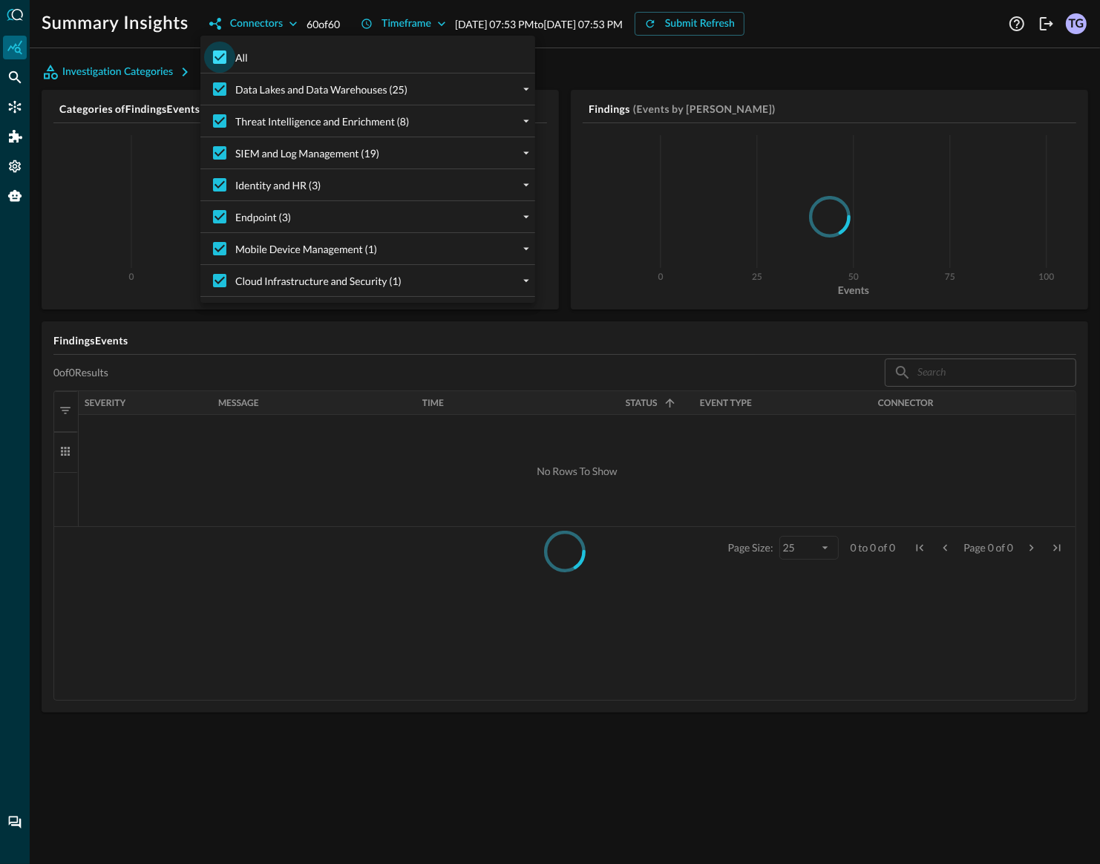
checkbox input "false"
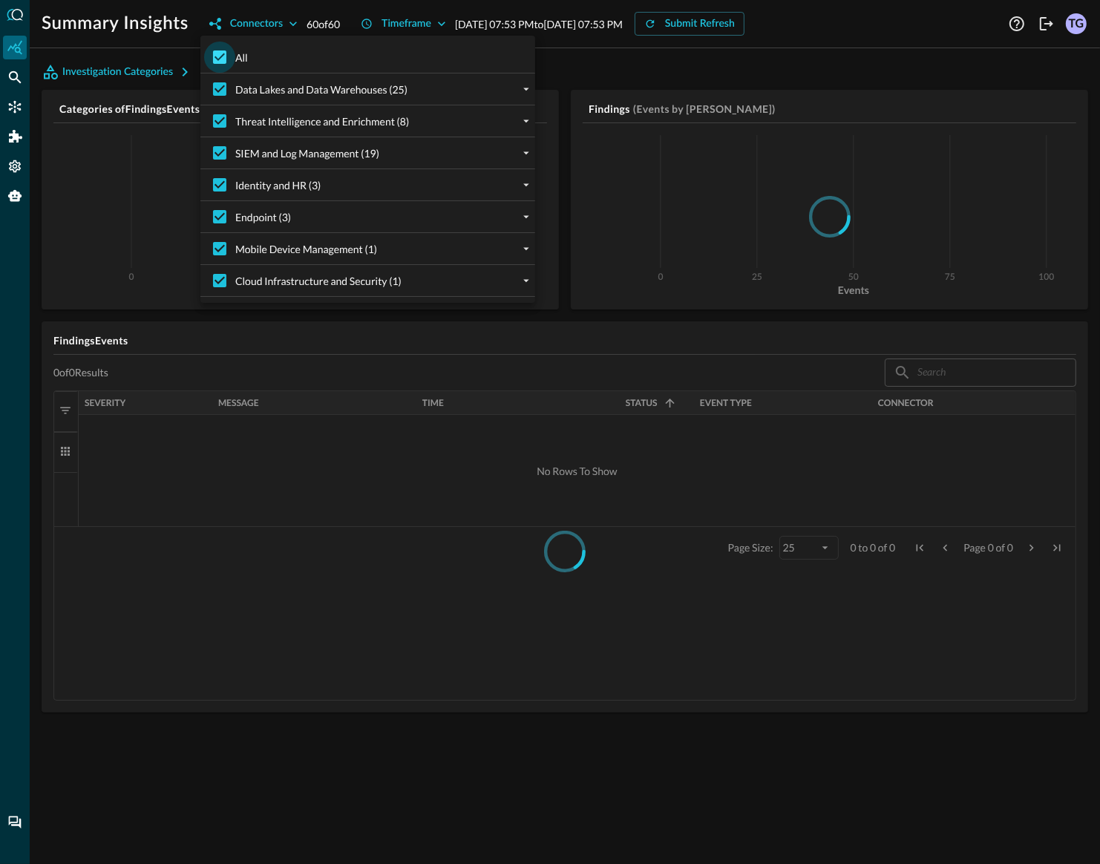
checkbox input "false"
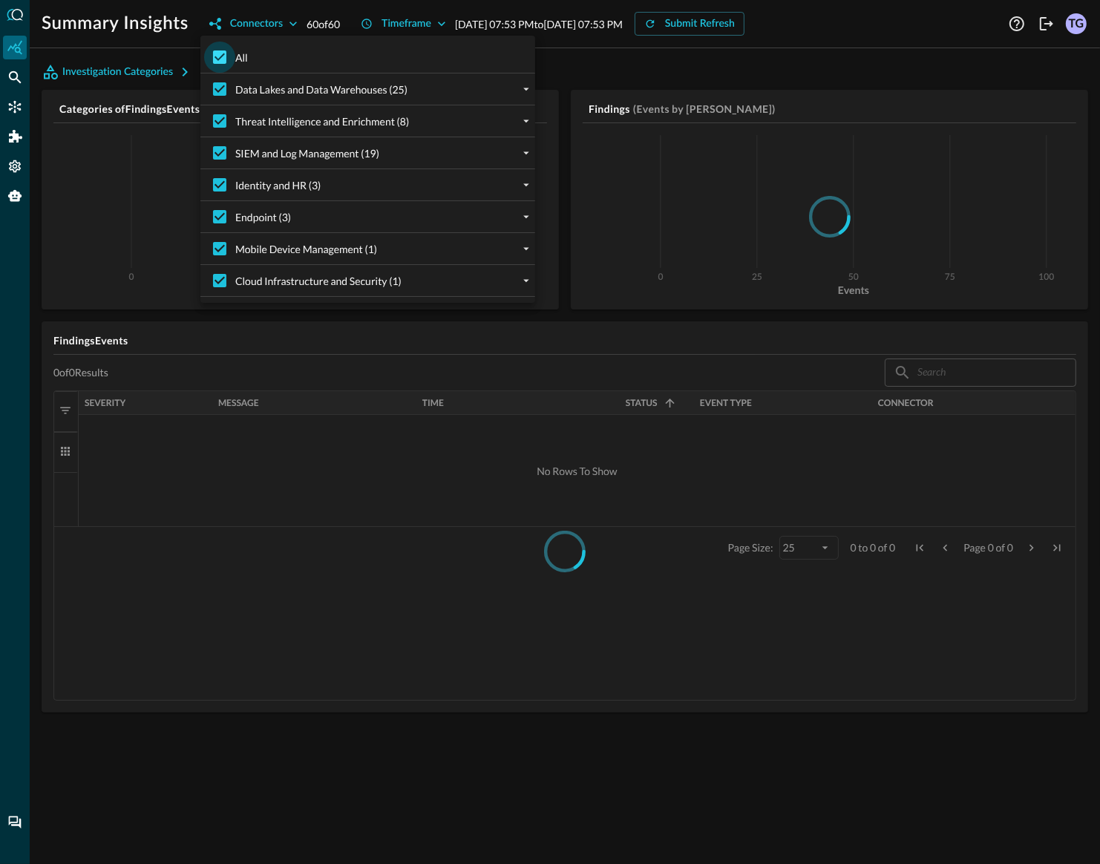
checkbox input "false"
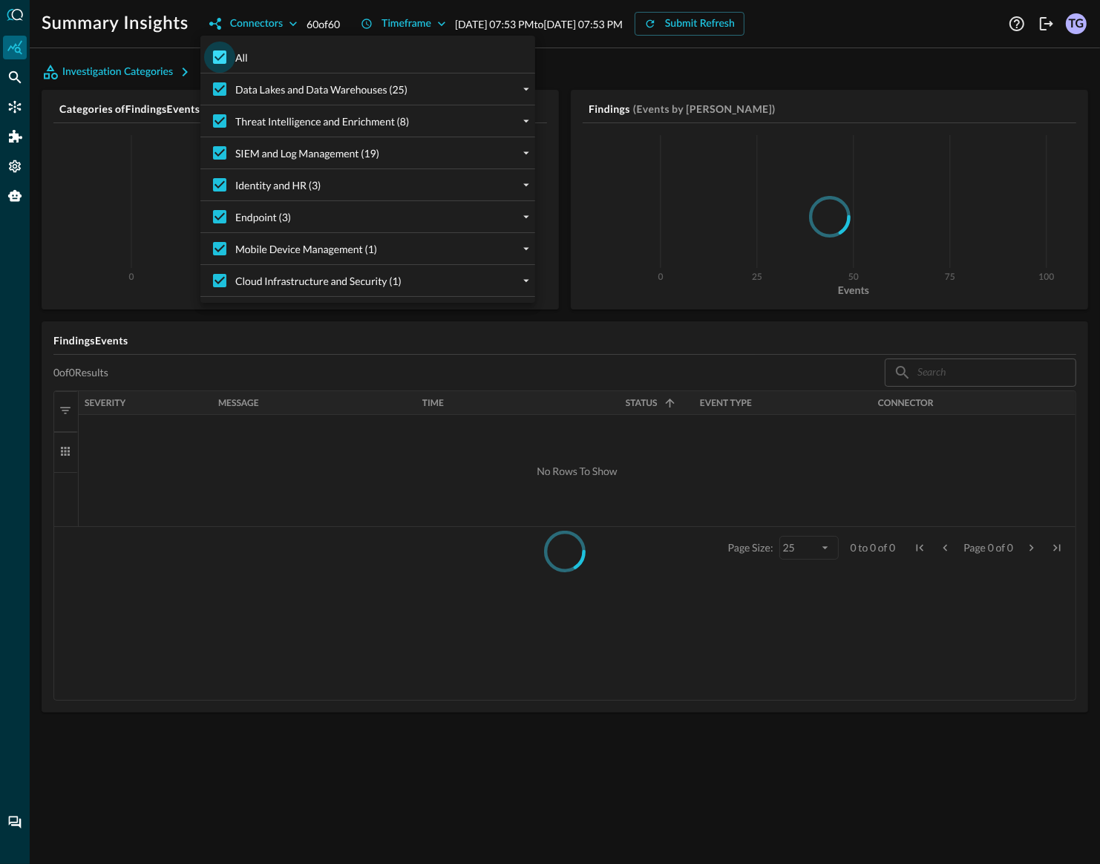
checkbox input "false"
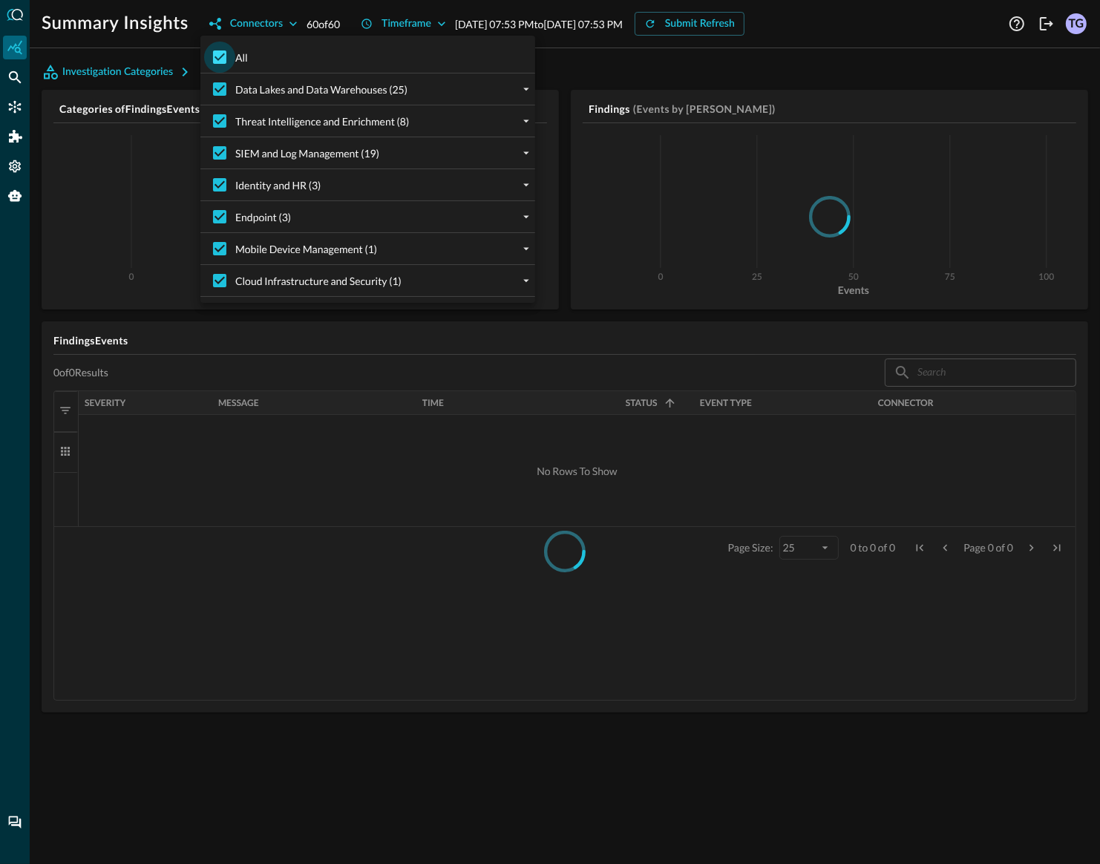
checkbox input "false"
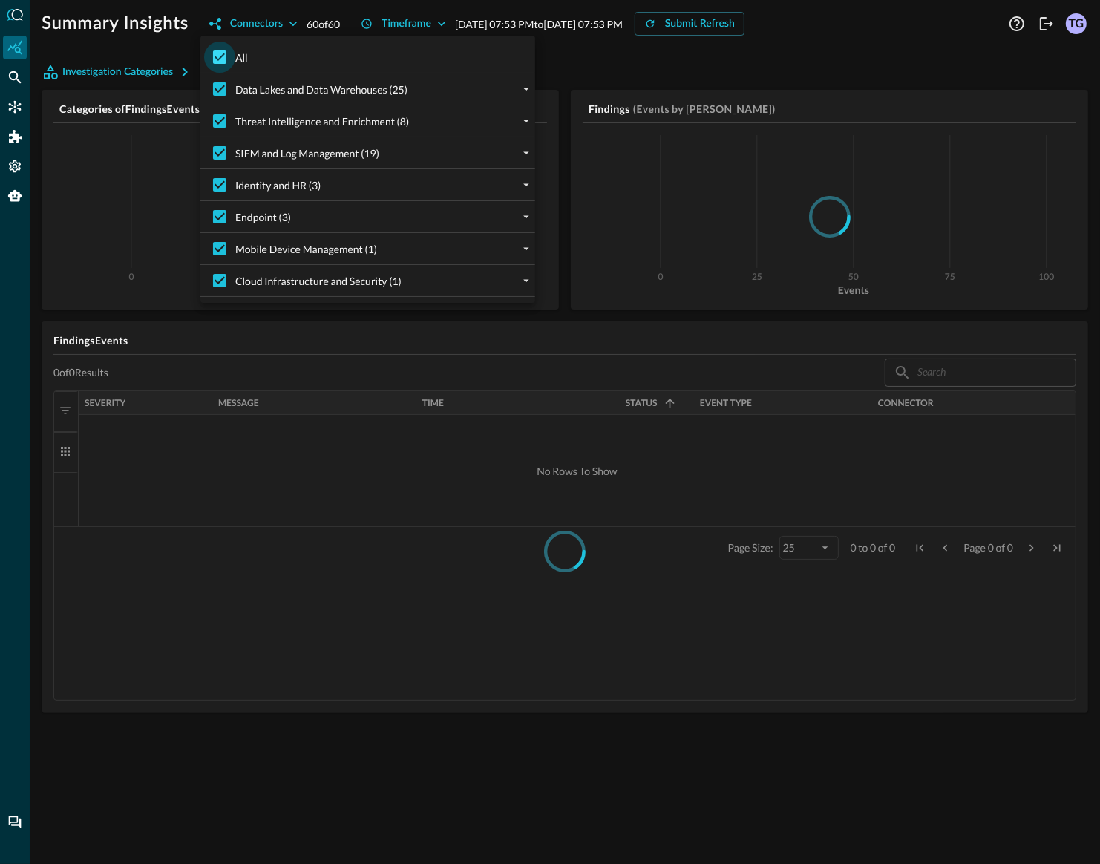
checkbox input "false"
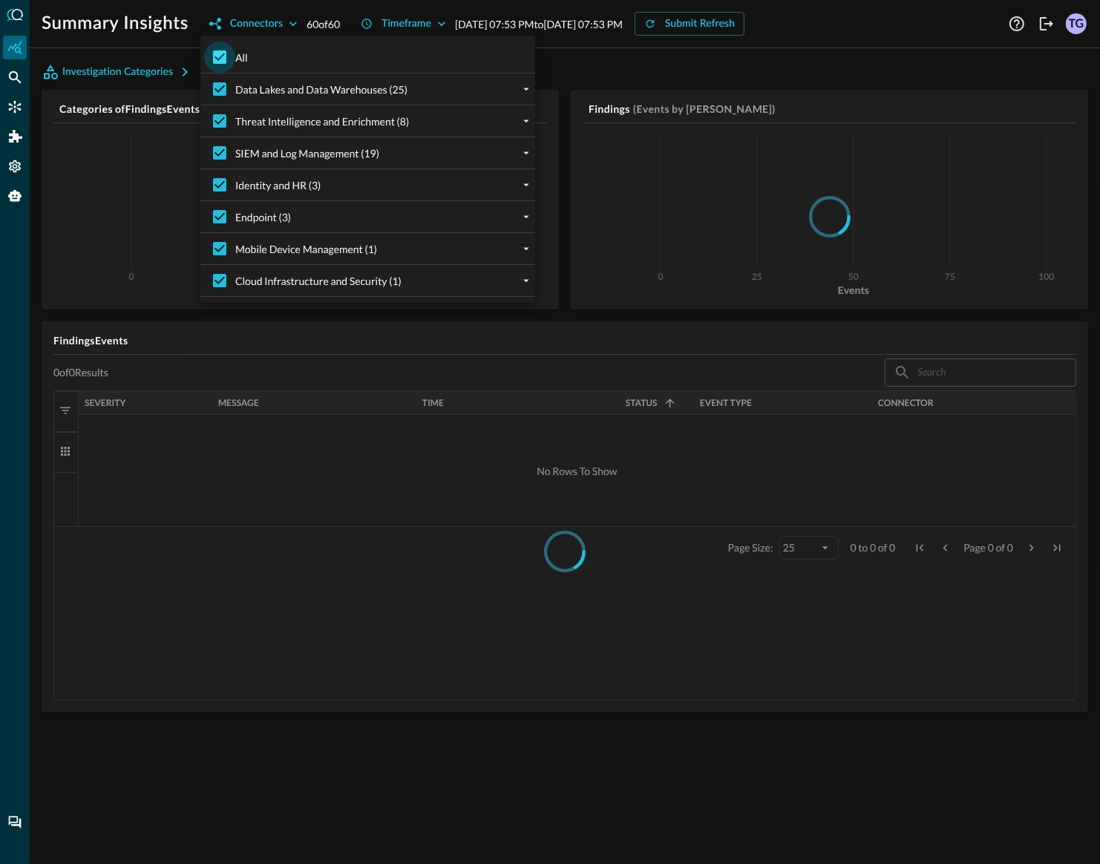
checkbox input "false"
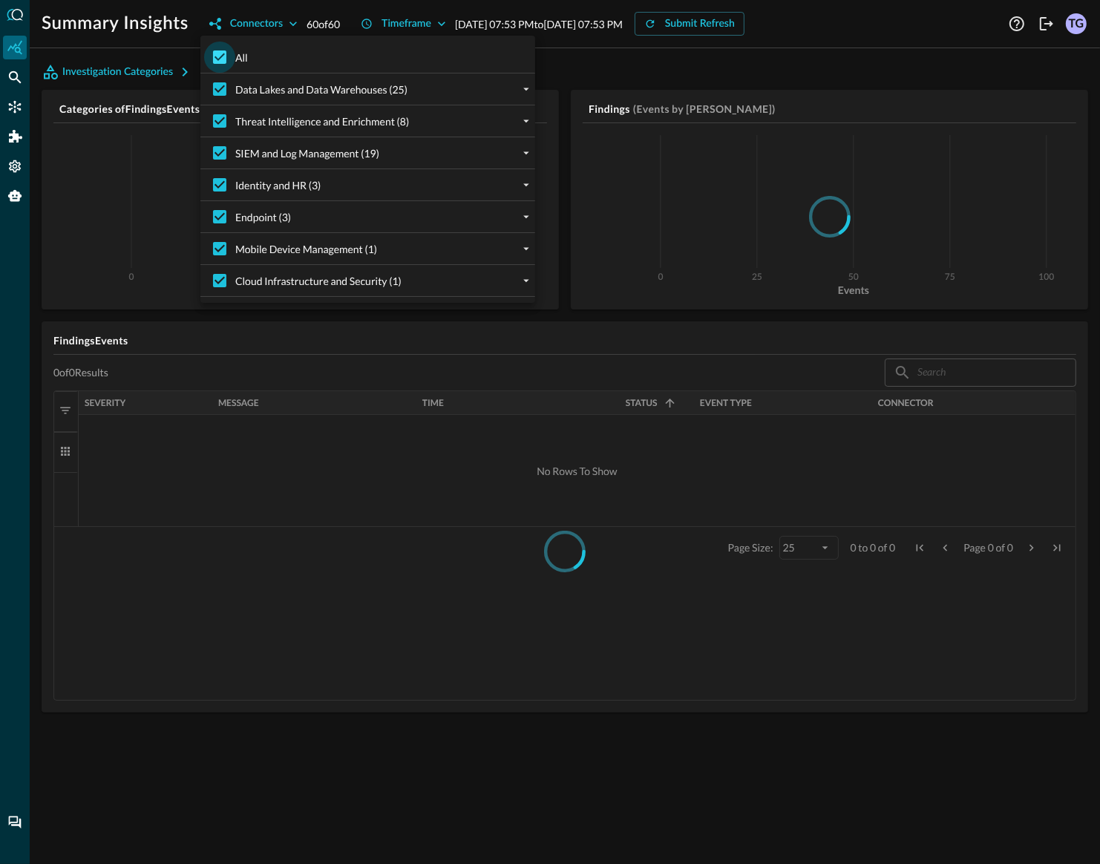
checkbox input "false"
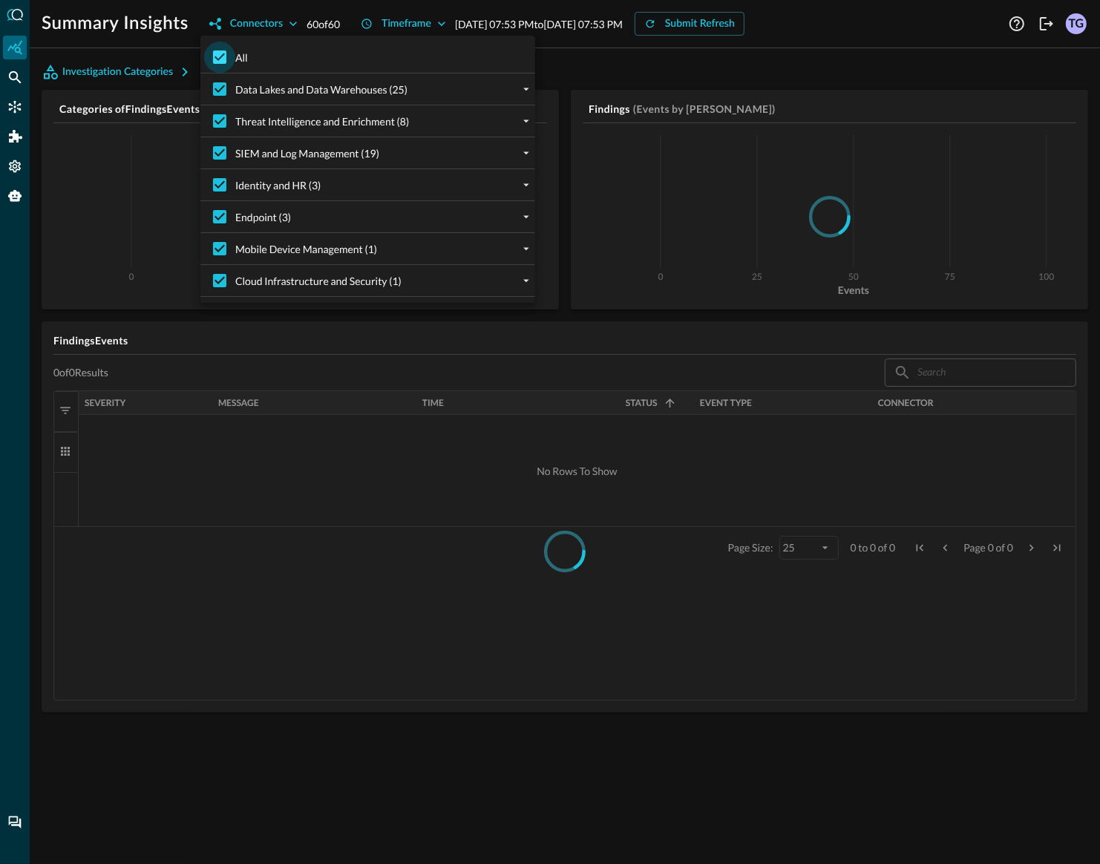
checkbox input "false"
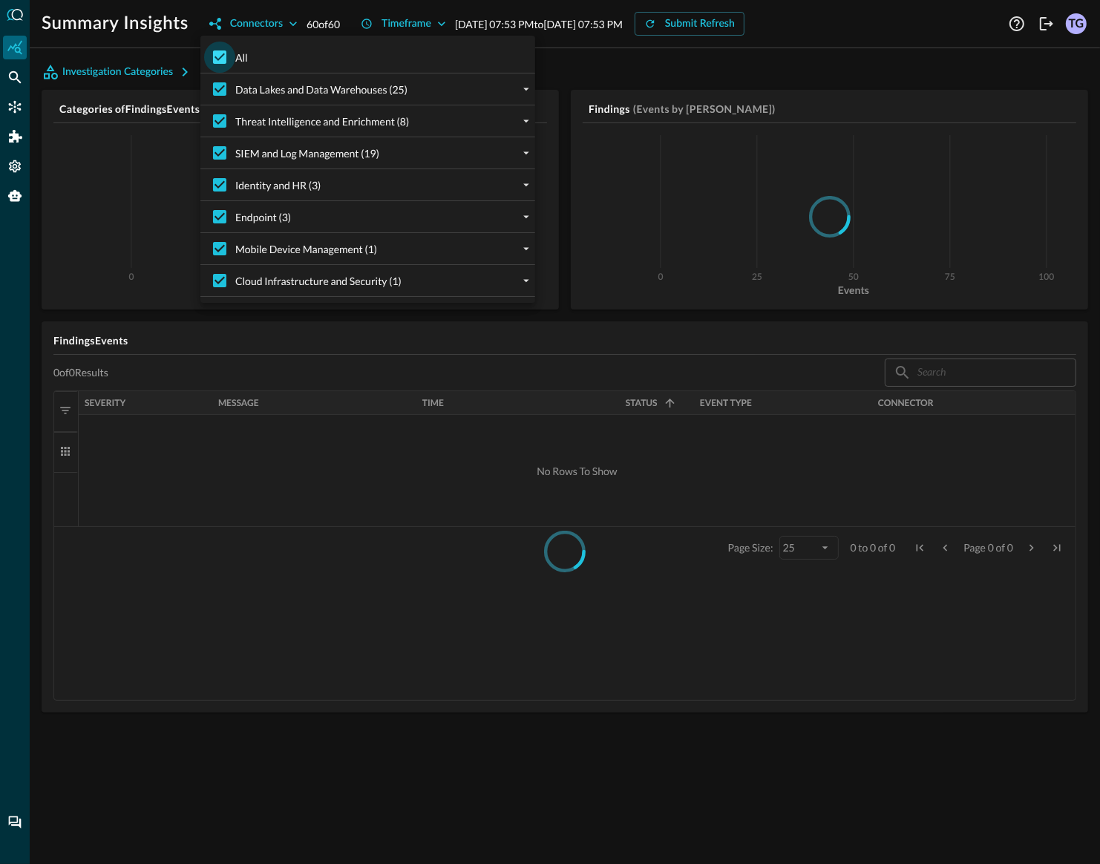
checkbox input "false"
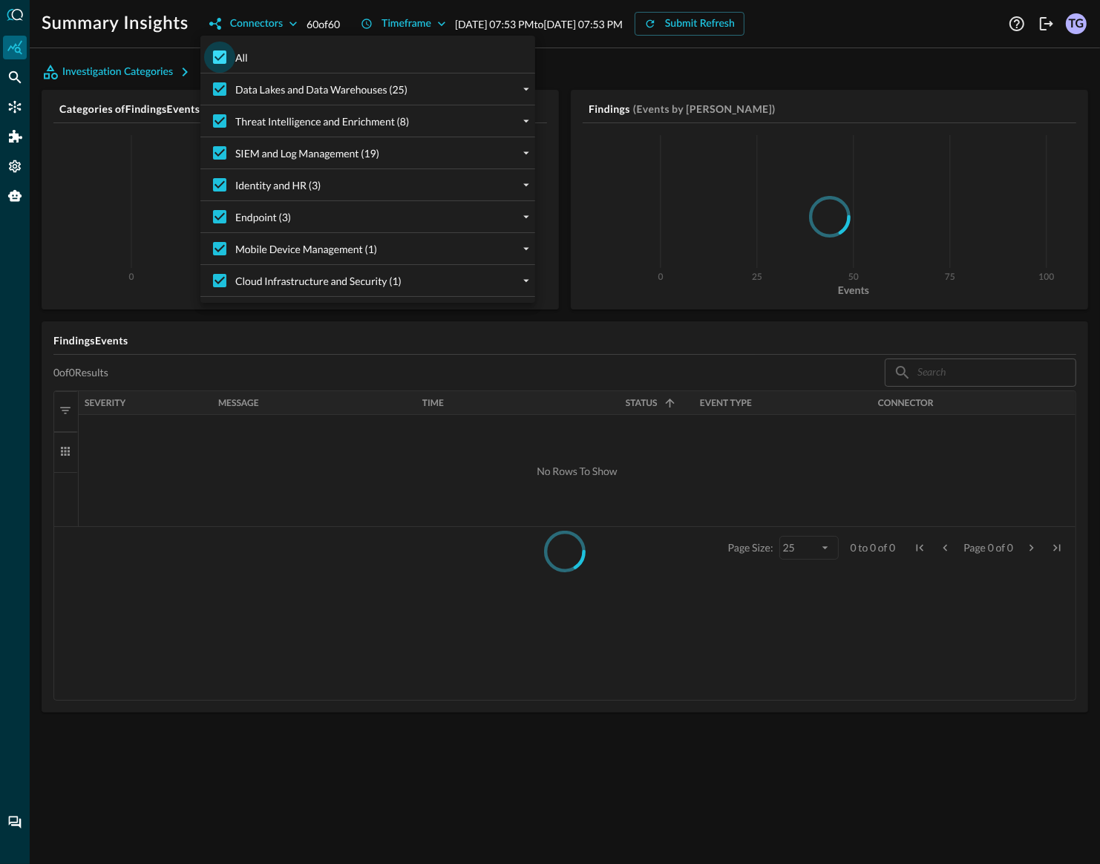
checkbox input "false"
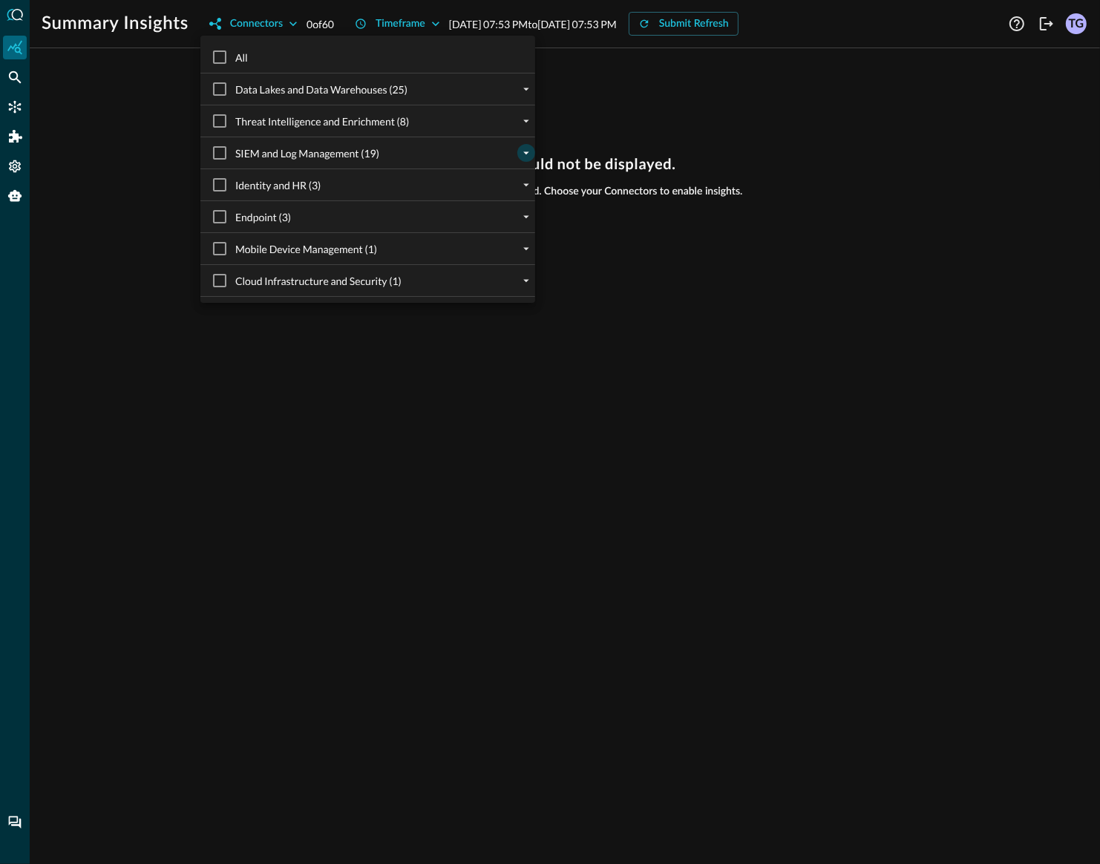
click at [525, 154] on icon "expand" at bounding box center [525, 152] width 13 height 13
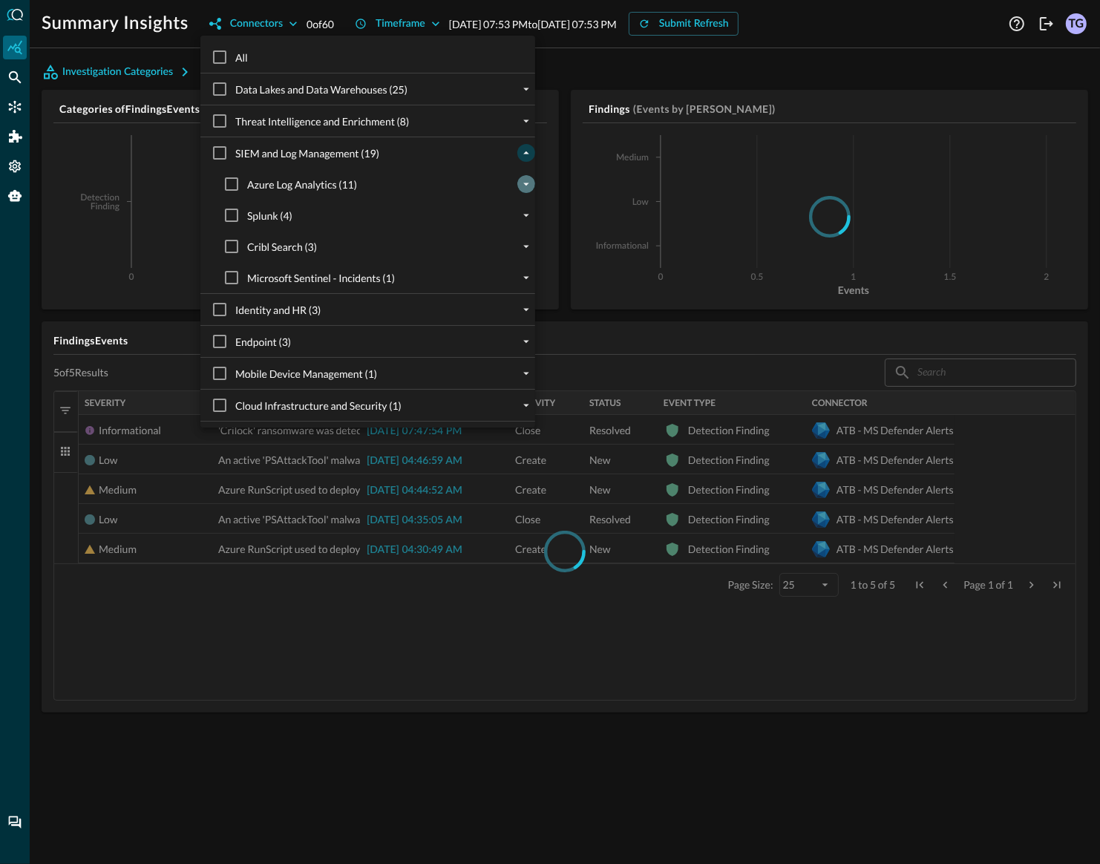
click at [521, 188] on icon "expand" at bounding box center [525, 183] width 13 height 13
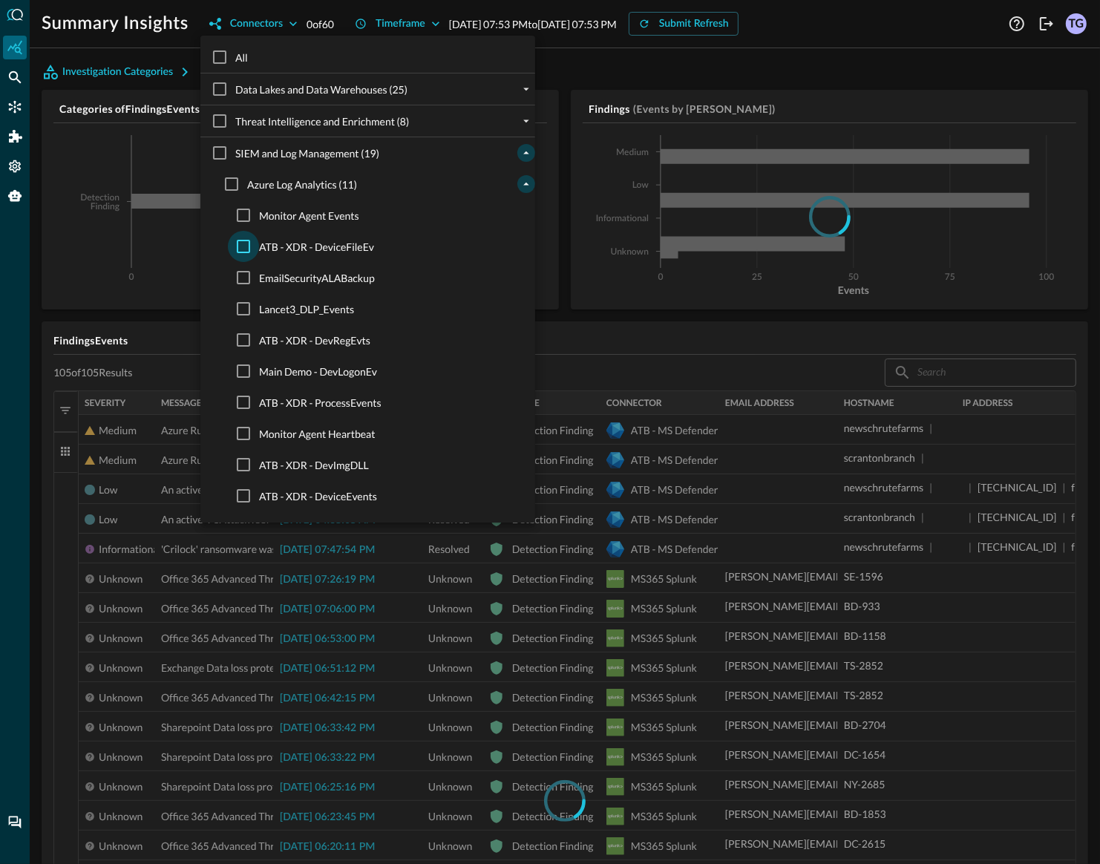
click at [240, 249] on input "ATB - XDR - DeviceFileEv" at bounding box center [243, 246] width 31 height 31
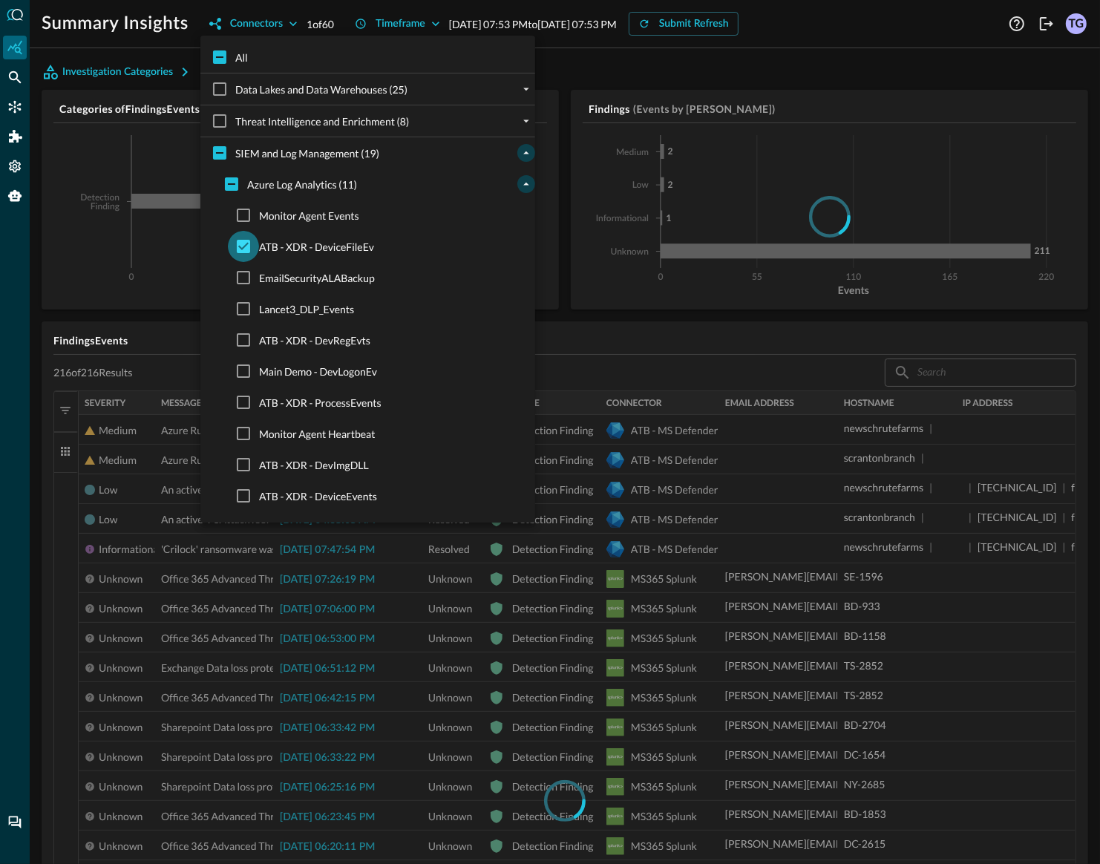
click at [240, 249] on input "ATB - XDR - DeviceFileEv" at bounding box center [243, 246] width 31 height 31
checkbox input "false"
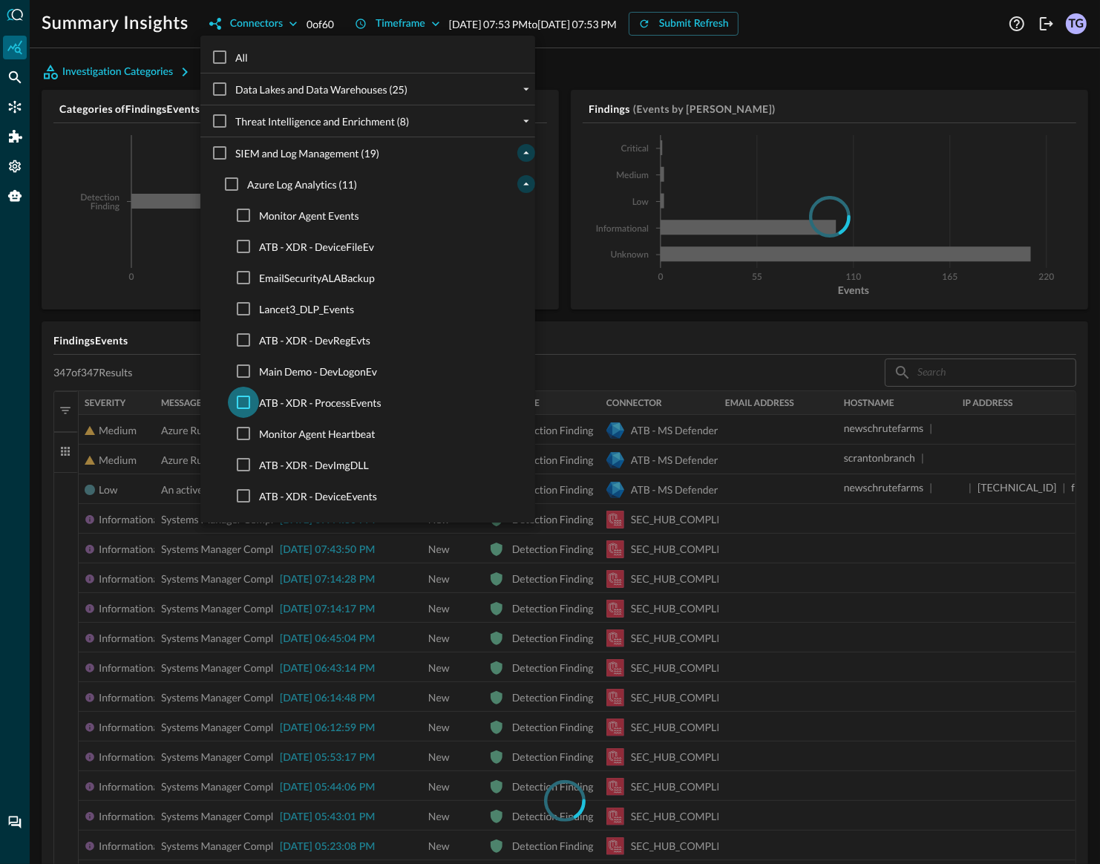
click at [246, 399] on input "ATB - XDR - ProcessEvents" at bounding box center [243, 402] width 31 height 31
checkbox input "true"
click at [768, 30] on div at bounding box center [550, 432] width 1100 height 864
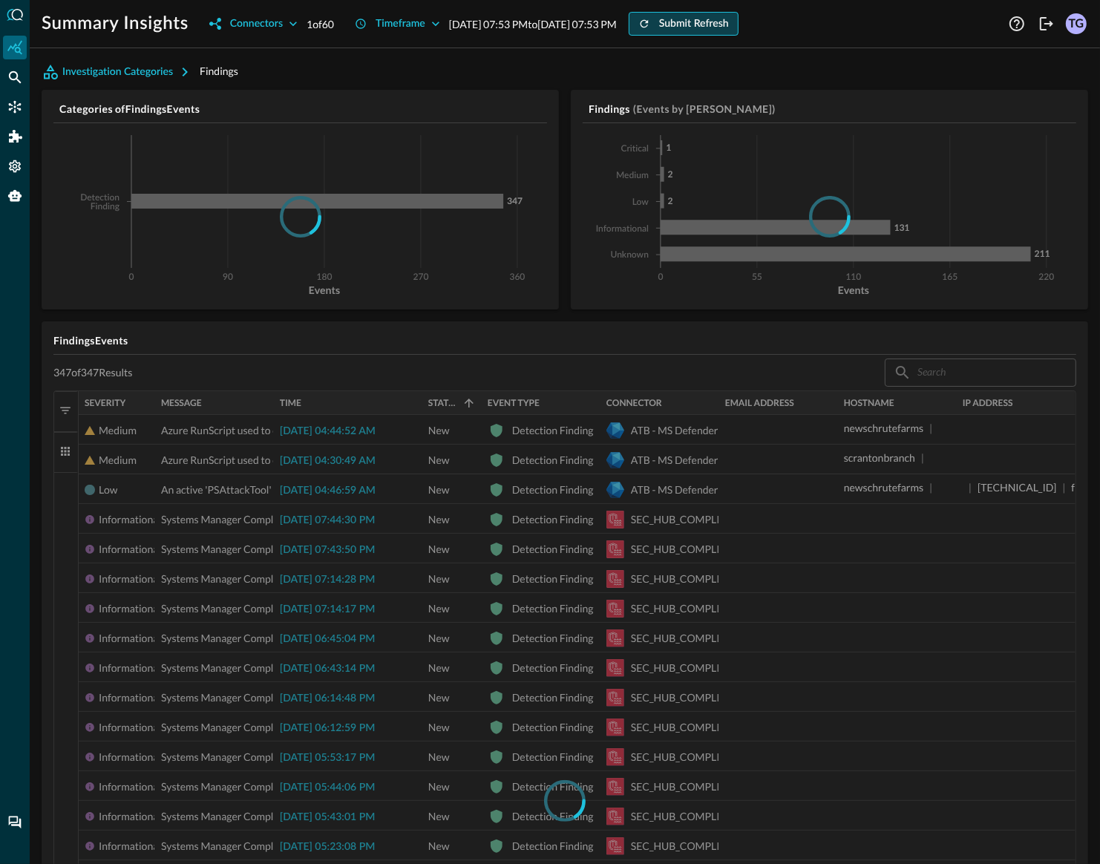
click at [729, 20] on div "Submit Refresh" at bounding box center [694, 24] width 70 height 19
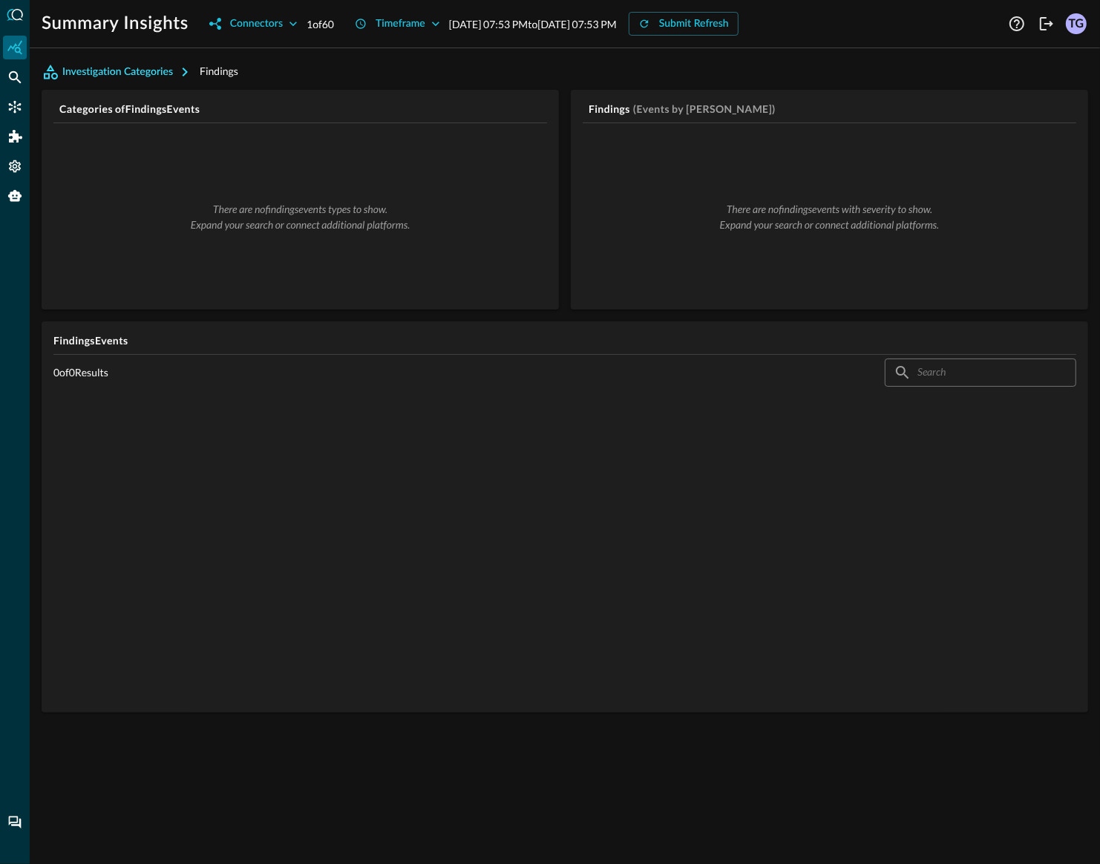
click at [129, 75] on button "Investigation Categories" at bounding box center [121, 72] width 158 height 24
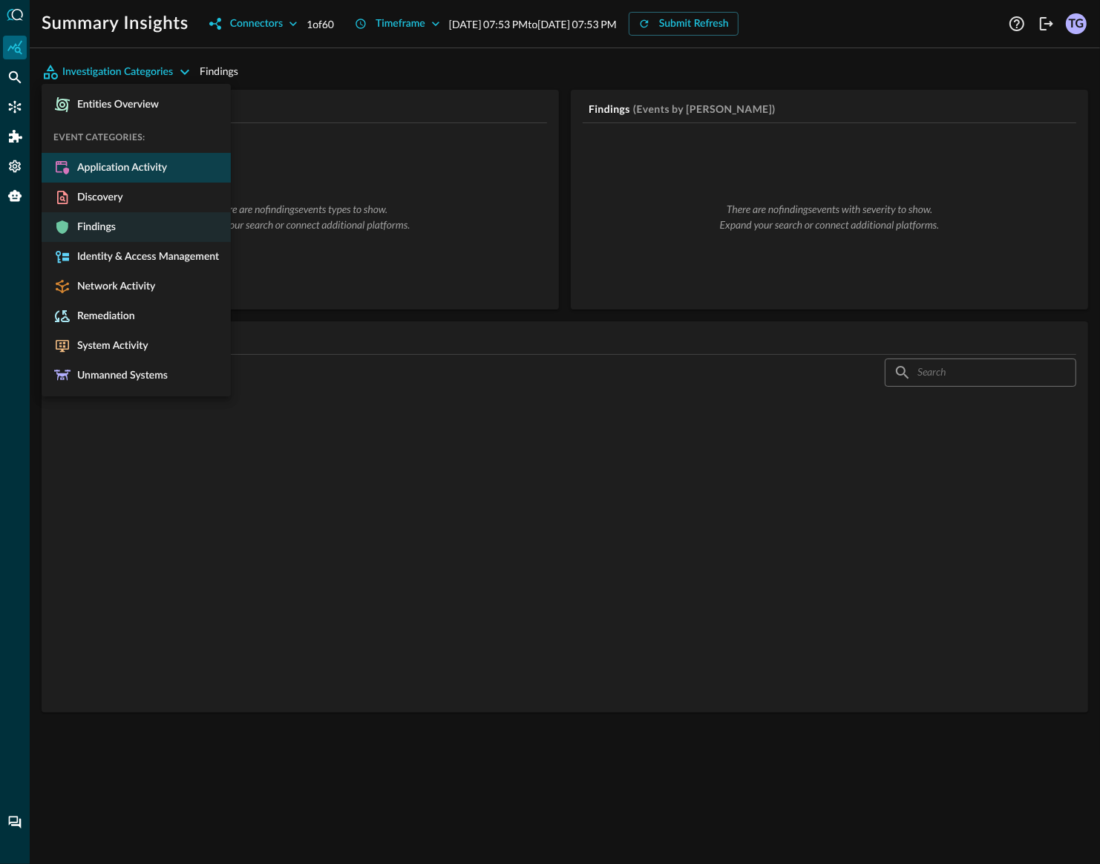
click at [85, 171] on span "Application Activity" at bounding box center [119, 167] width 96 height 13
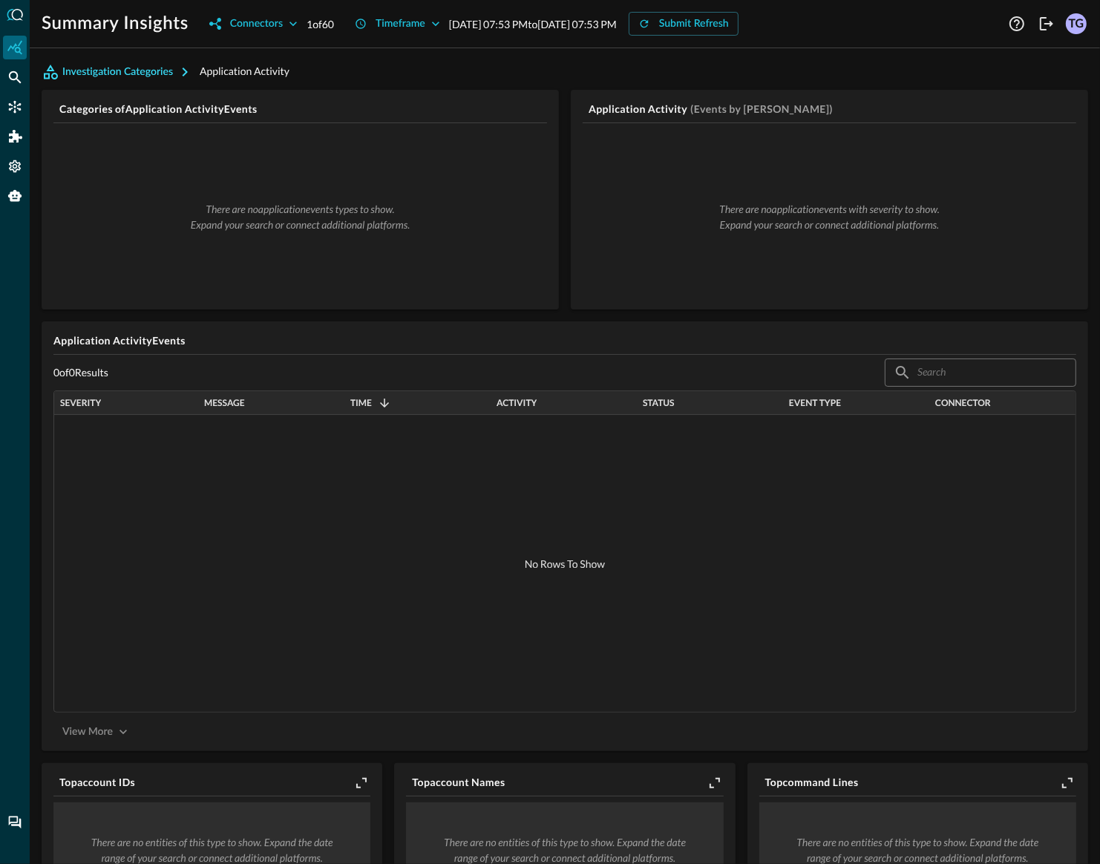
click at [147, 72] on button "Investigation Categories" at bounding box center [121, 72] width 158 height 24
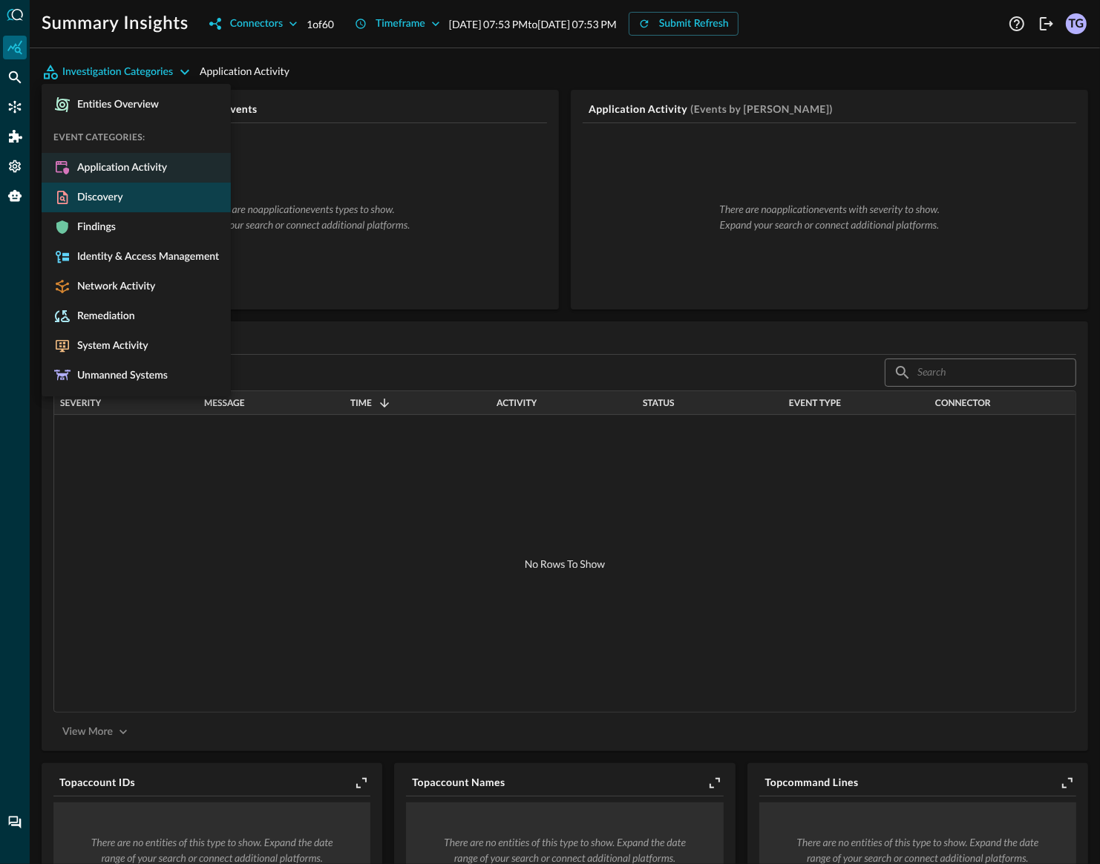
click at [96, 204] on li "Discovery" at bounding box center [136, 198] width 189 height 30
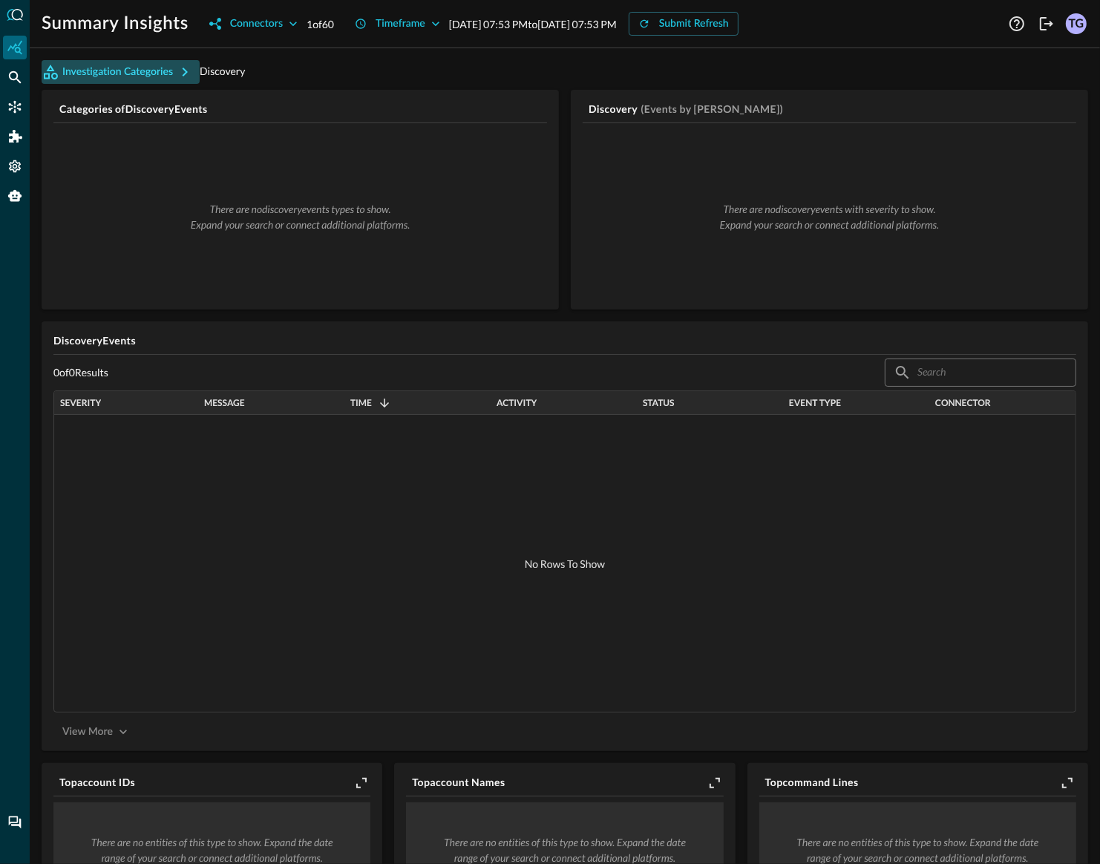
click at [109, 70] on button "Investigation Categories" at bounding box center [121, 72] width 158 height 24
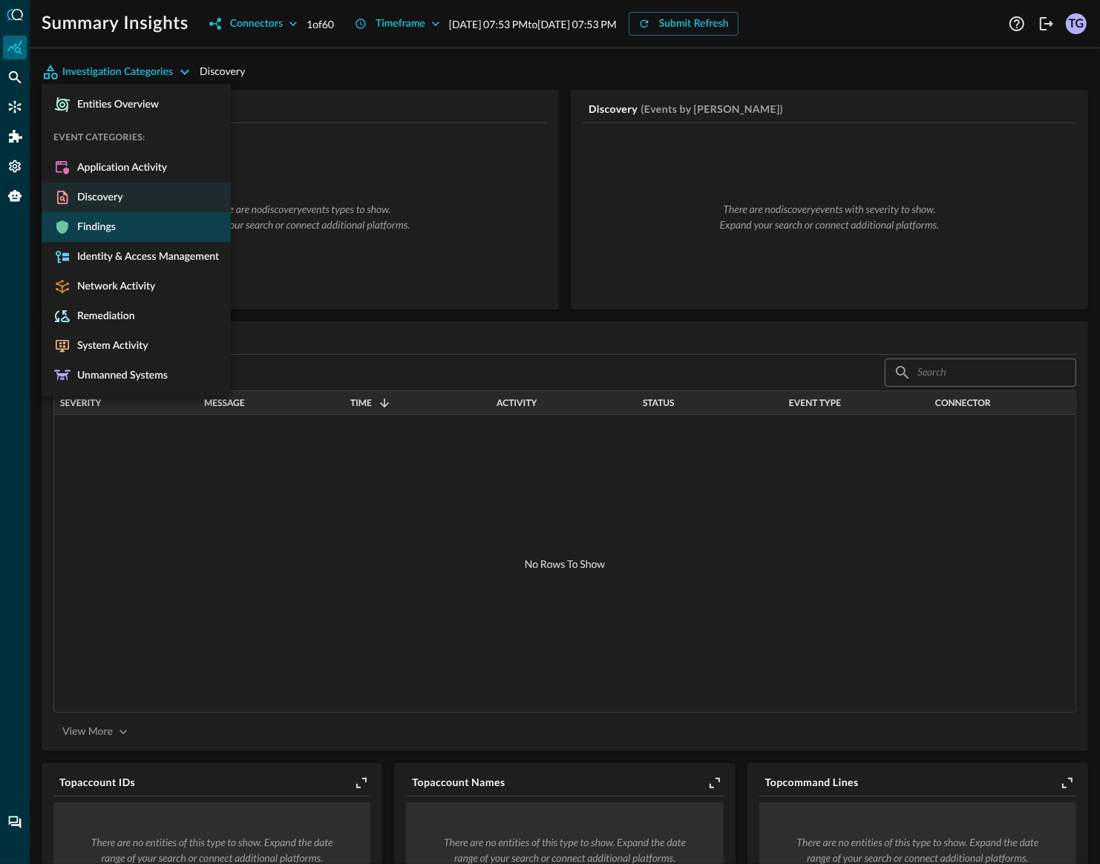
click at [98, 227] on span "Findings" at bounding box center [93, 226] width 45 height 13
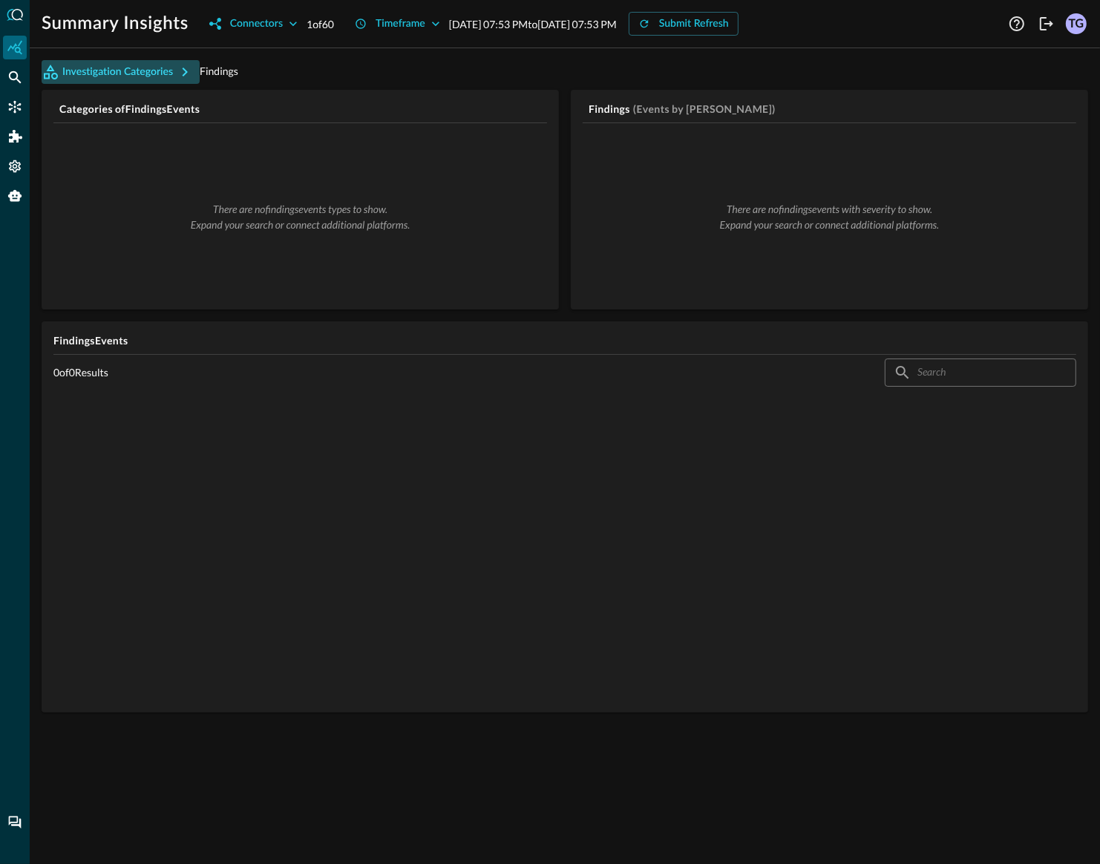
click at [117, 76] on button "Investigation Categories" at bounding box center [121, 72] width 158 height 24
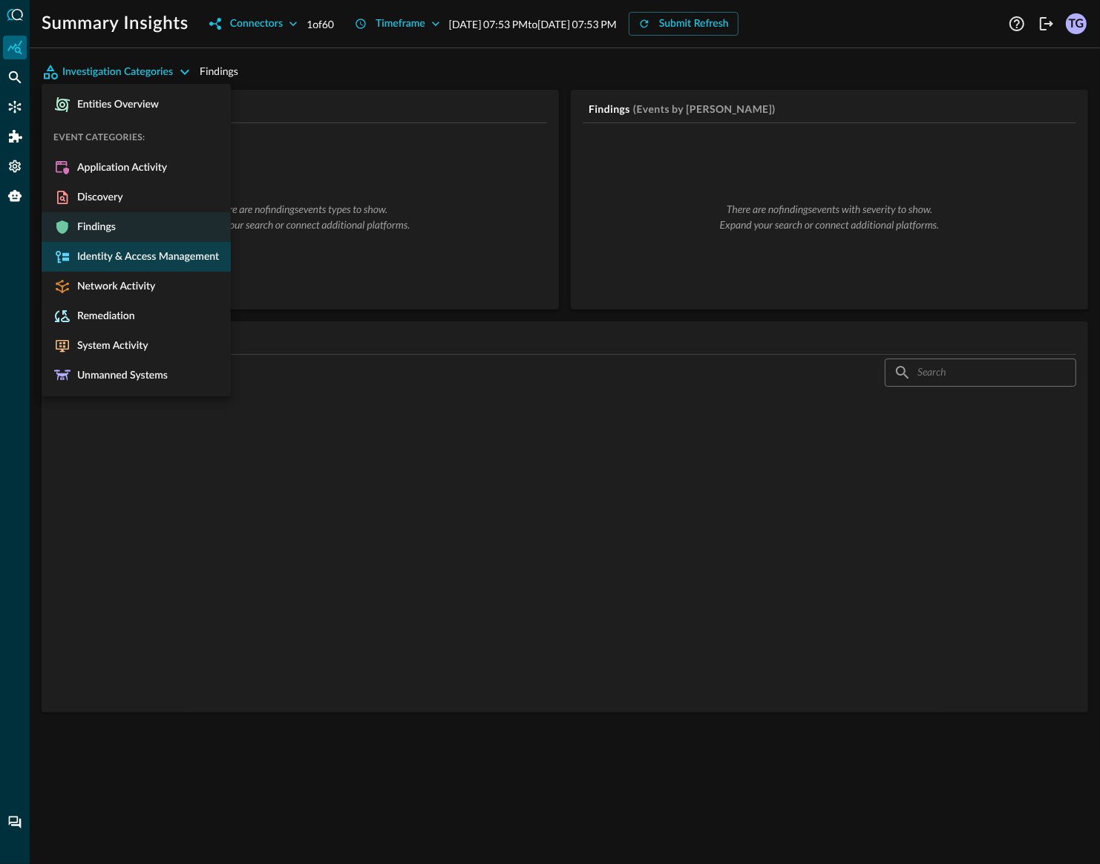
click at [108, 255] on span "Identity & Access Management" at bounding box center [145, 256] width 148 height 13
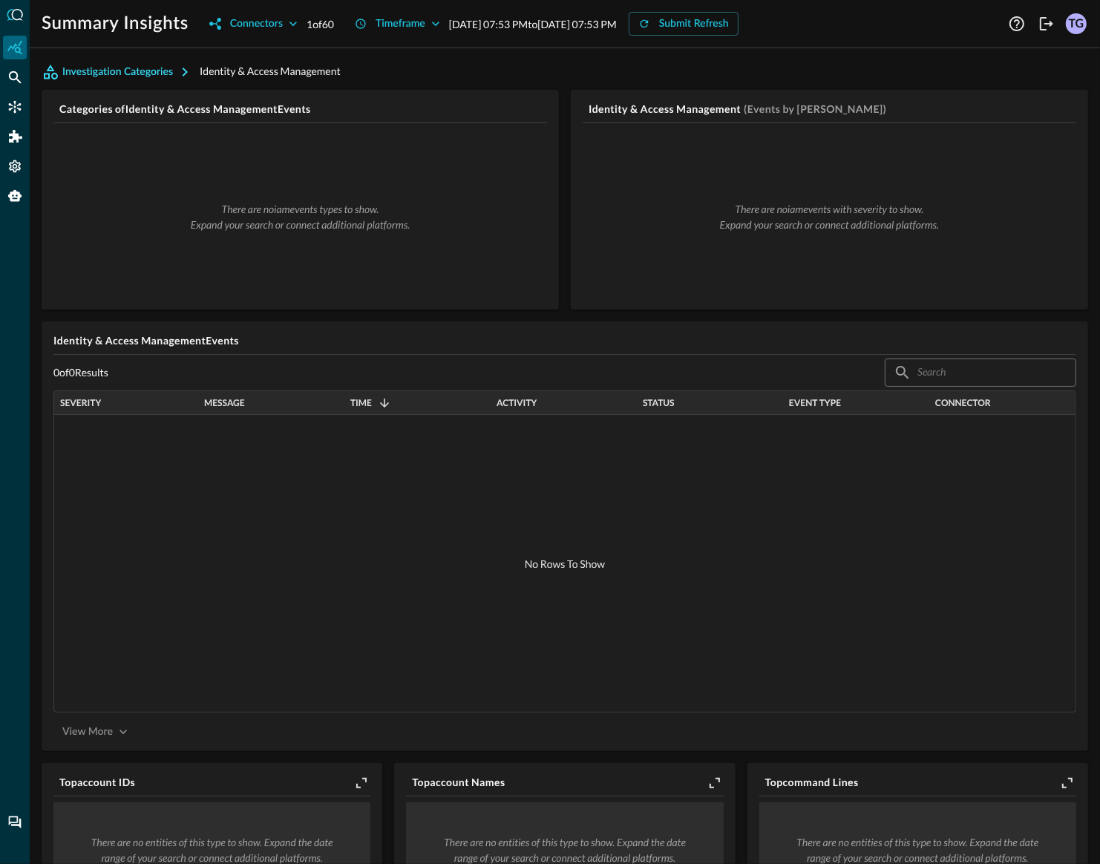
click at [111, 66] on button "Investigation Categories" at bounding box center [121, 72] width 158 height 24
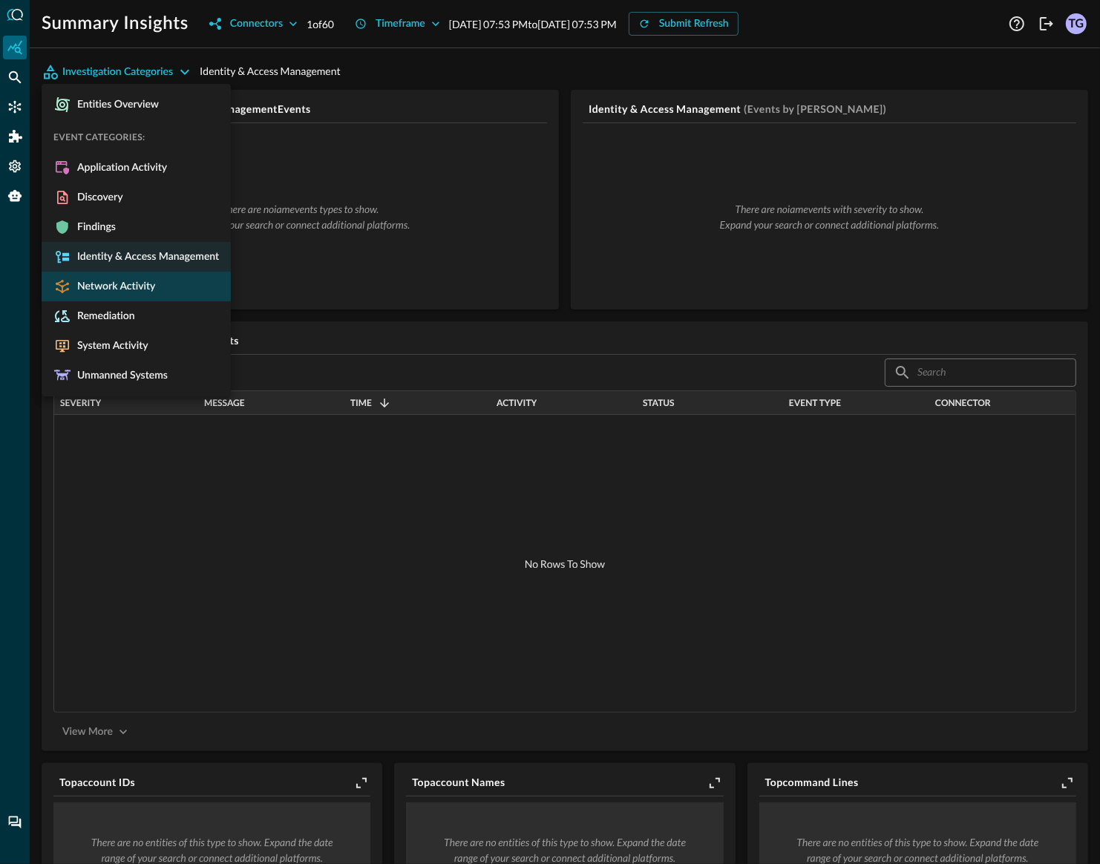
click at [115, 285] on span "Network Activity" at bounding box center [113, 286] width 84 height 13
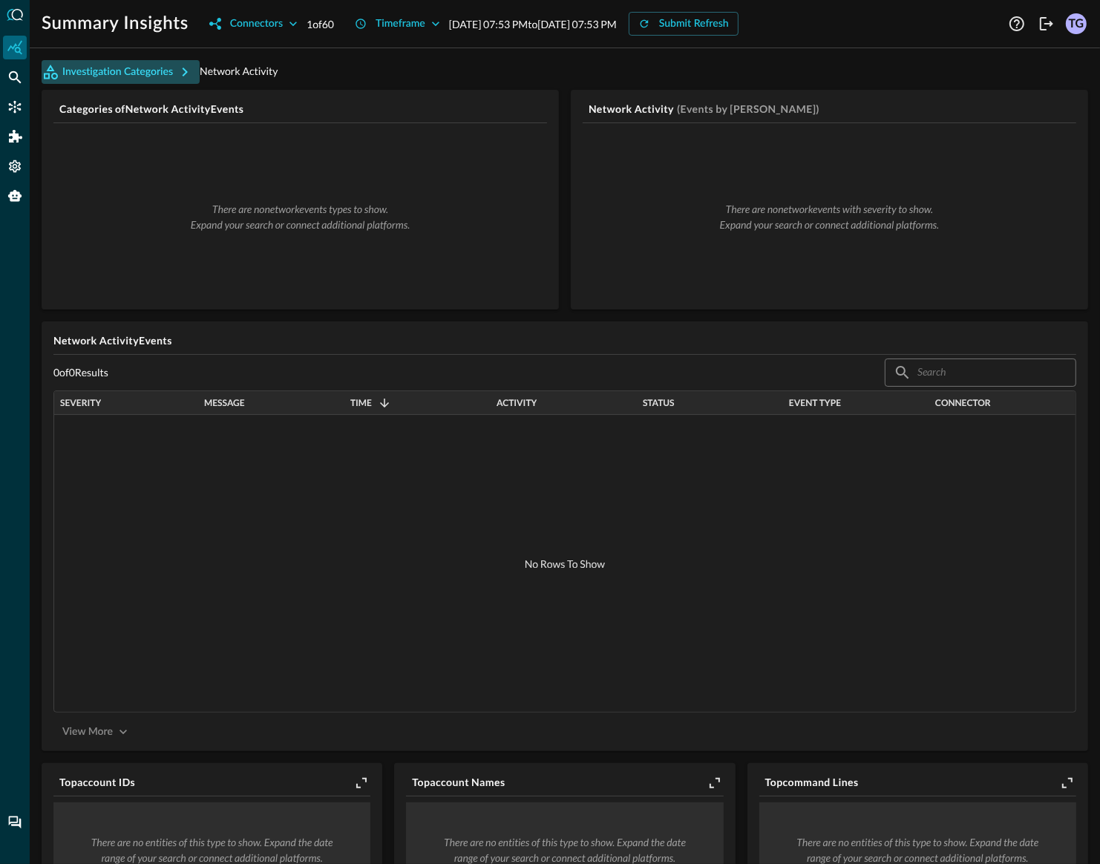
click at [93, 76] on button "Investigation Categories" at bounding box center [121, 72] width 158 height 24
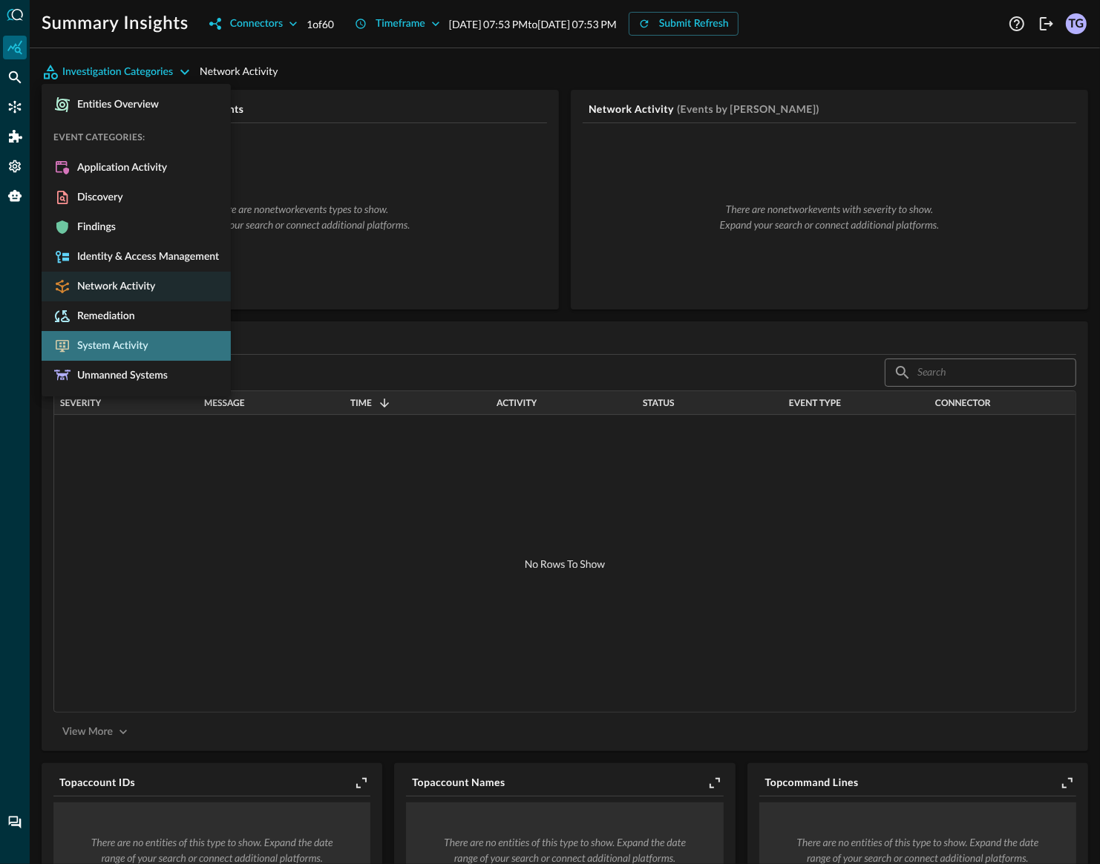
click at [103, 357] on li "System Activity" at bounding box center [136, 346] width 189 height 30
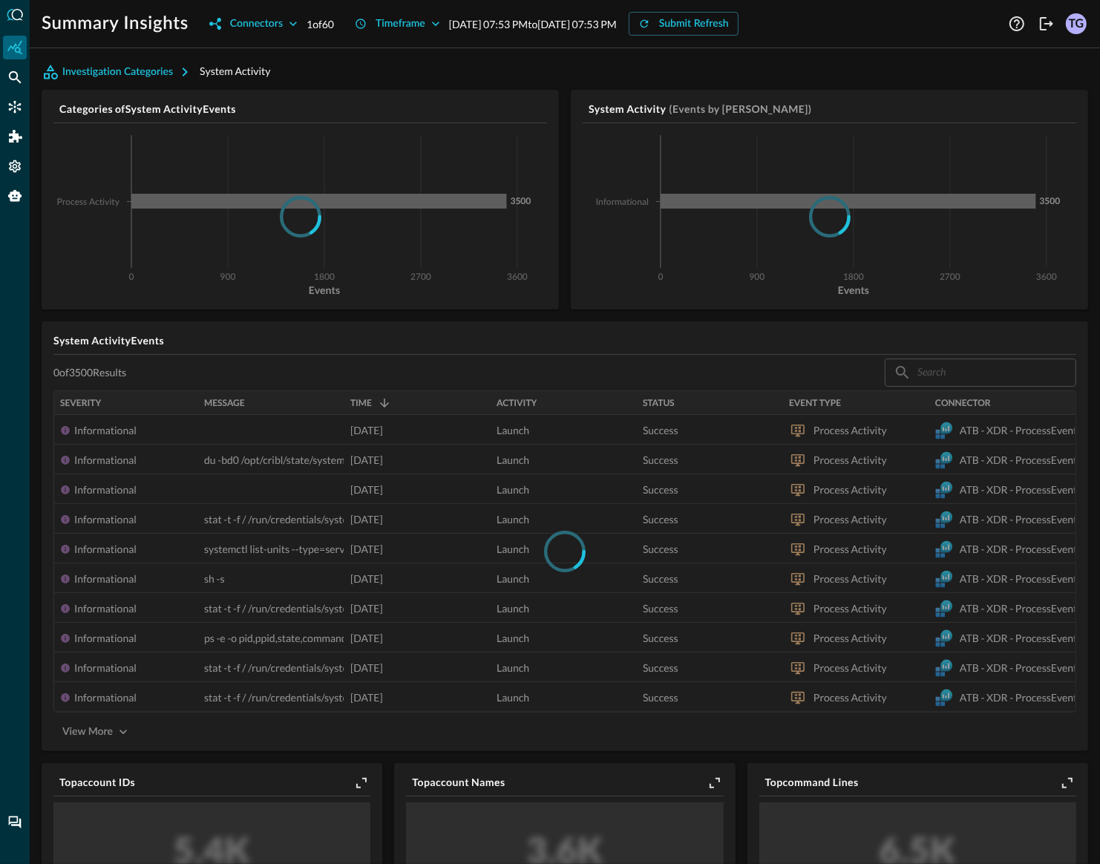
click at [347, 402] on div at bounding box center [564, 551] width 1023 height 322
drag, startPoint x: 349, startPoint y: 404, endPoint x: 379, endPoint y: 404, distance: 30.4
click at [380, 404] on div at bounding box center [564, 551] width 1023 height 322
click at [336, 403] on div at bounding box center [564, 551] width 1023 height 322
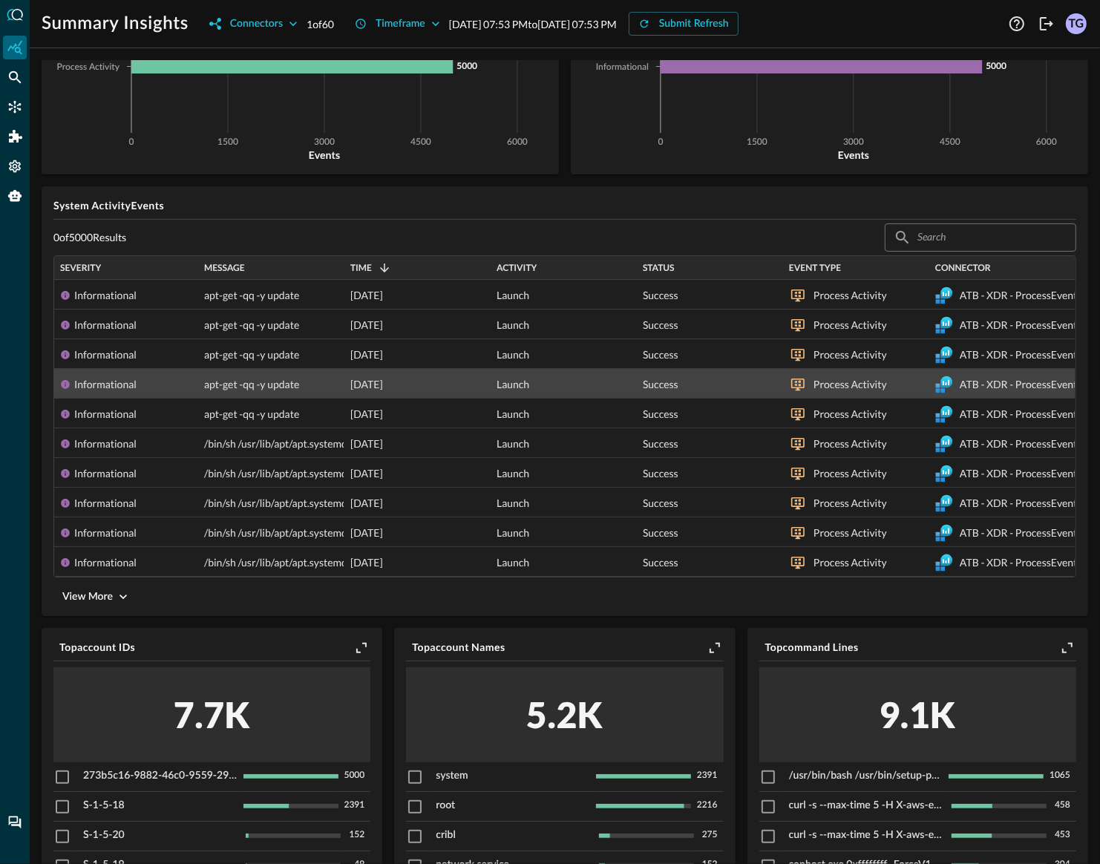
scroll to position [138, 0]
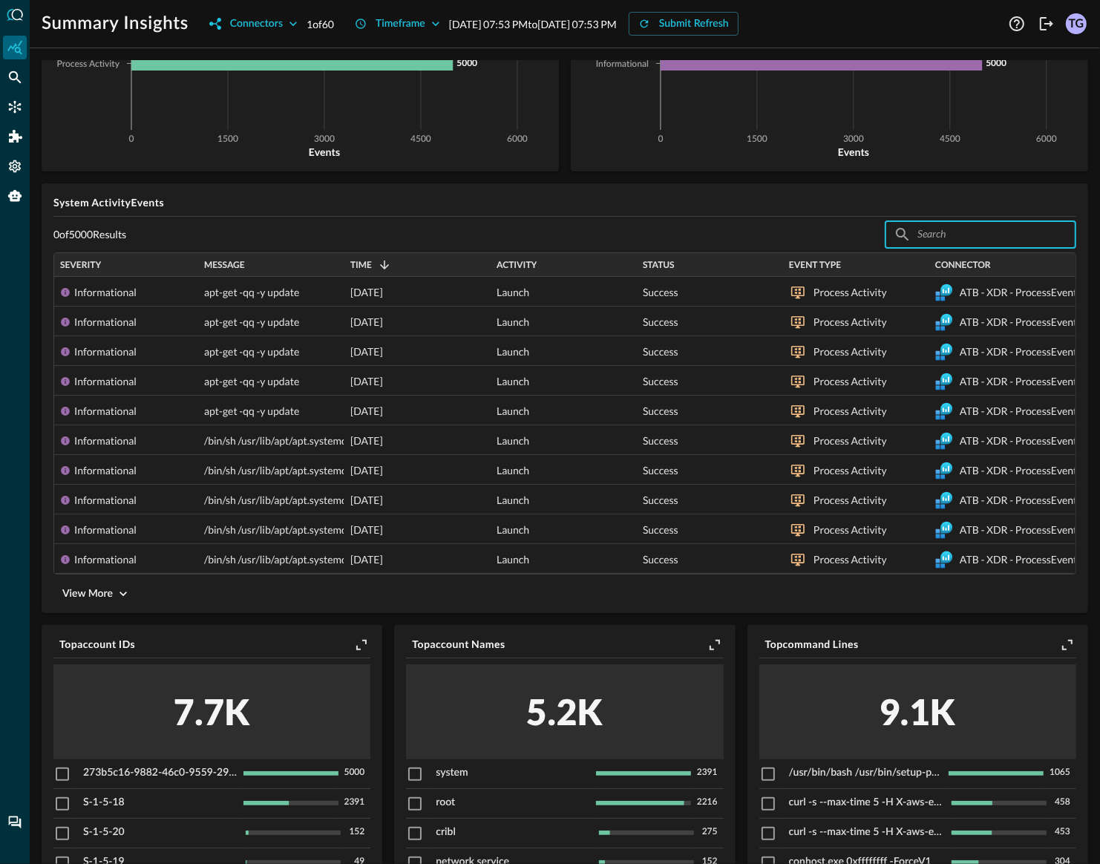
click at [974, 226] on input "text" at bounding box center [979, 233] width 125 height 27
type input "powershell"
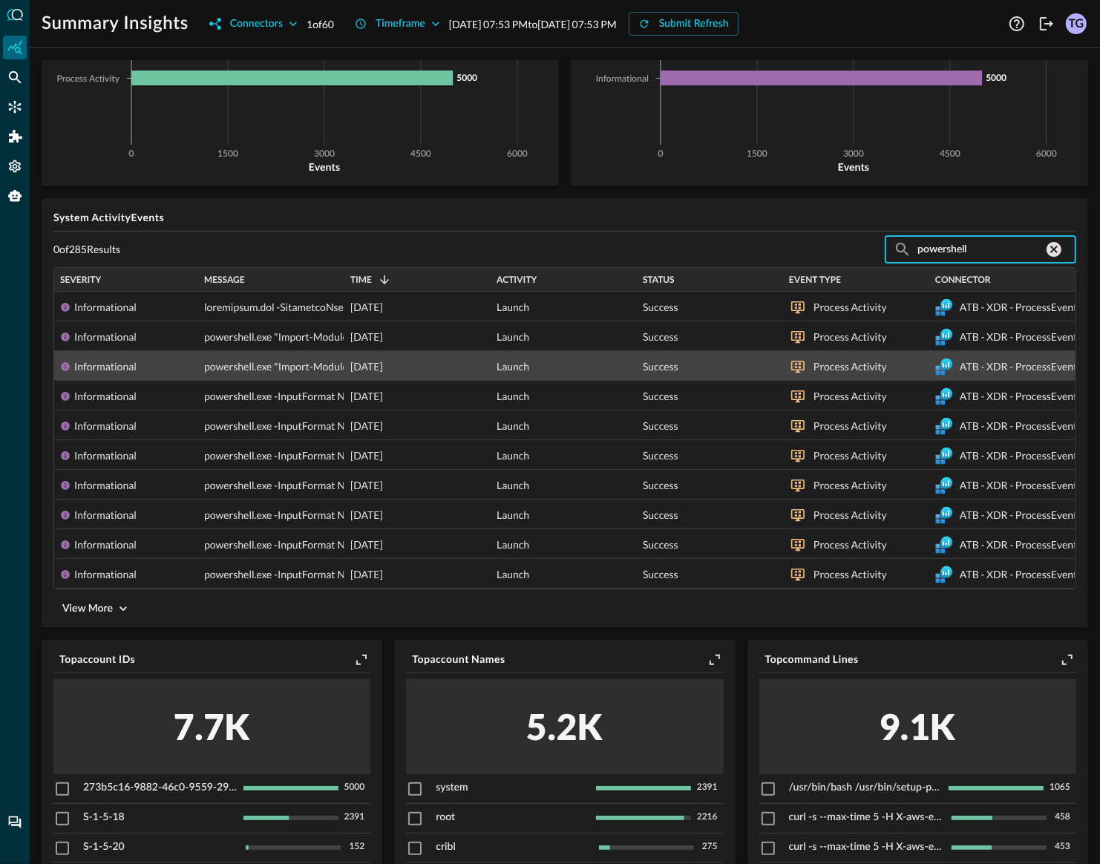
scroll to position [121, 0]
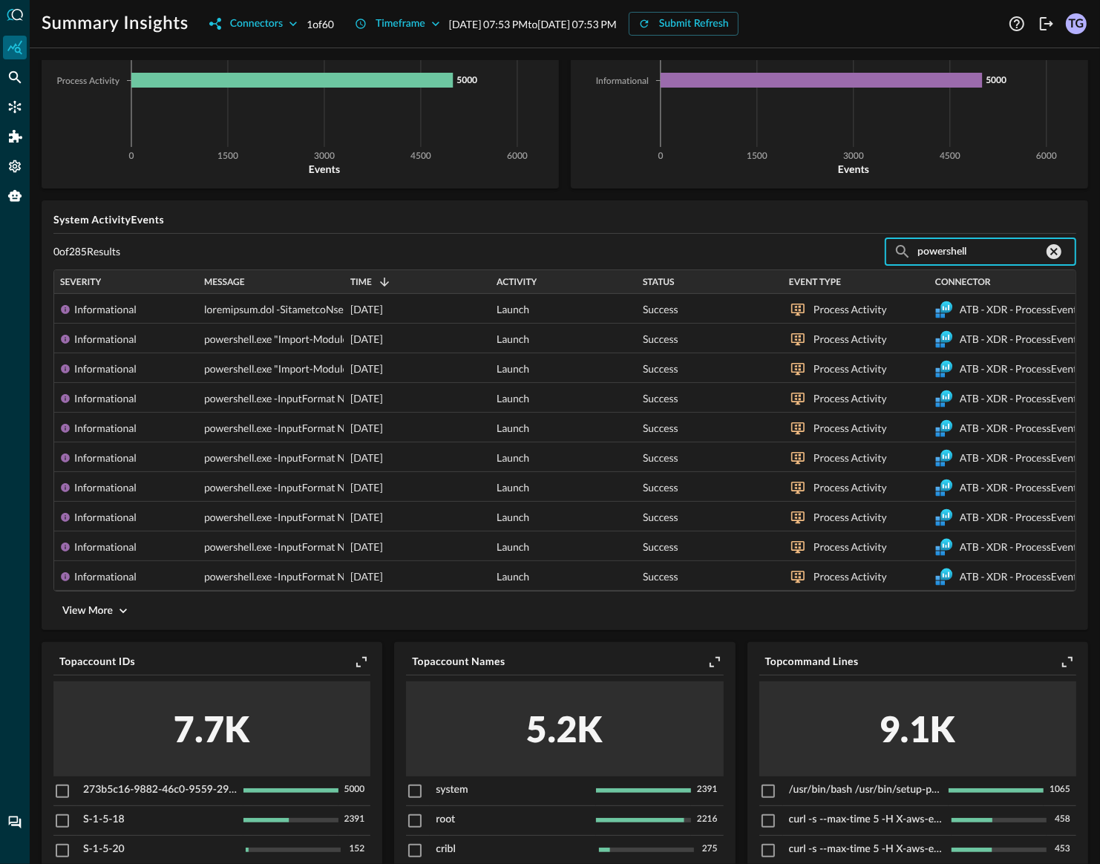
drag, startPoint x: 1006, startPoint y: 256, endPoint x: 893, endPoint y: 251, distance: 113.7
click at [893, 251] on div "​ powershell ​" at bounding box center [980, 250] width 191 height 27
click at [238, 275] on div "Message" at bounding box center [271, 282] width 134 height 16
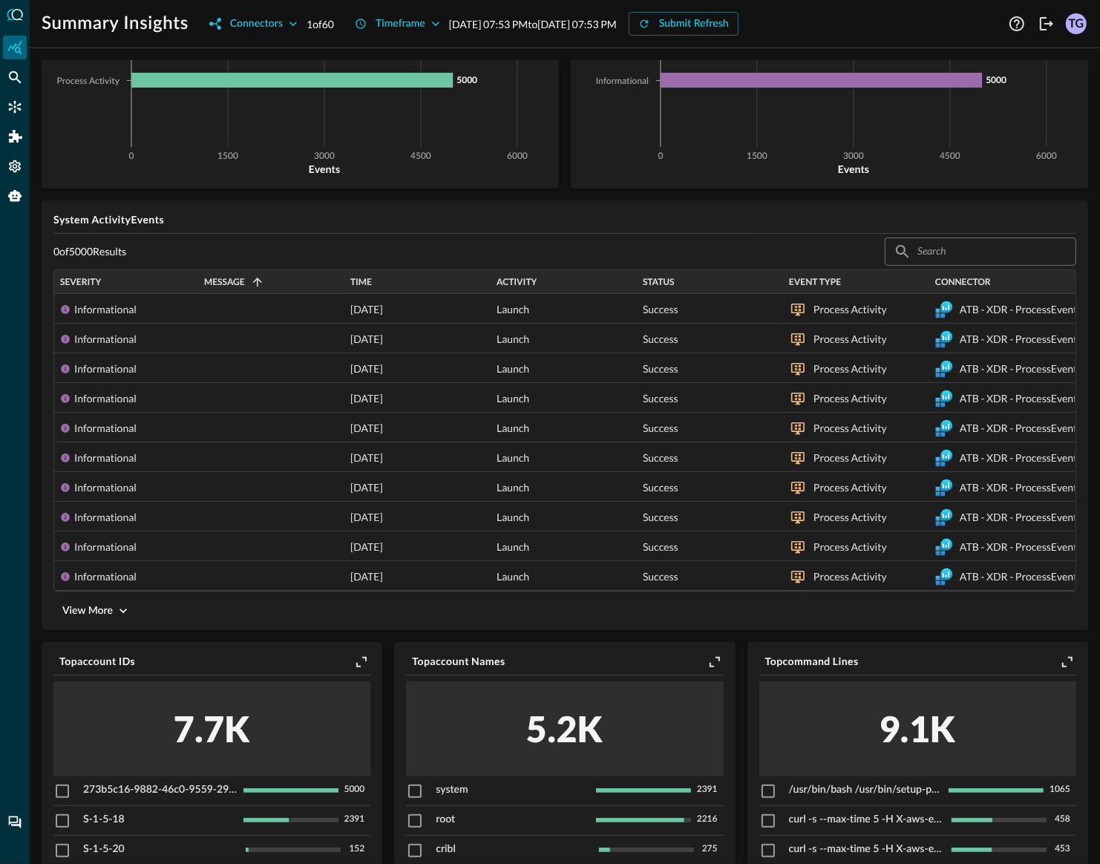
click at [238, 275] on div "Message 1" at bounding box center [271, 282] width 134 height 16
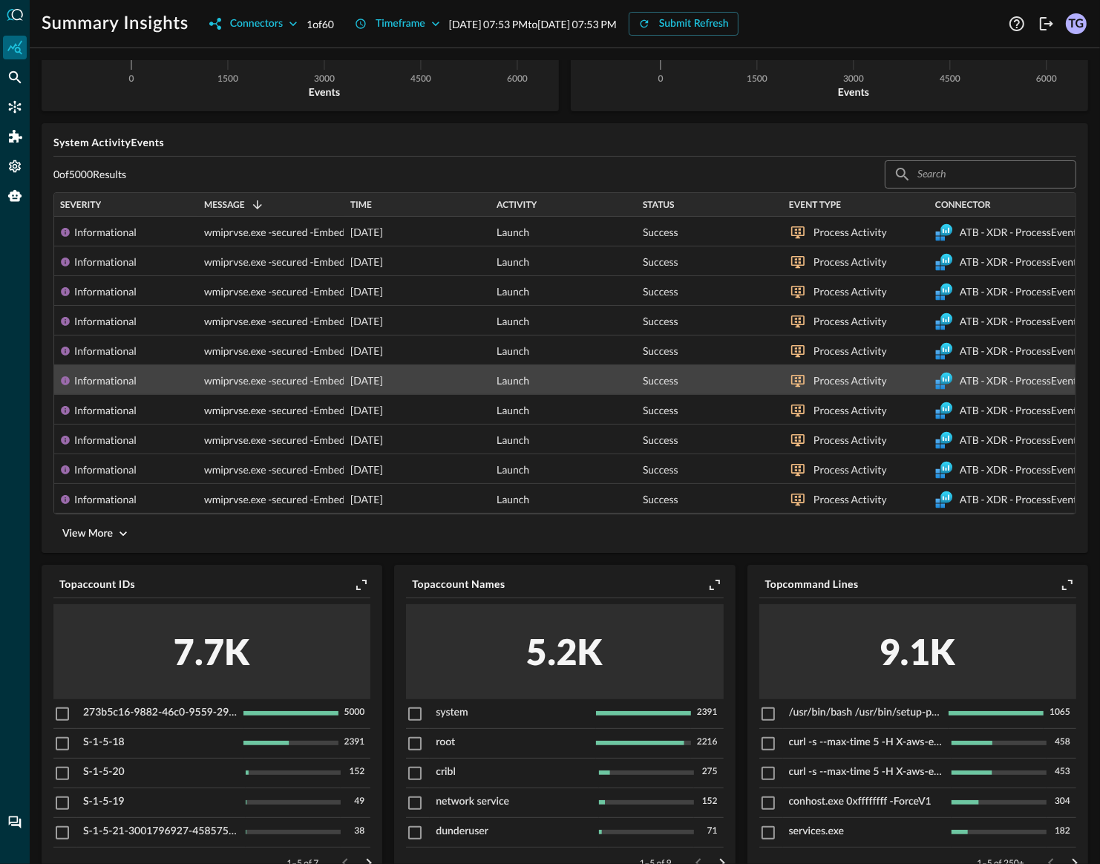
scroll to position [206, 0]
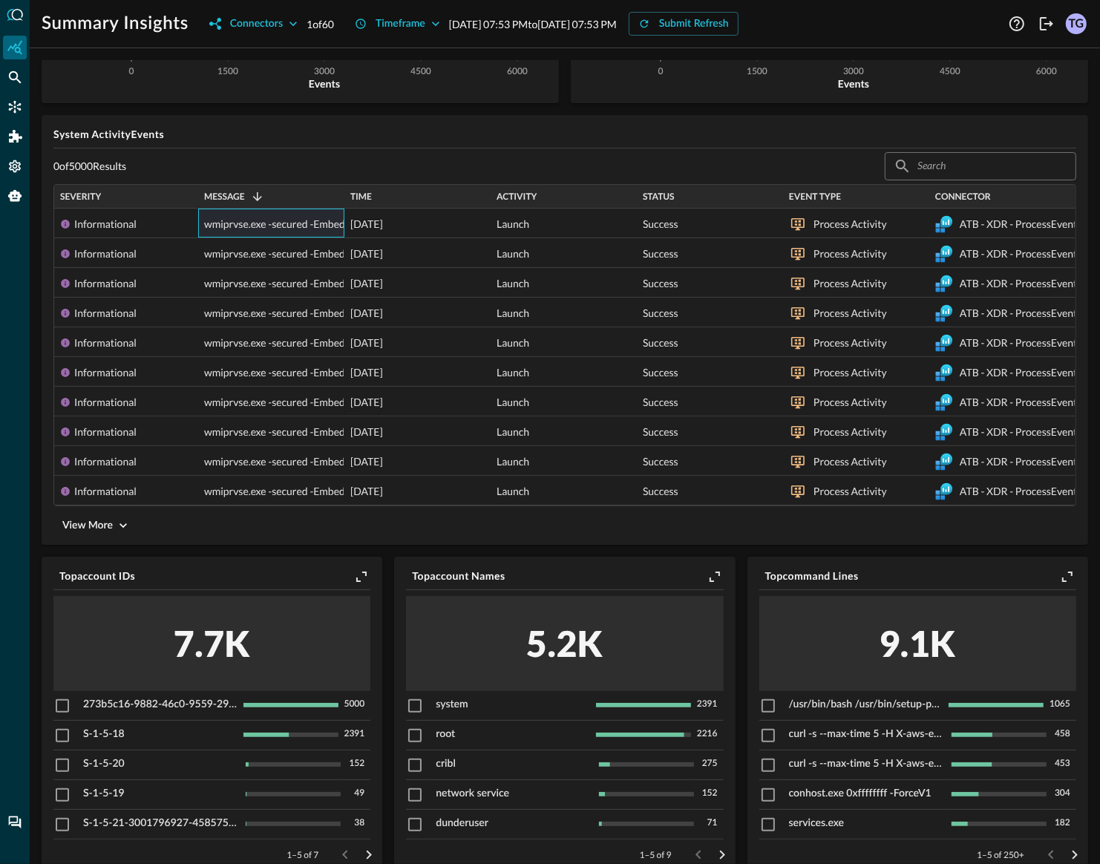
click at [283, 194] on div "Message 1" at bounding box center [271, 196] width 134 height 16
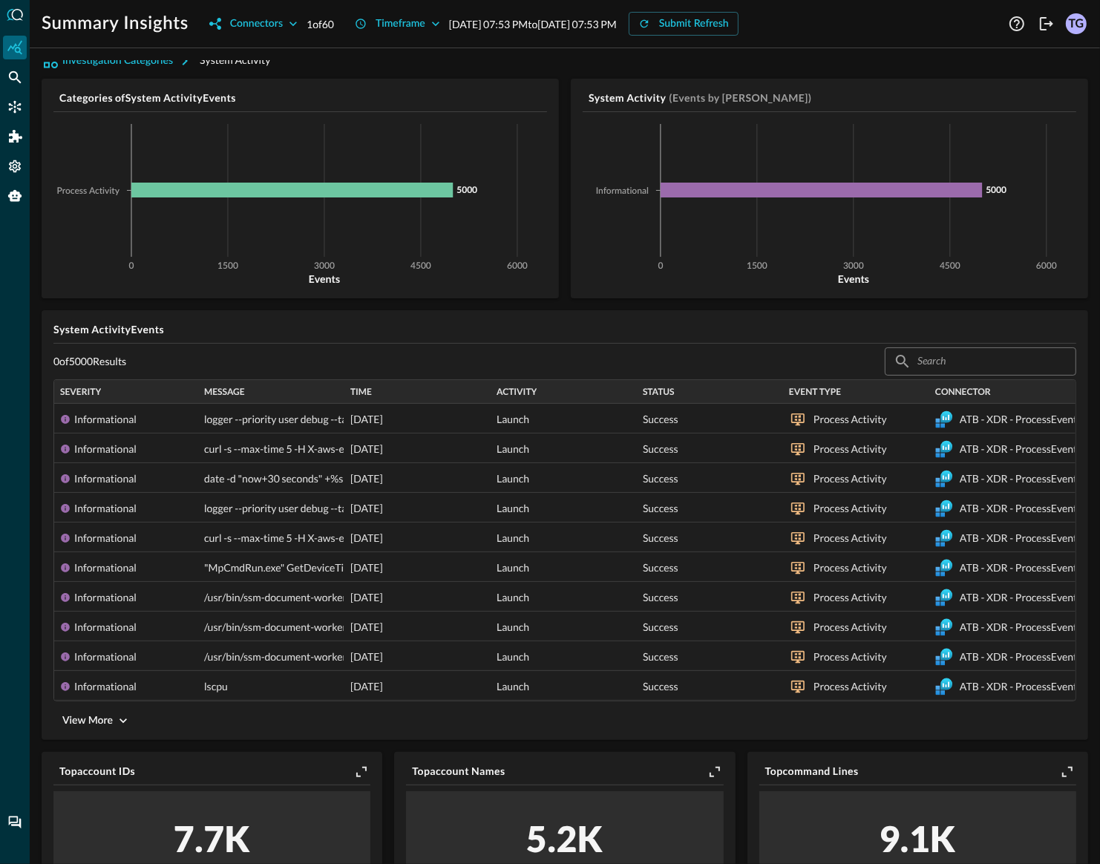
scroll to position [0, 0]
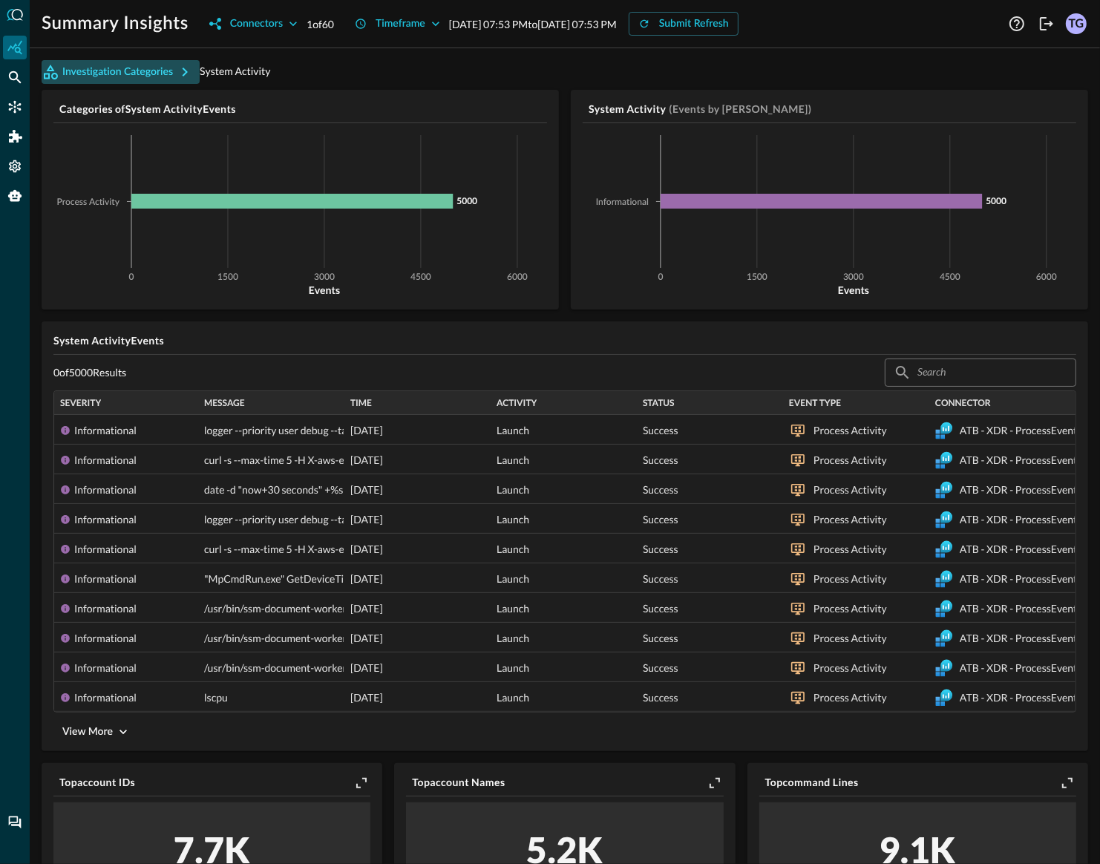
click at [129, 73] on button "Investigation Categories" at bounding box center [121, 72] width 158 height 24
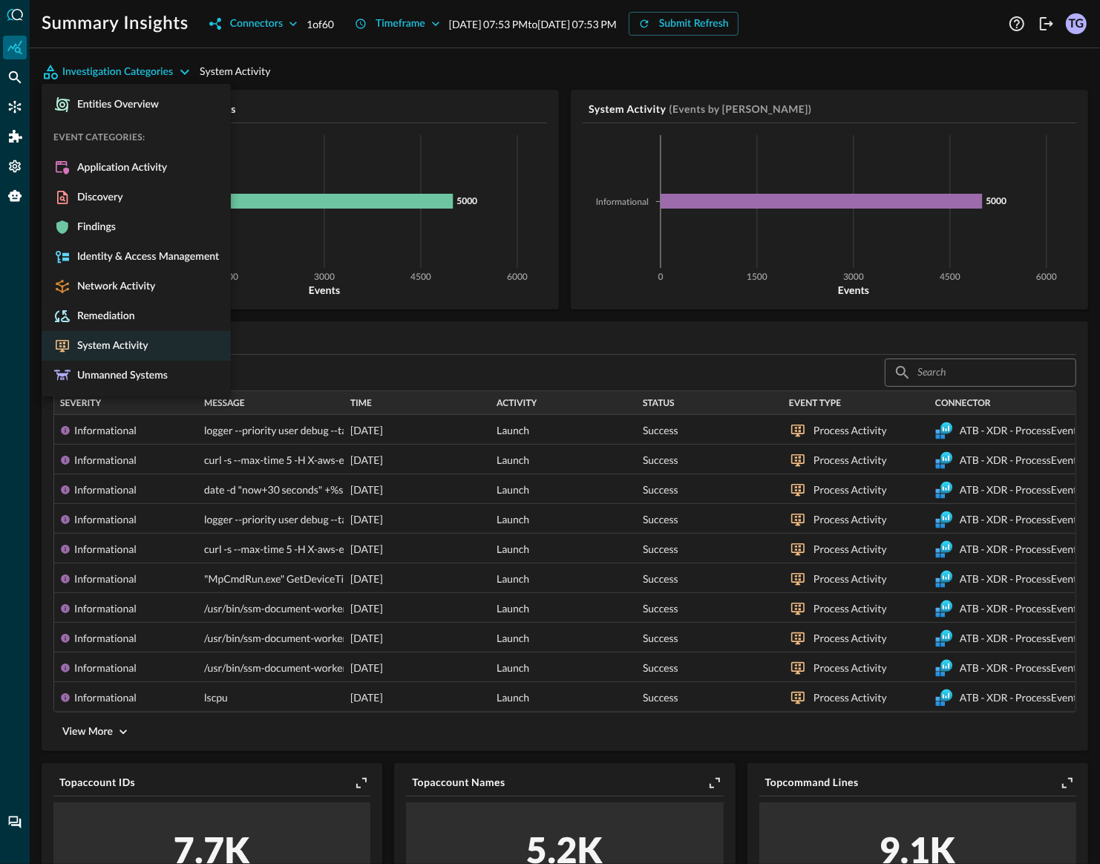
click at [361, 72] on div at bounding box center [550, 432] width 1100 height 864
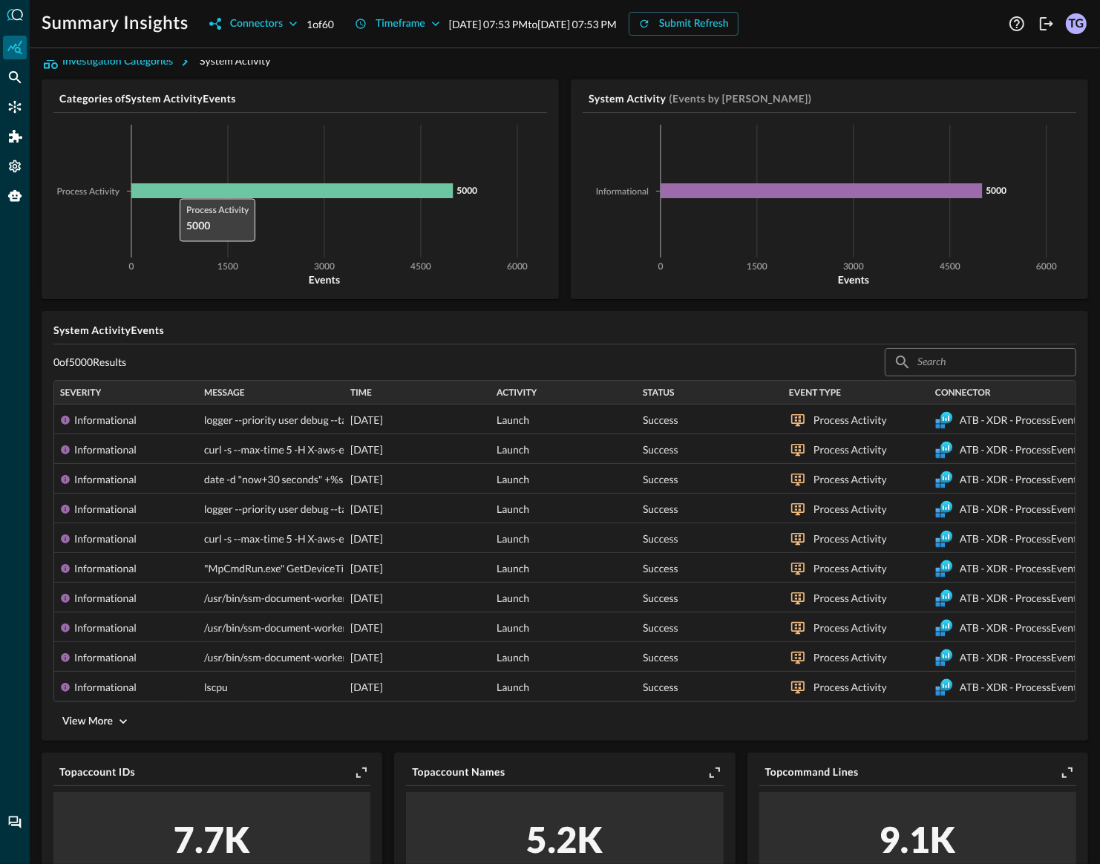
scroll to position [15, 0]
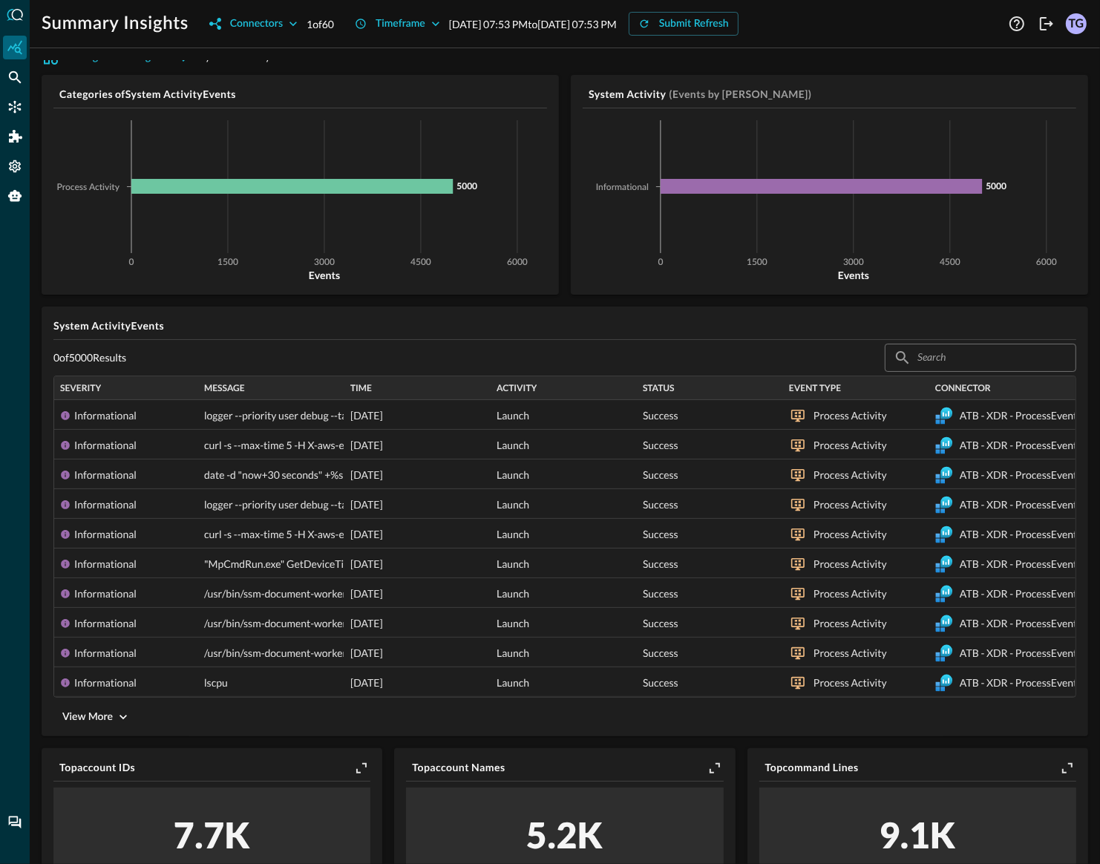
click at [945, 357] on input "text" at bounding box center [979, 357] width 125 height 27
type input "powershell"
click at [1000, 358] on input "powershell" at bounding box center [979, 357] width 125 height 27
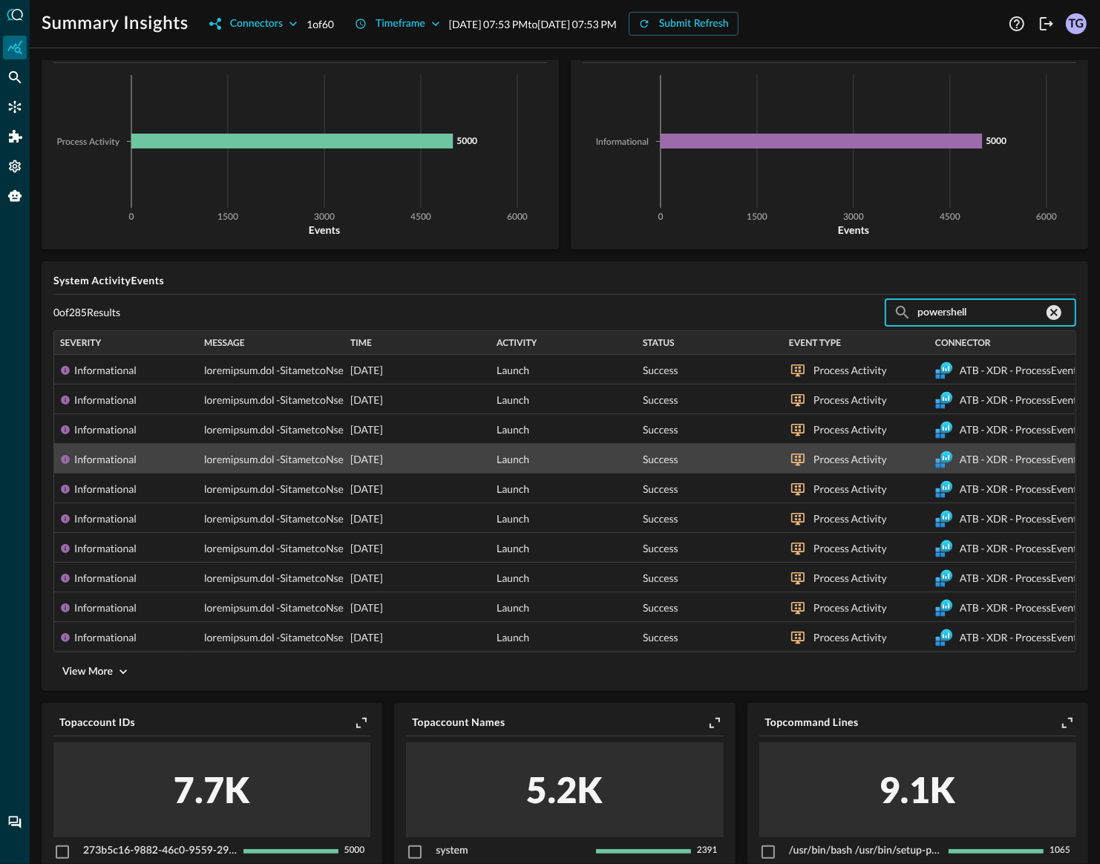
scroll to position [47, 0]
